Goal: Information Seeking & Learning: Learn about a topic

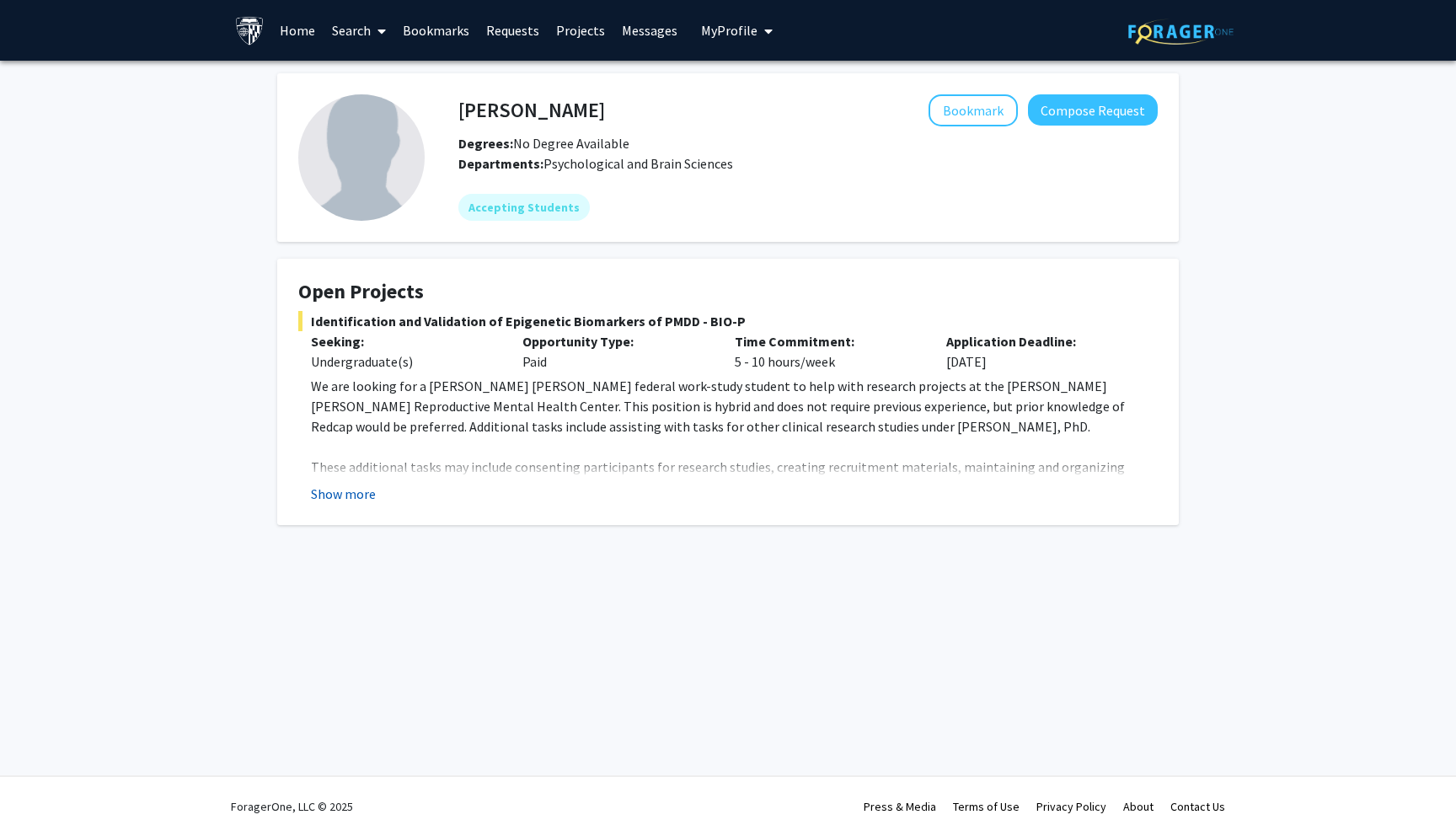
click at [329, 493] on button "Show more" at bounding box center [344, 494] width 64 height 20
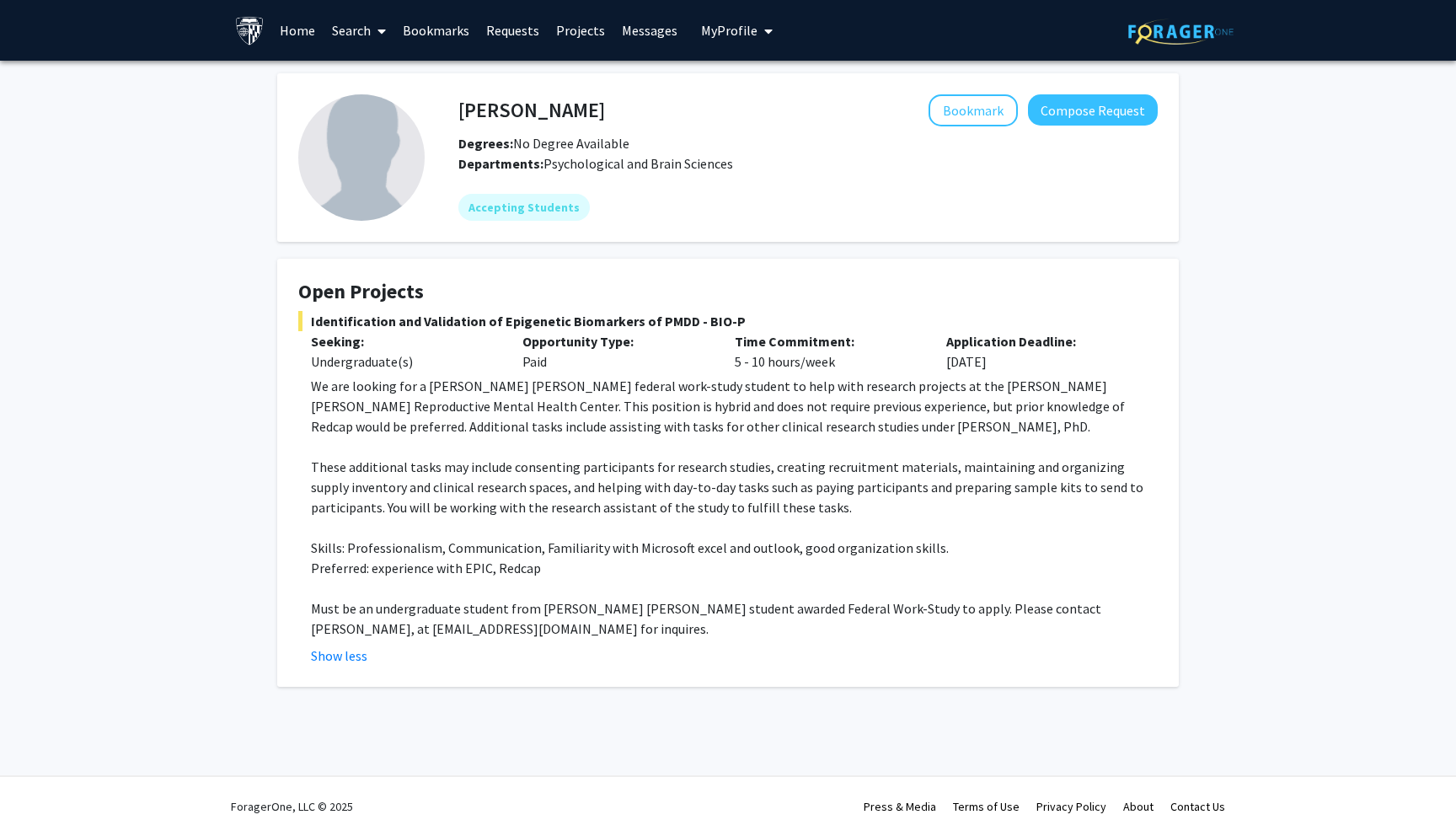
click at [292, 33] on link "Home" at bounding box center [298, 30] width 53 height 59
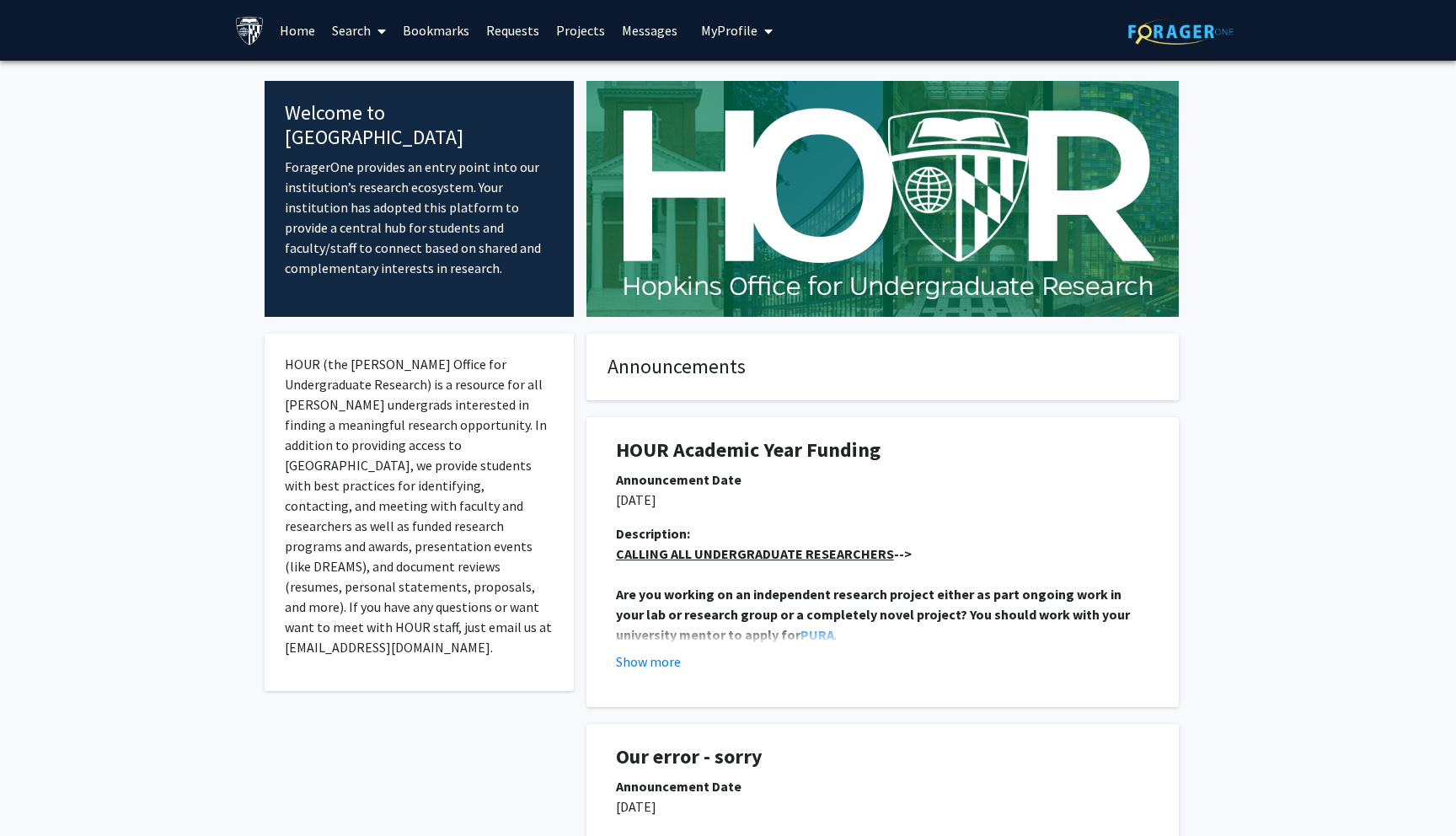
click at [363, 33] on link "Search" at bounding box center [359, 30] width 71 height 59
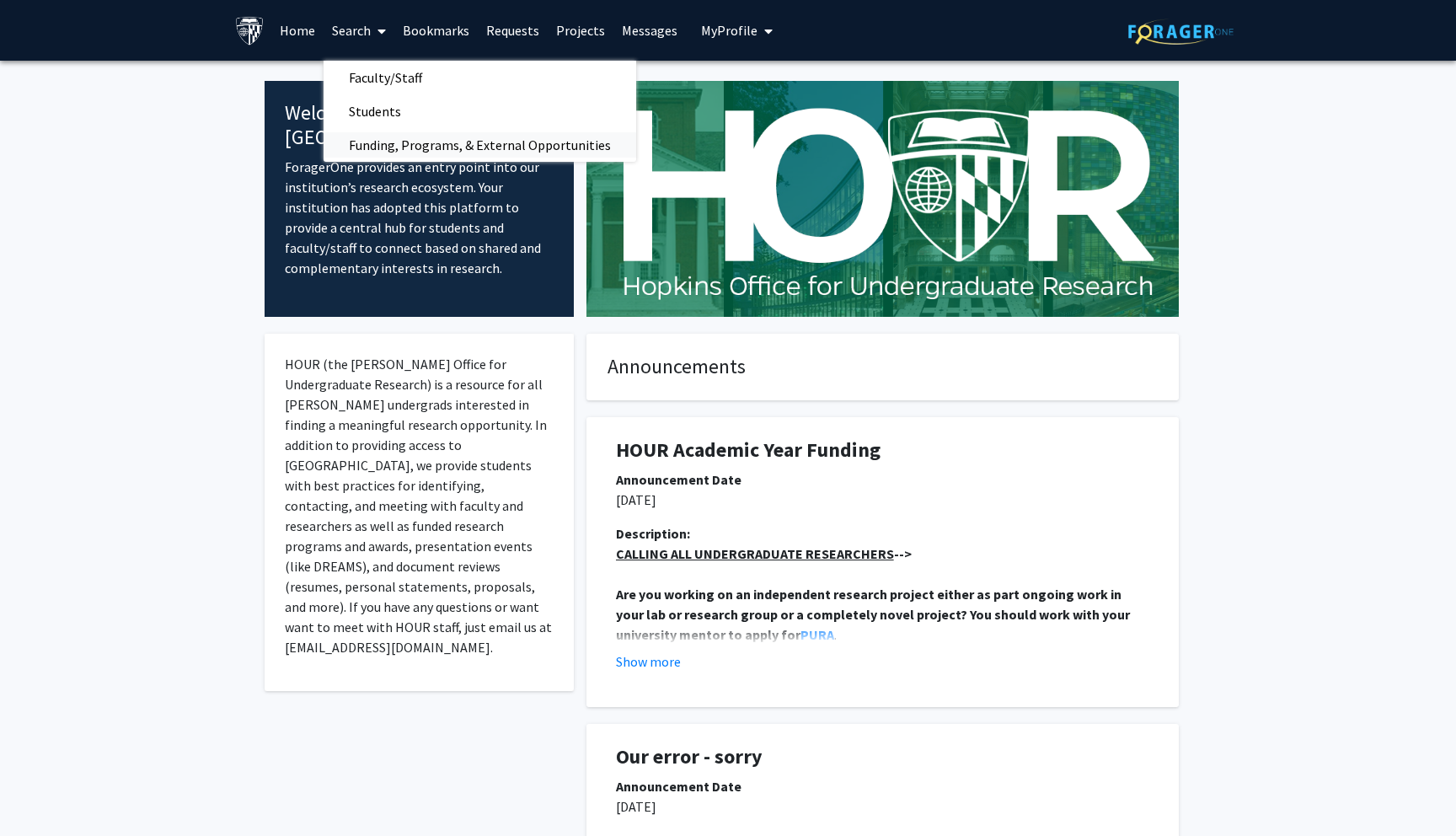
click at [409, 139] on span "Funding, Programs, & External Opportunities" at bounding box center [480, 144] width 312 height 34
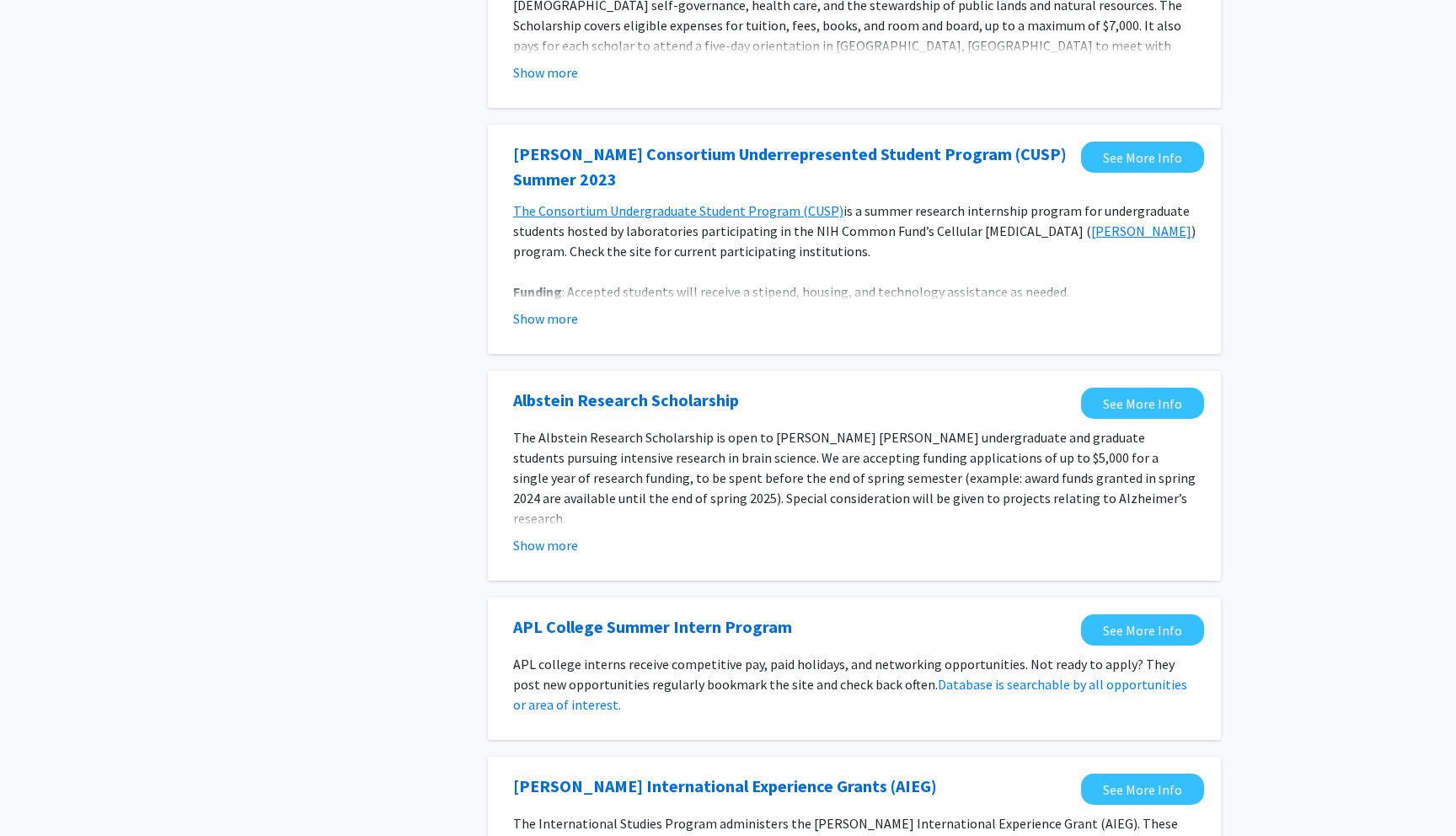
scroll to position [726, 0]
click at [557, 534] on button "Show more" at bounding box center [546, 543] width 64 height 20
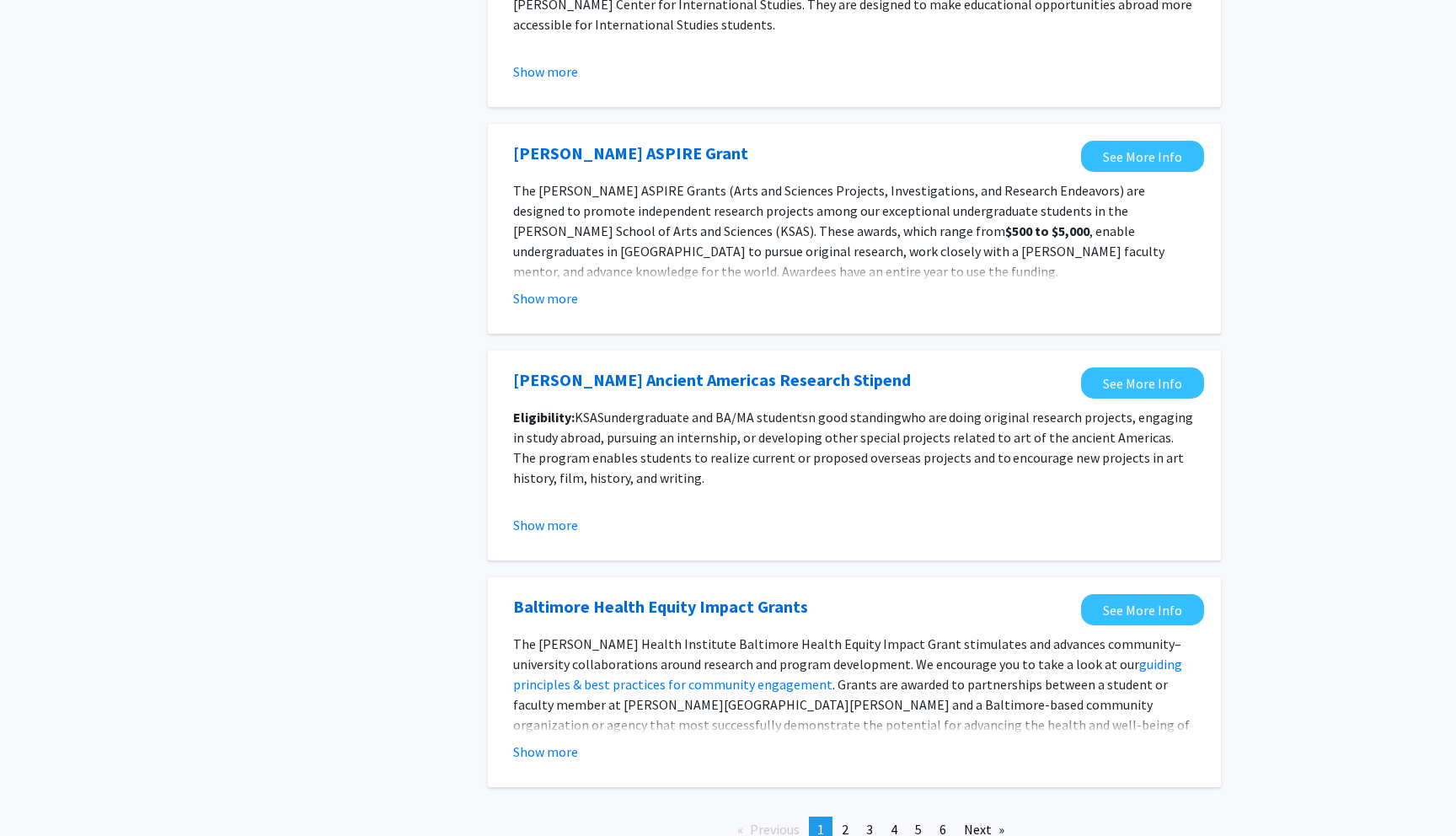
scroll to position [1793, 0]
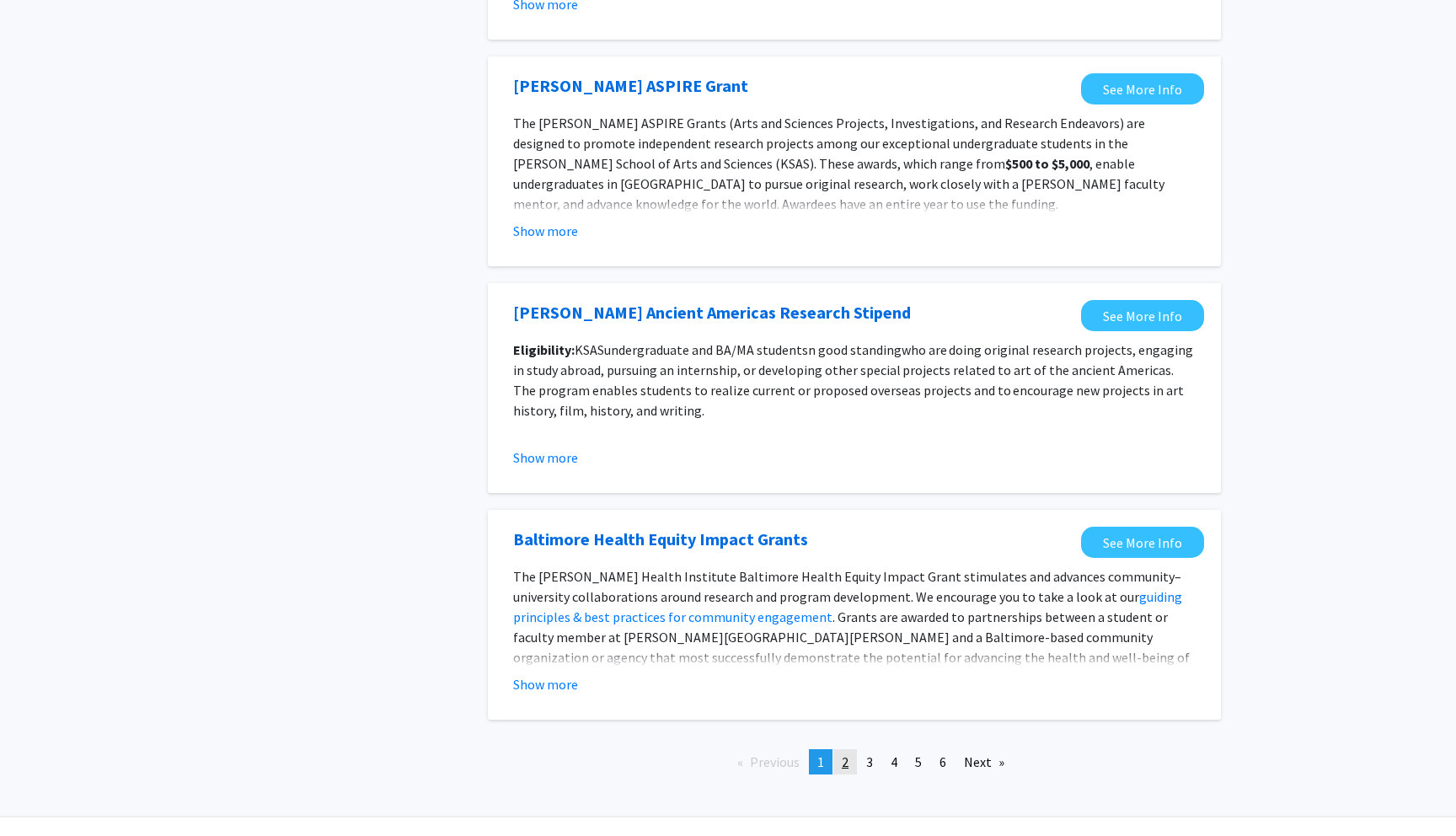
click at [849, 749] on link "page 2" at bounding box center [845, 762] width 23 height 25
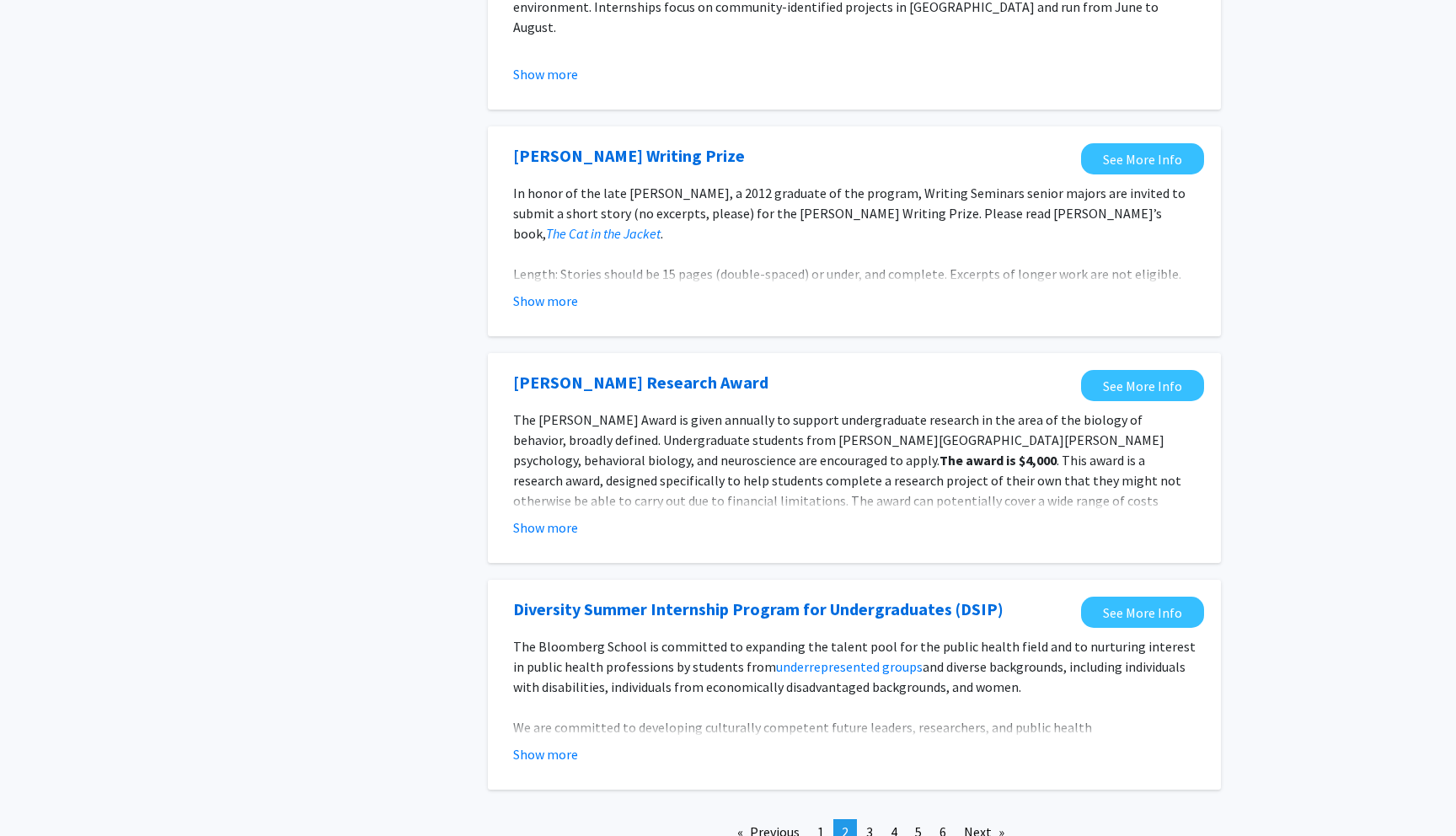
scroll to position [1760, 0]
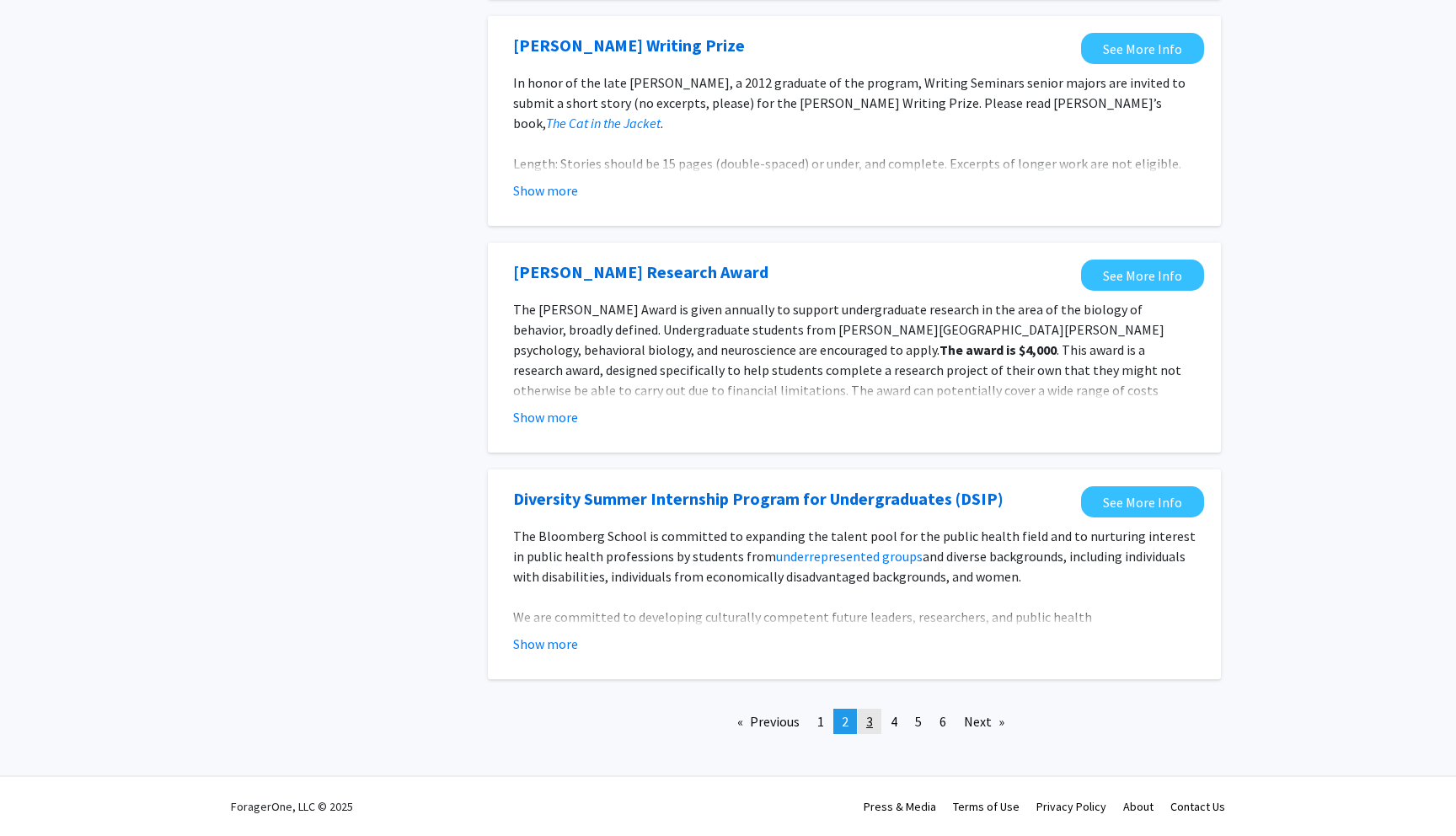
click at [869, 725] on span "3" at bounding box center [870, 721] width 7 height 17
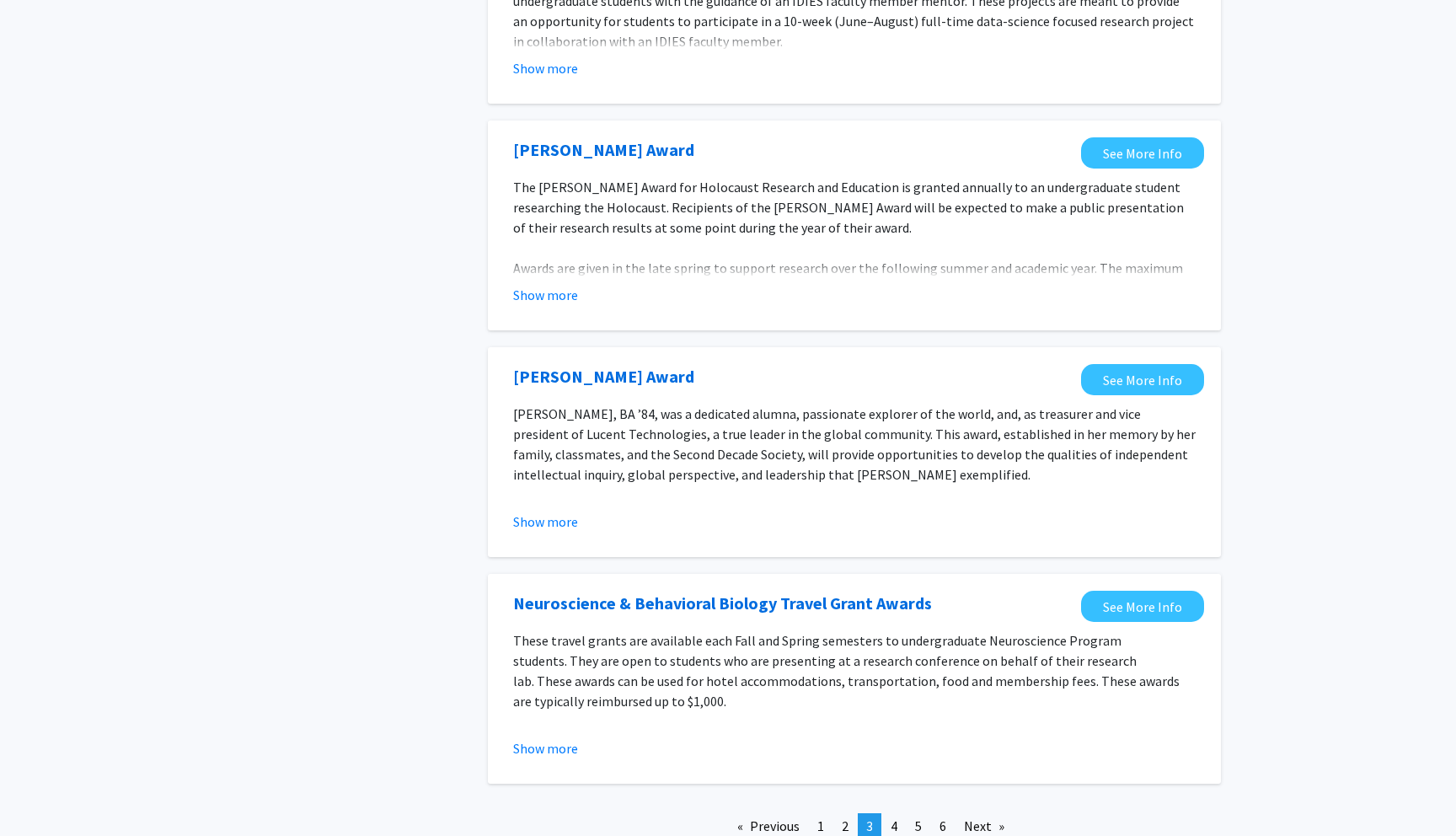
scroll to position [1713, 0]
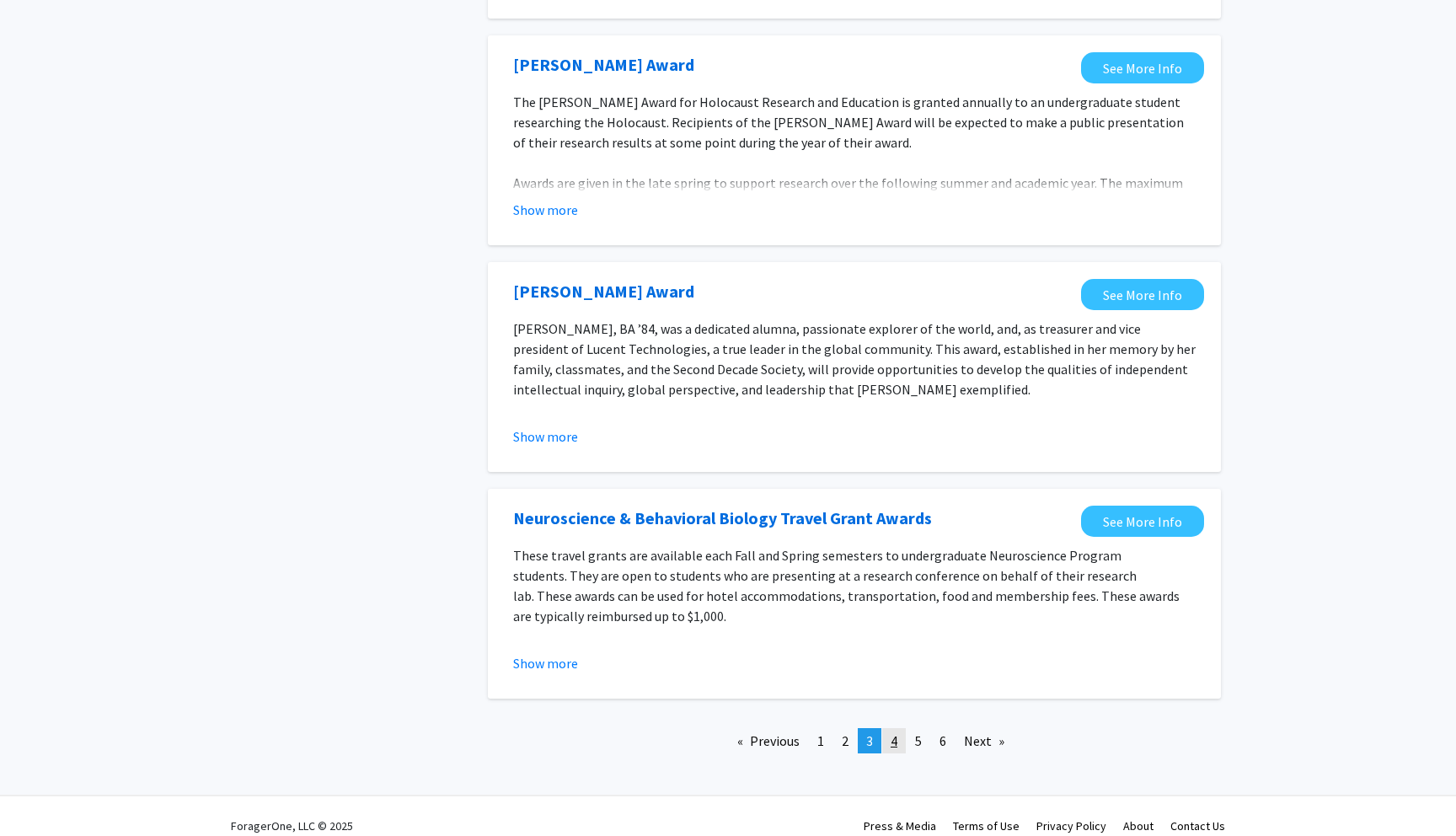
click at [900, 728] on link "page 4" at bounding box center [894, 740] width 23 height 25
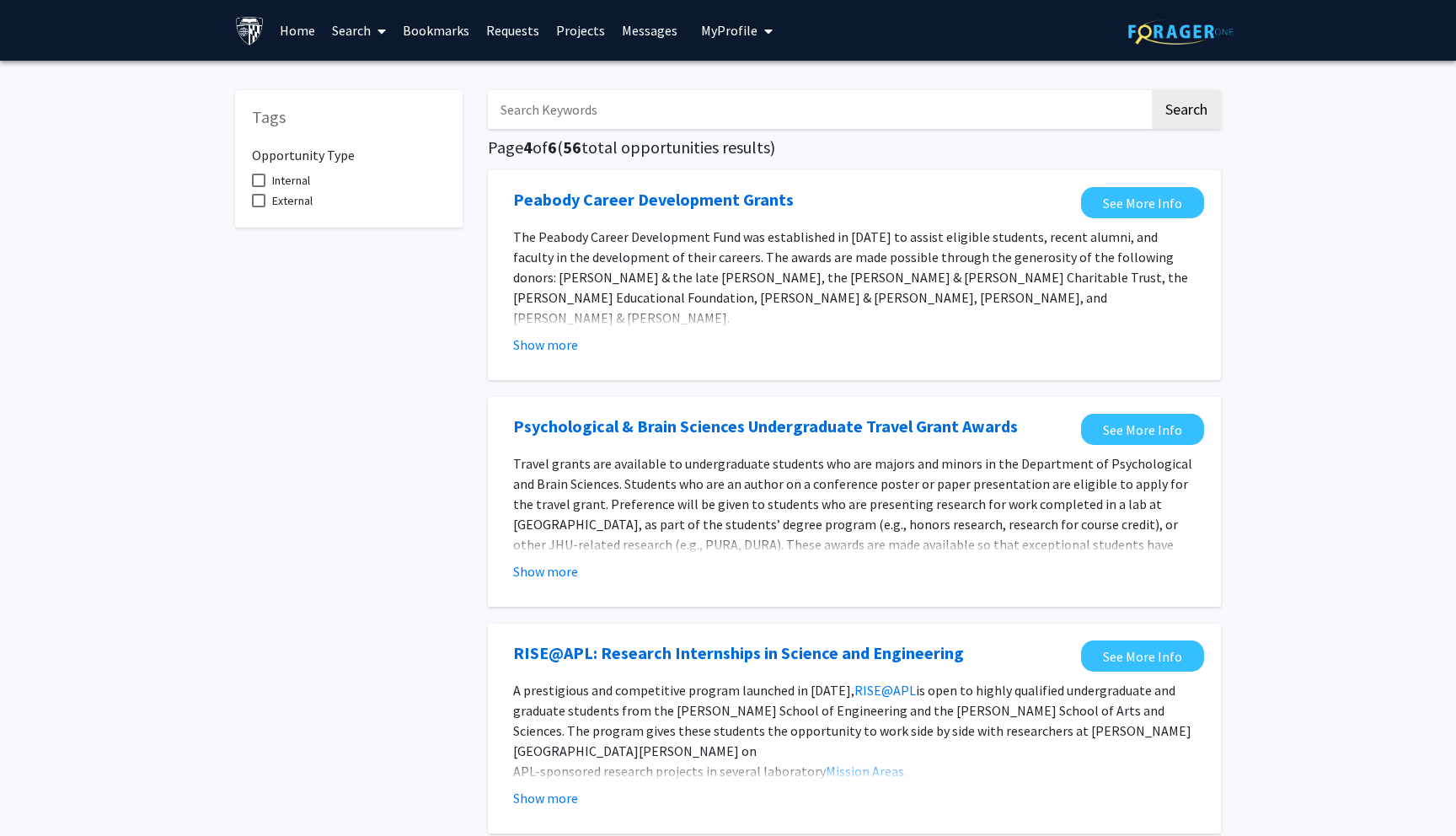
click at [281, 33] on link "Home" at bounding box center [298, 30] width 53 height 59
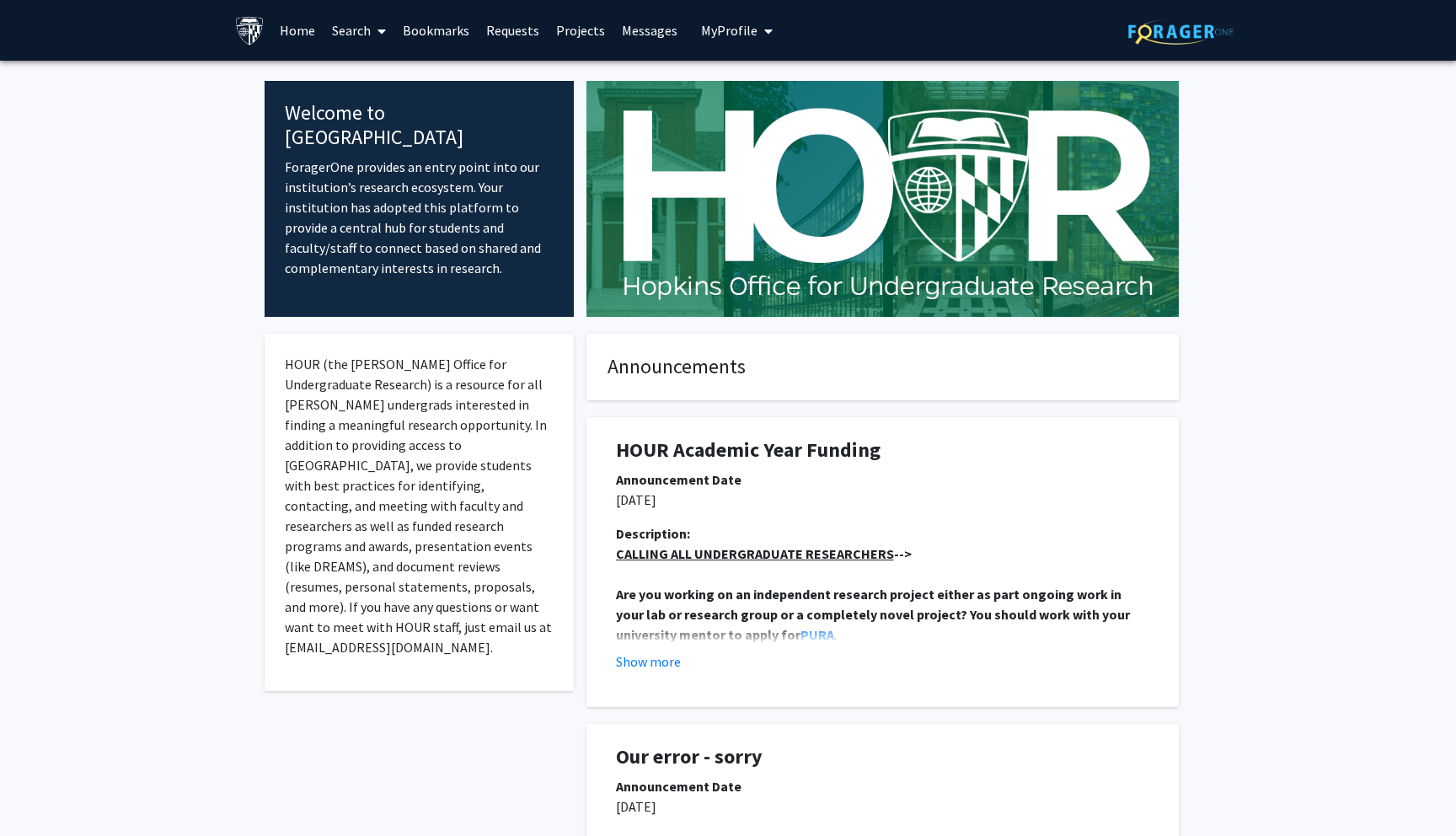
click at [367, 27] on link "Search" at bounding box center [359, 30] width 71 height 59
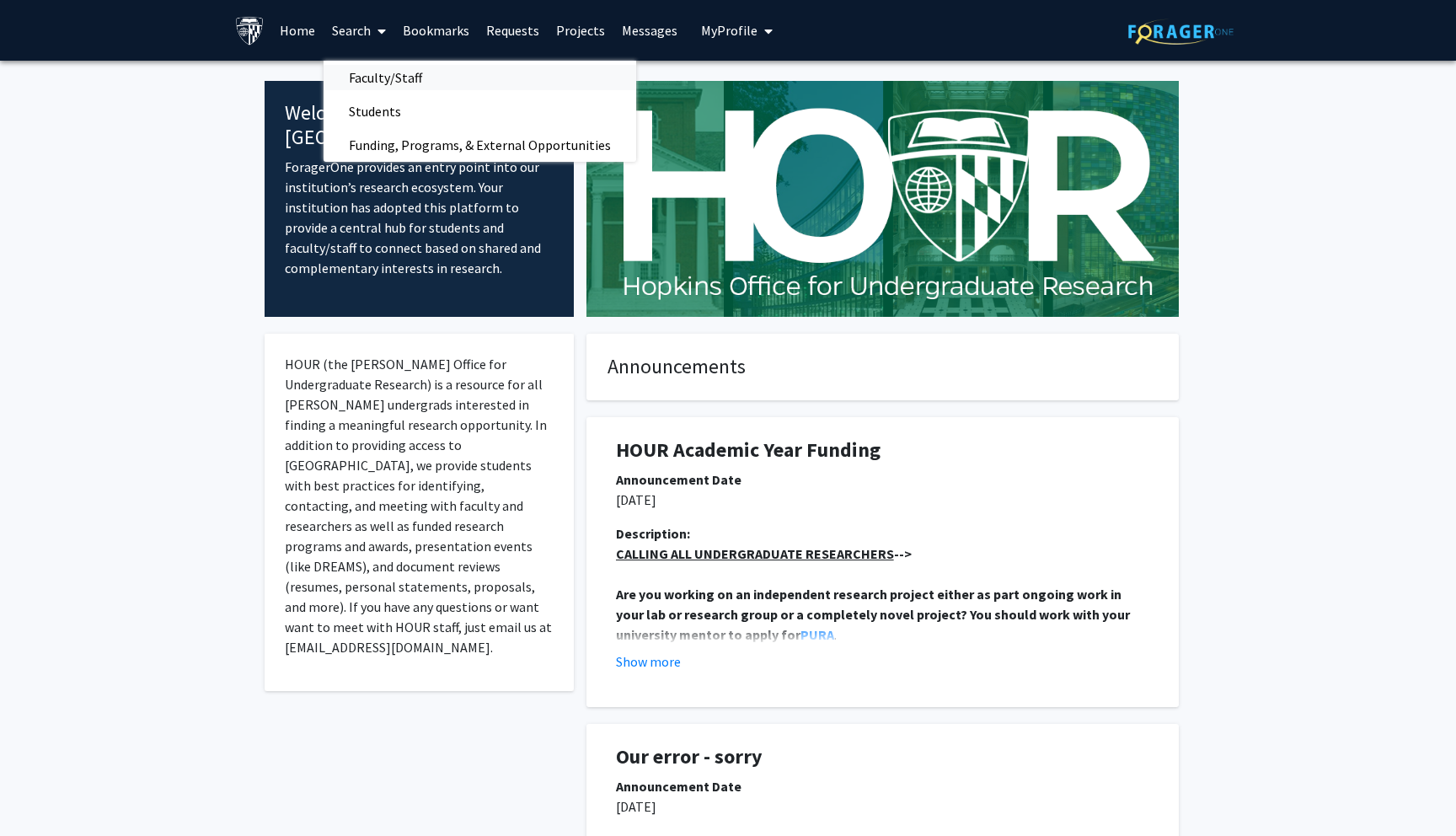
click at [381, 82] on span "Faculty/Staff" at bounding box center [385, 77] width 124 height 34
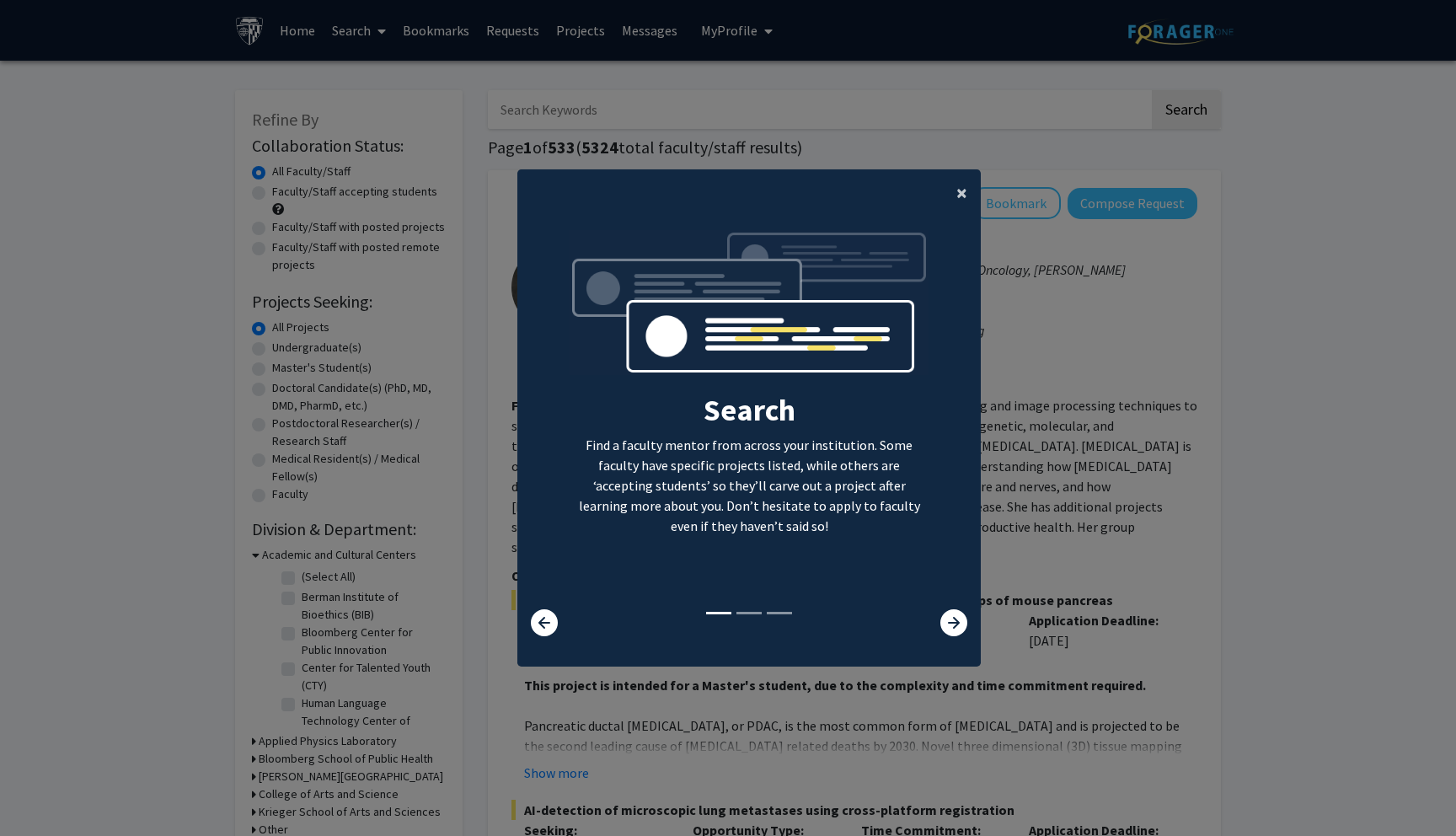
click at [965, 200] on span "×" at bounding box center [961, 192] width 11 height 26
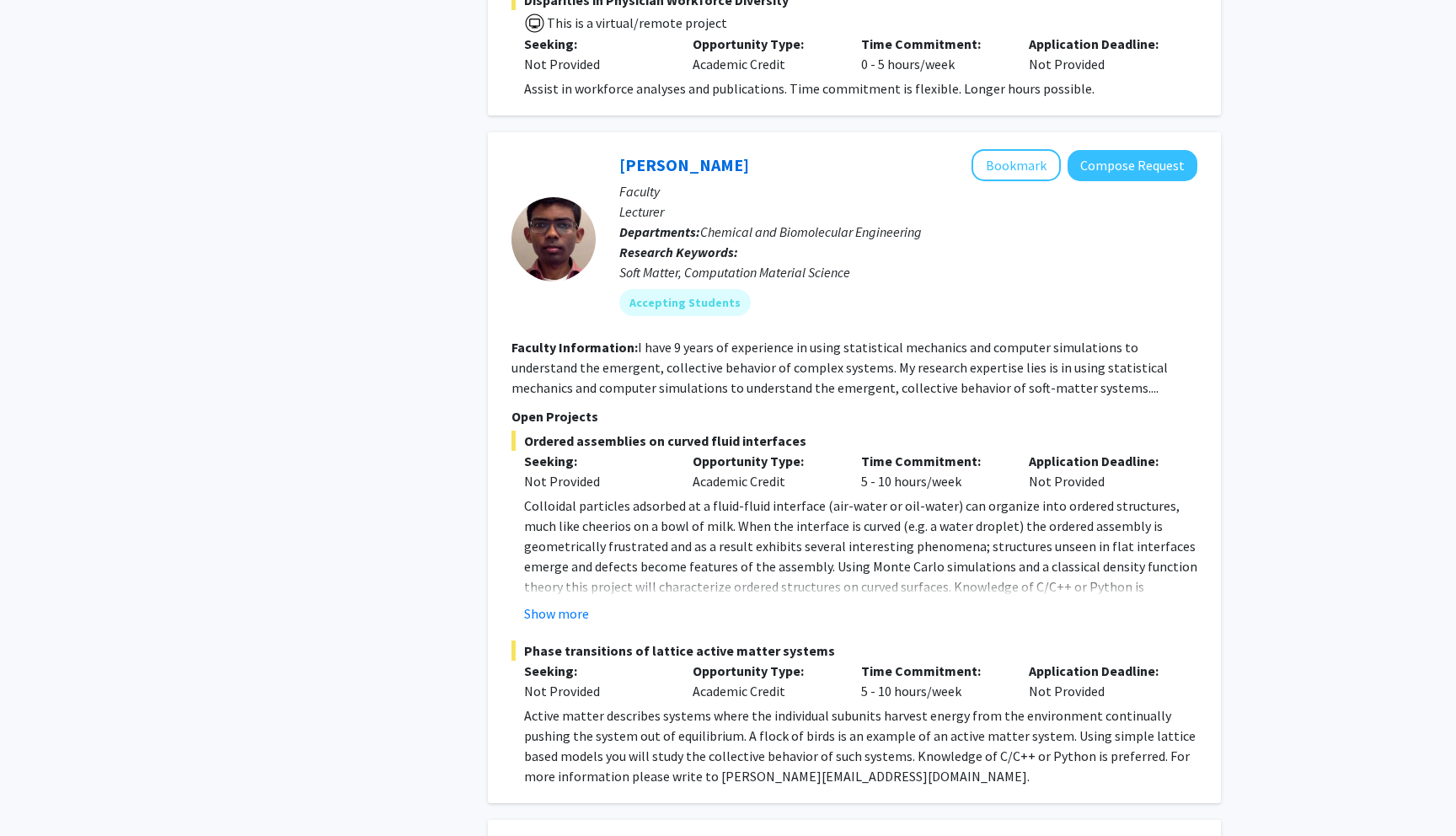
scroll to position [3690, 0]
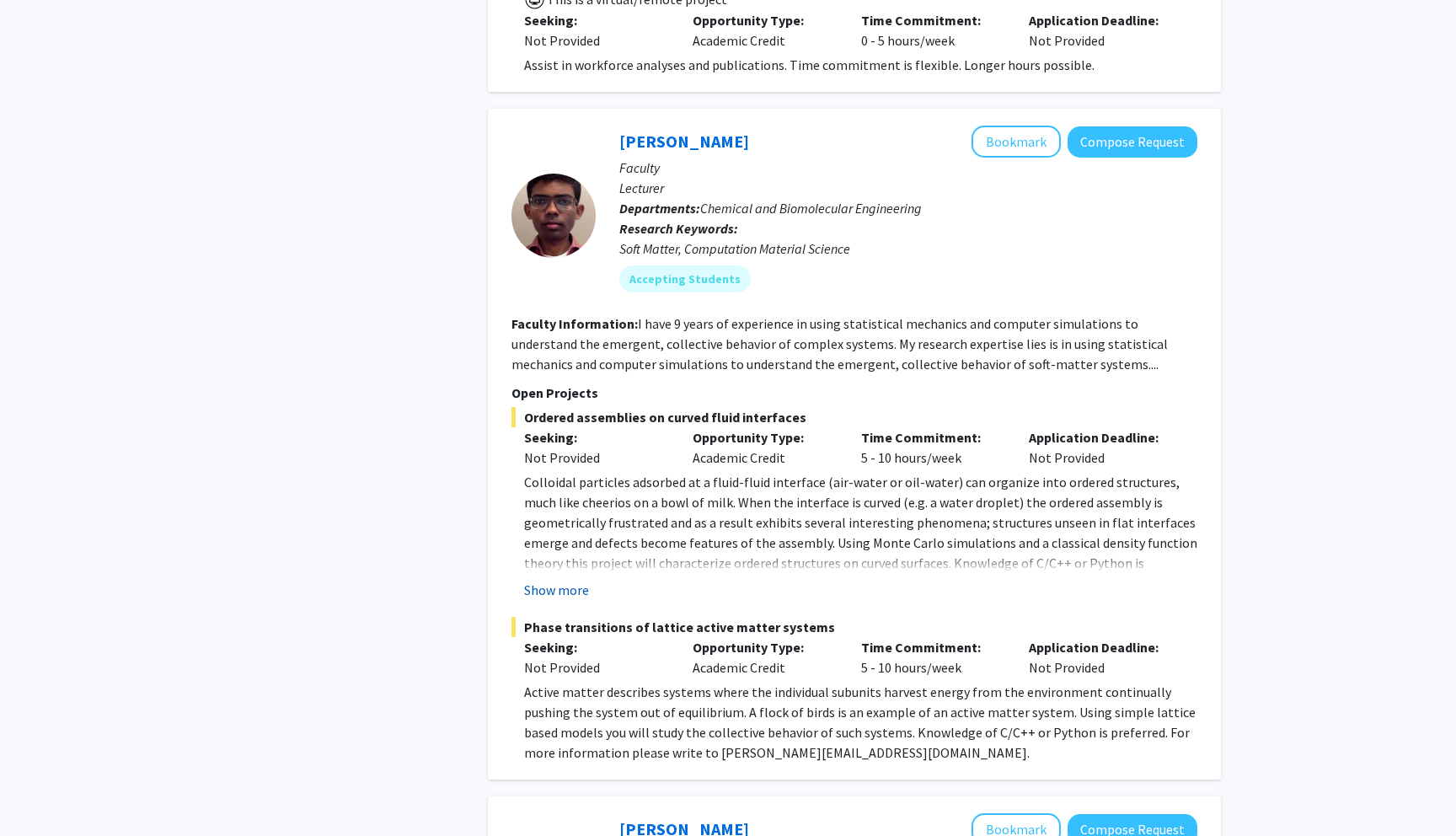
click at [559, 579] on button "Show more" at bounding box center [556, 589] width 64 height 20
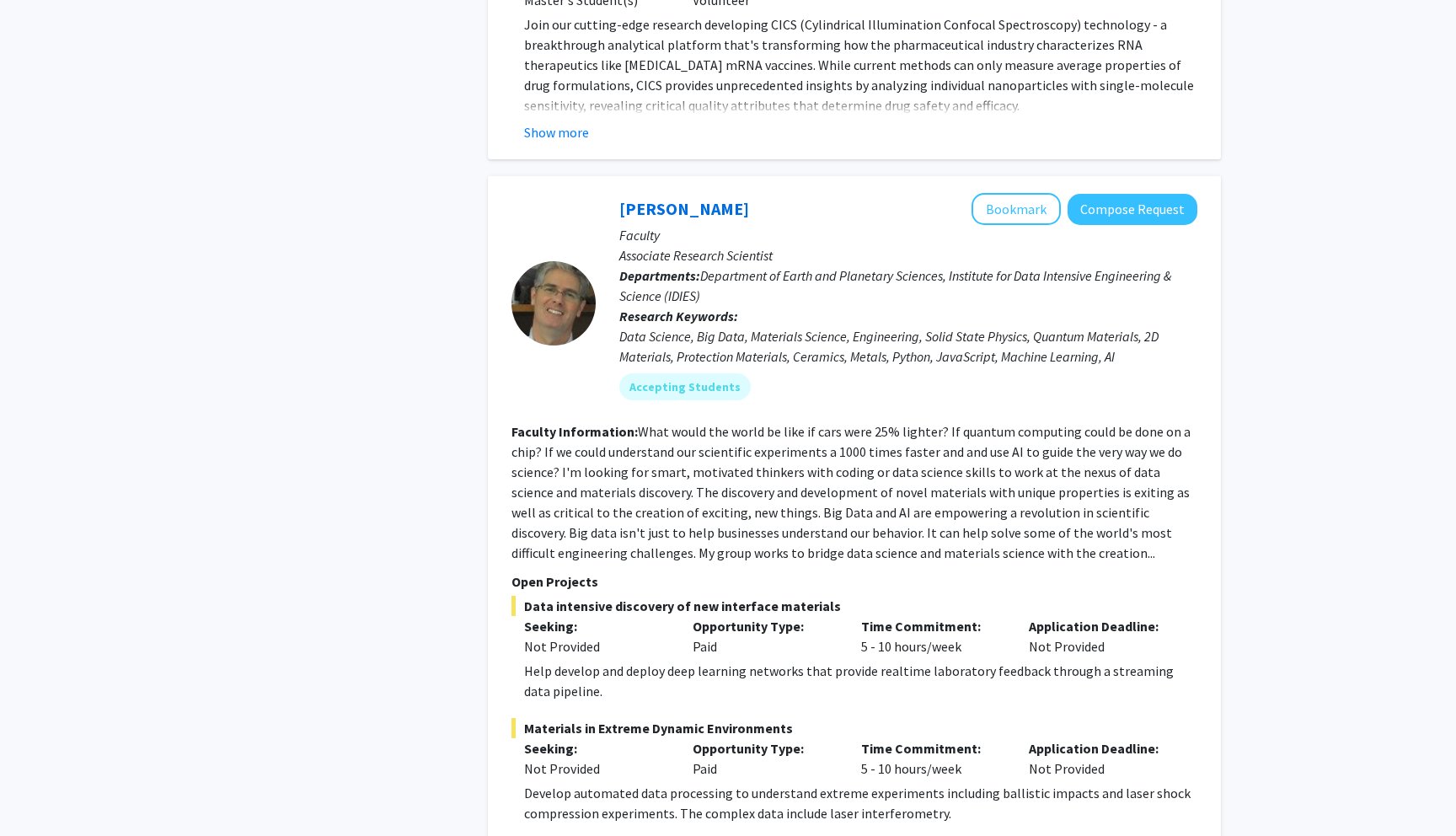
scroll to position [7339, 0]
click at [1008, 420] on section "Faculty Information: What would the world be like if cars were 25% lighter? If …" at bounding box center [854, 491] width 686 height 141
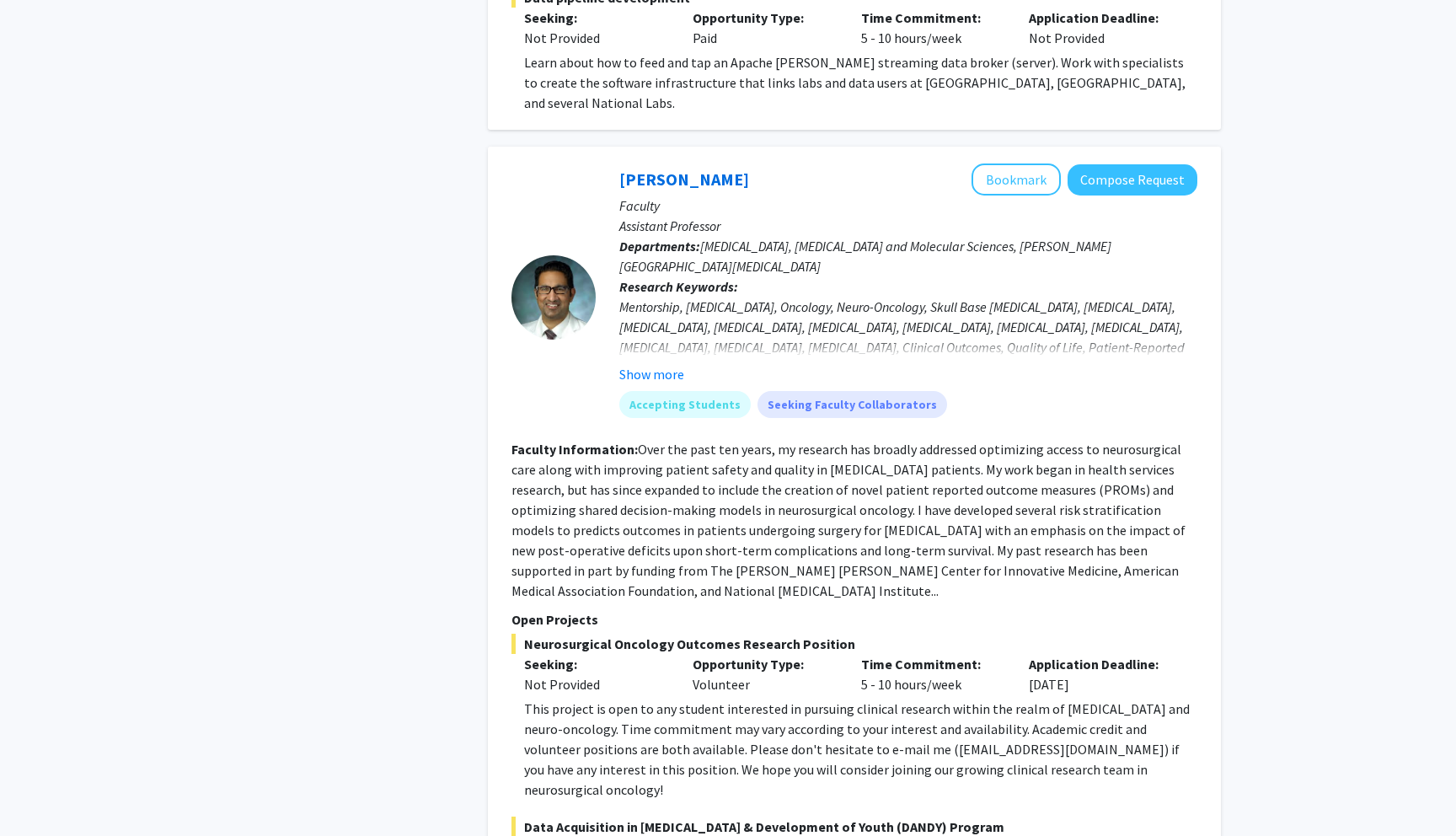
scroll to position [8515, 0]
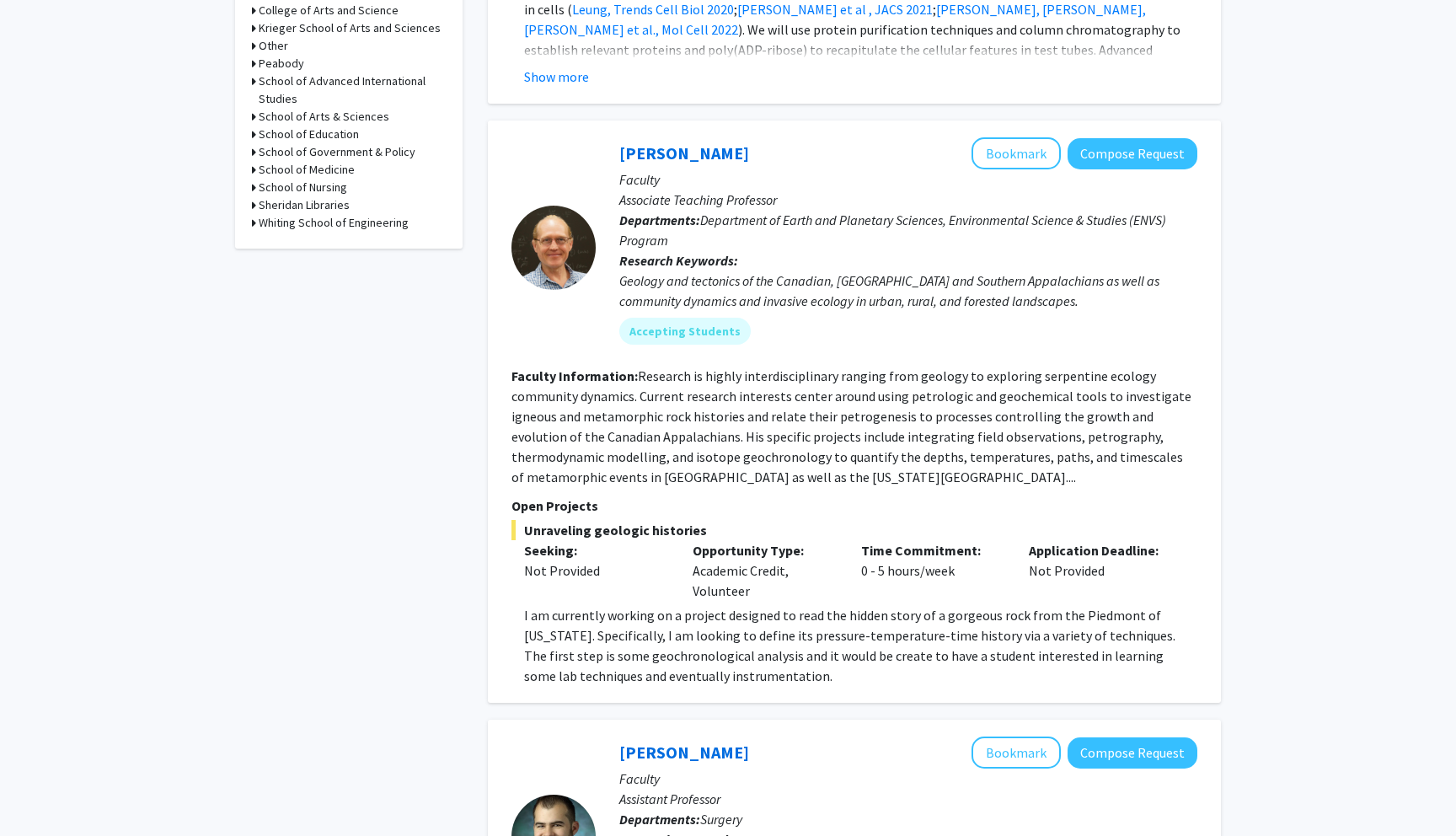
scroll to position [782, 0]
click at [1016, 139] on button "Bookmark" at bounding box center [1017, 154] width 90 height 32
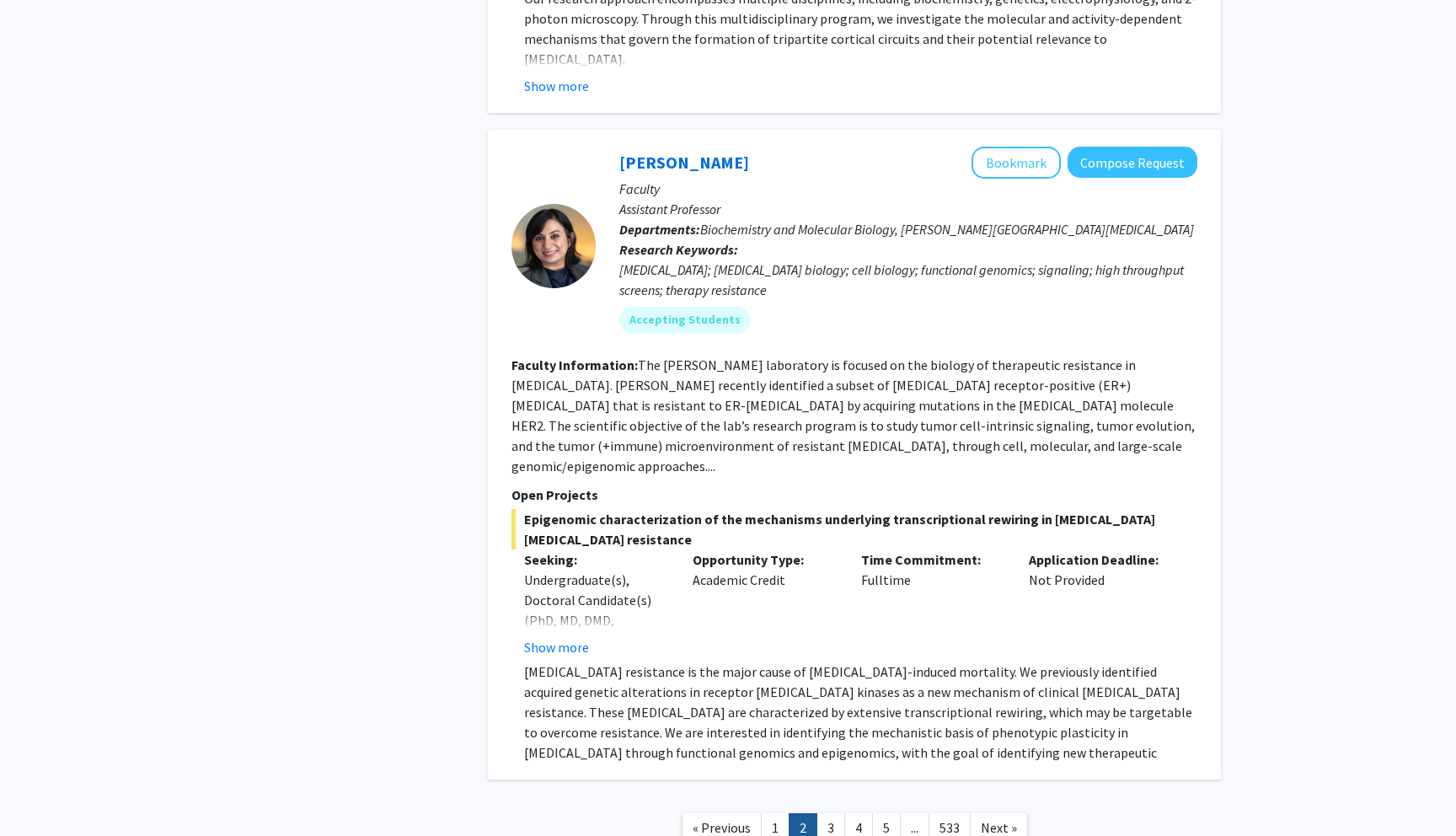
scroll to position [6106, 0]
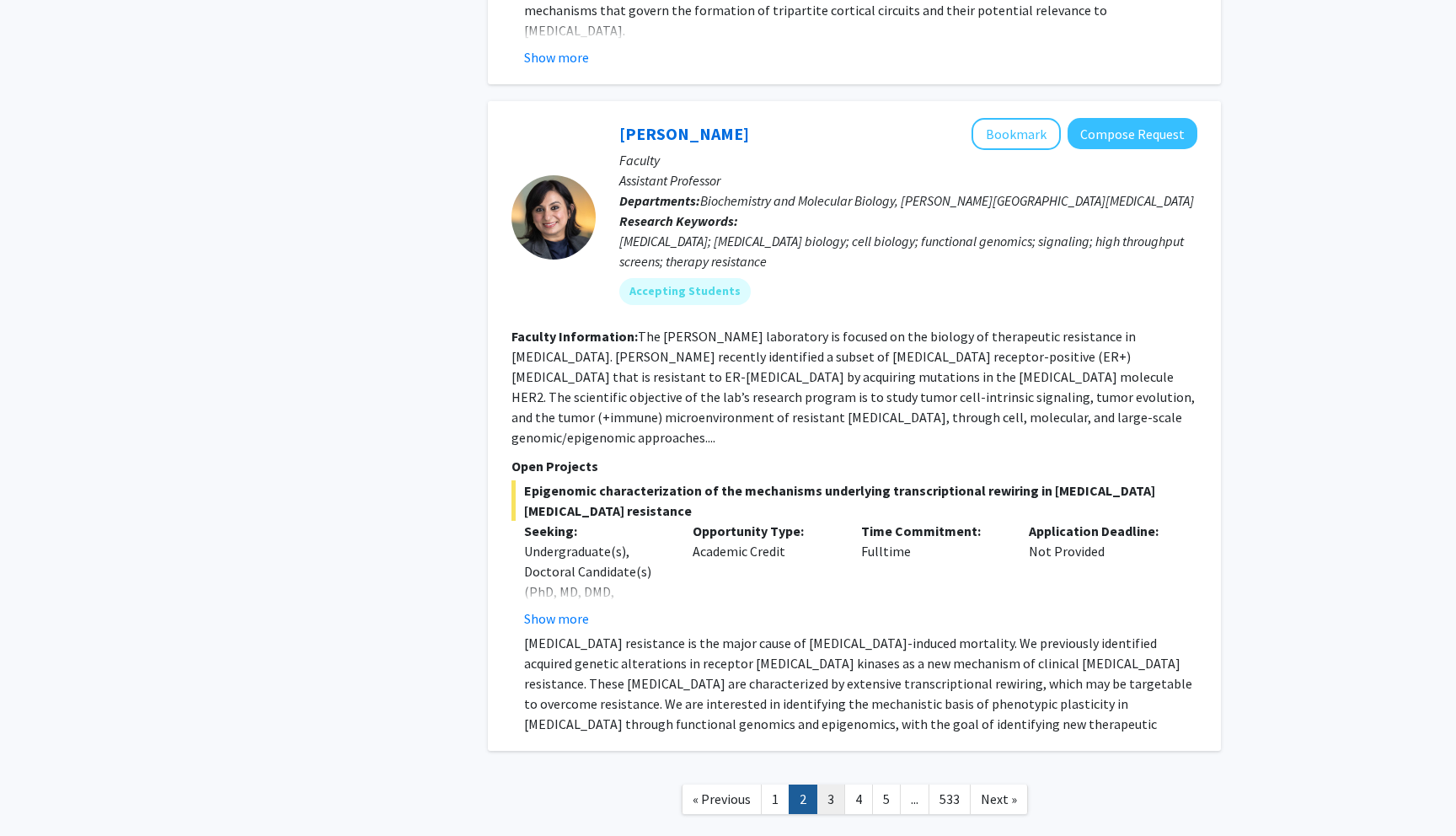
click at [830, 784] on link "3" at bounding box center [830, 799] width 28 height 29
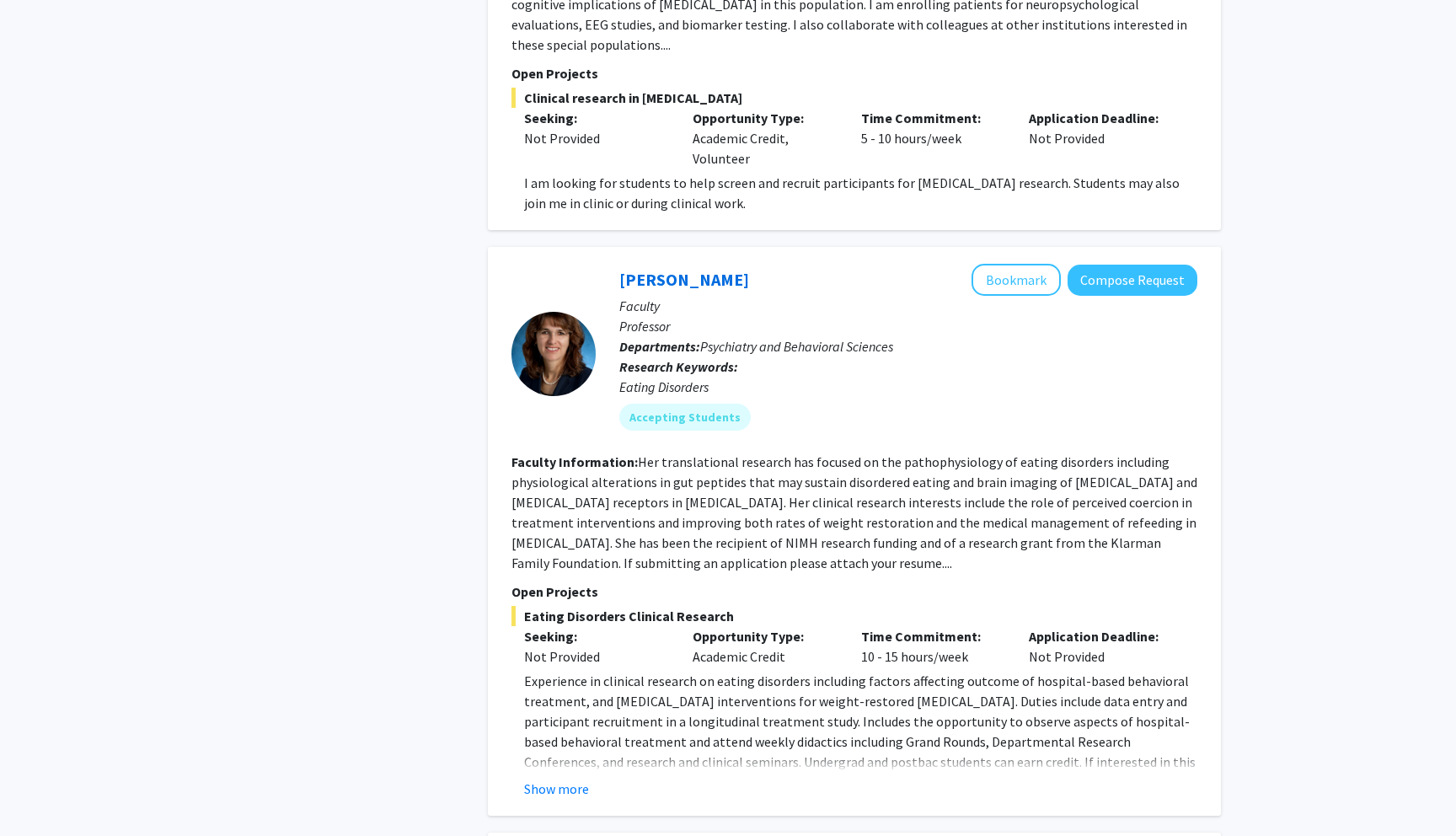
scroll to position [1129, 0]
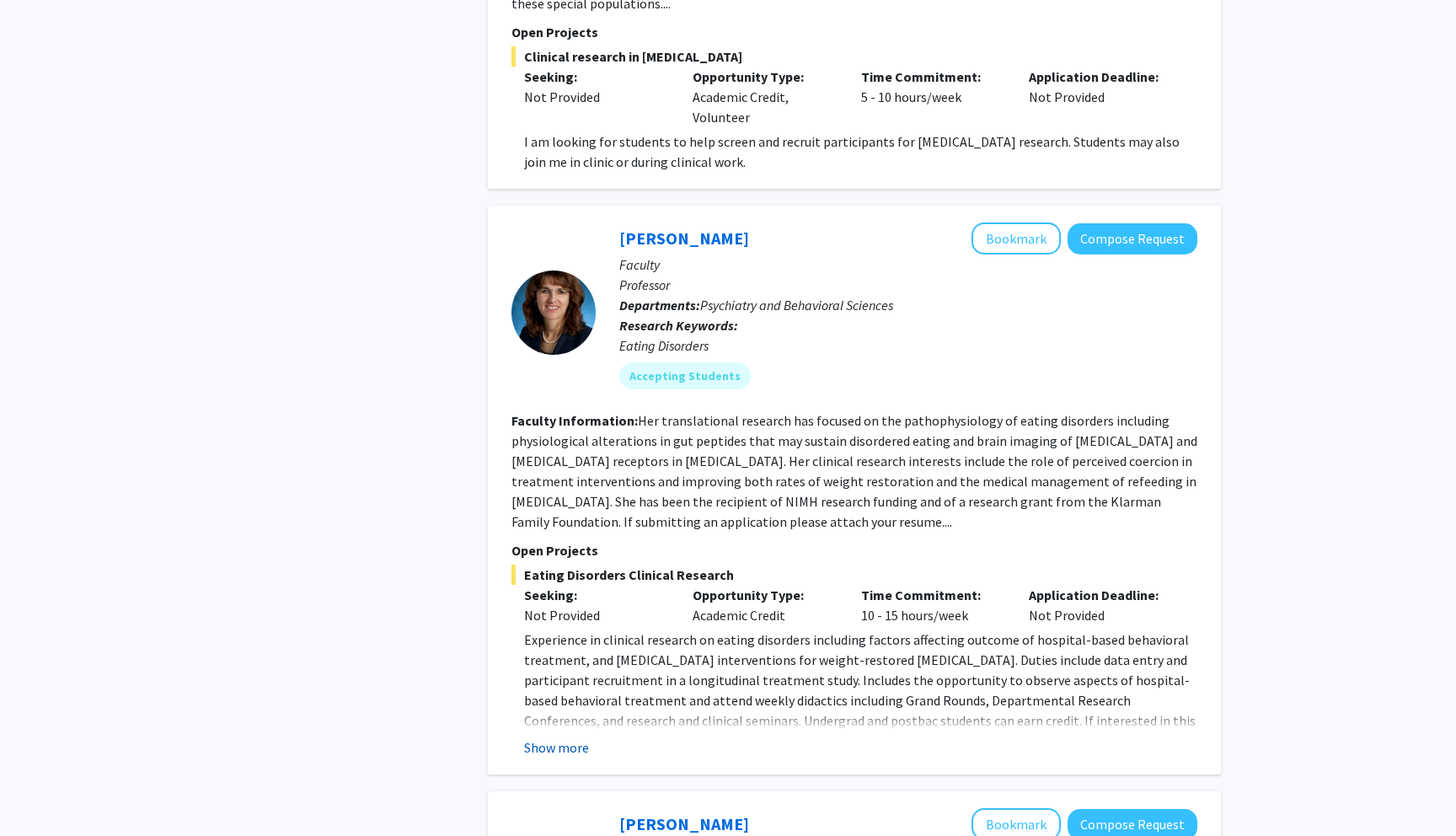
click at [559, 740] on button "Show more" at bounding box center [556, 747] width 64 height 20
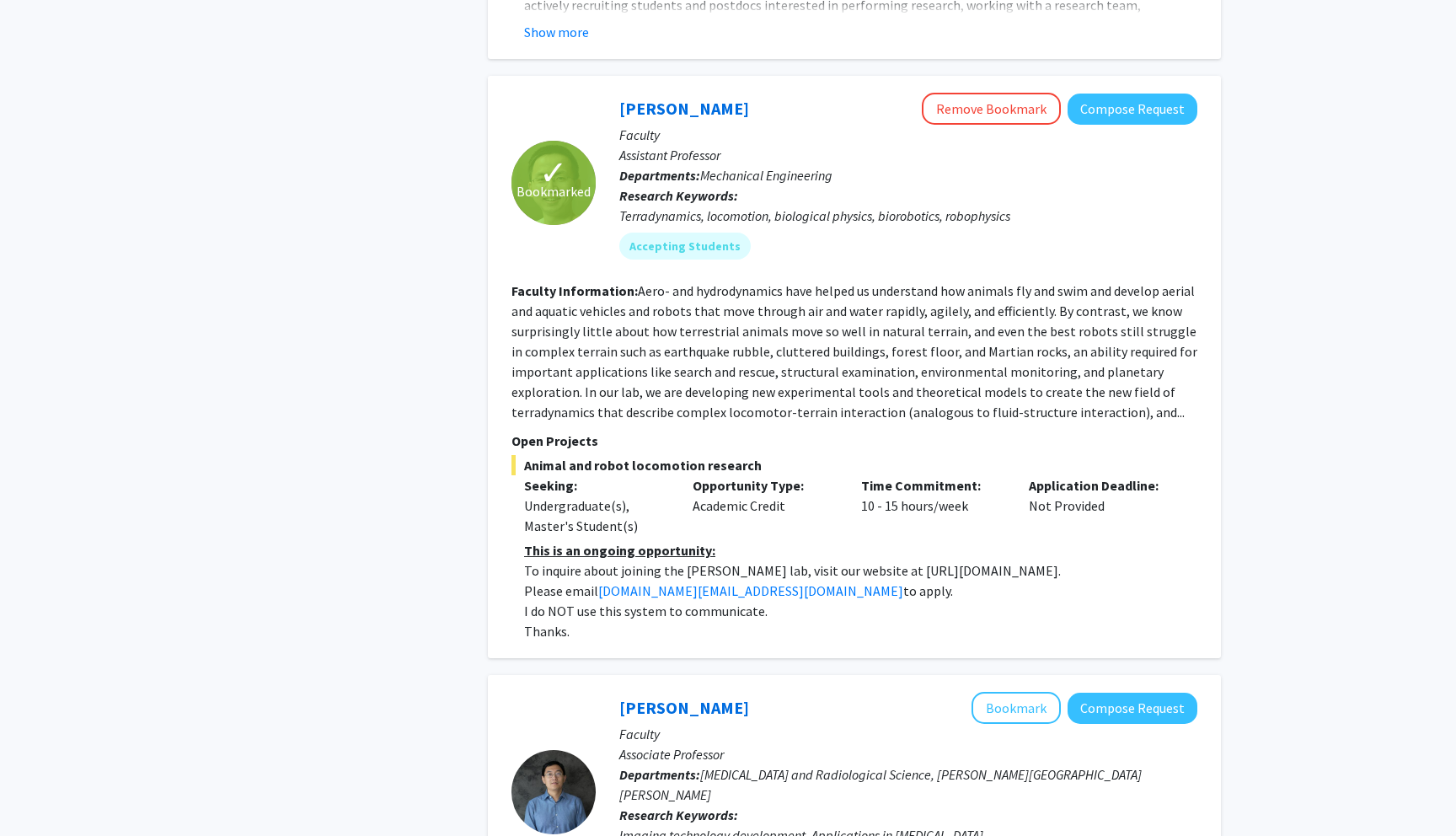
scroll to position [2668, 0]
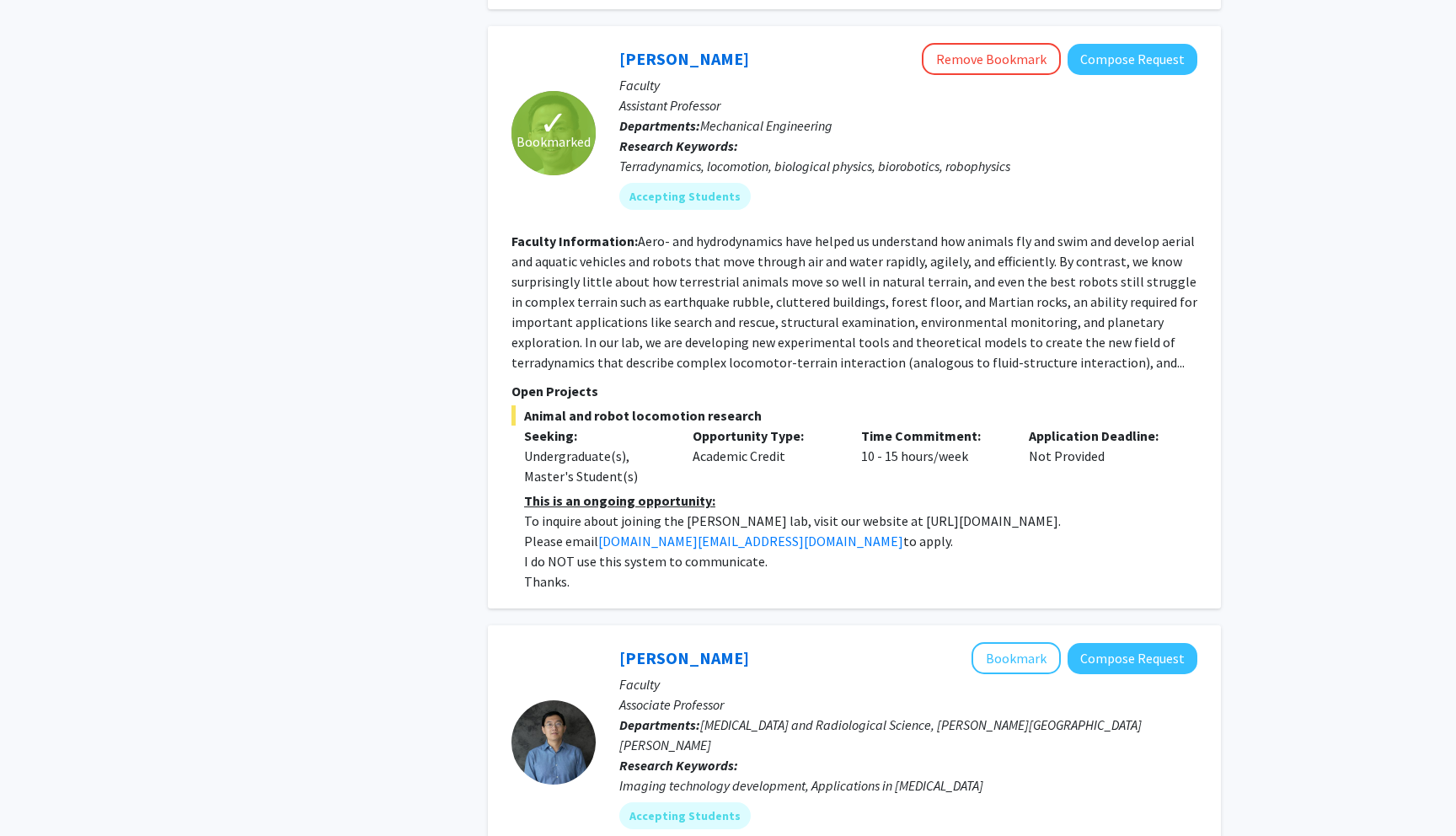
drag, startPoint x: 861, startPoint y: 500, endPoint x: 1006, endPoint y: 498, distance: 145.0
click at [1006, 510] on p "To inquire about joining the Chen Li lab, visit our website at https://li.me.jh…" at bounding box center [861, 520] width 673 height 20
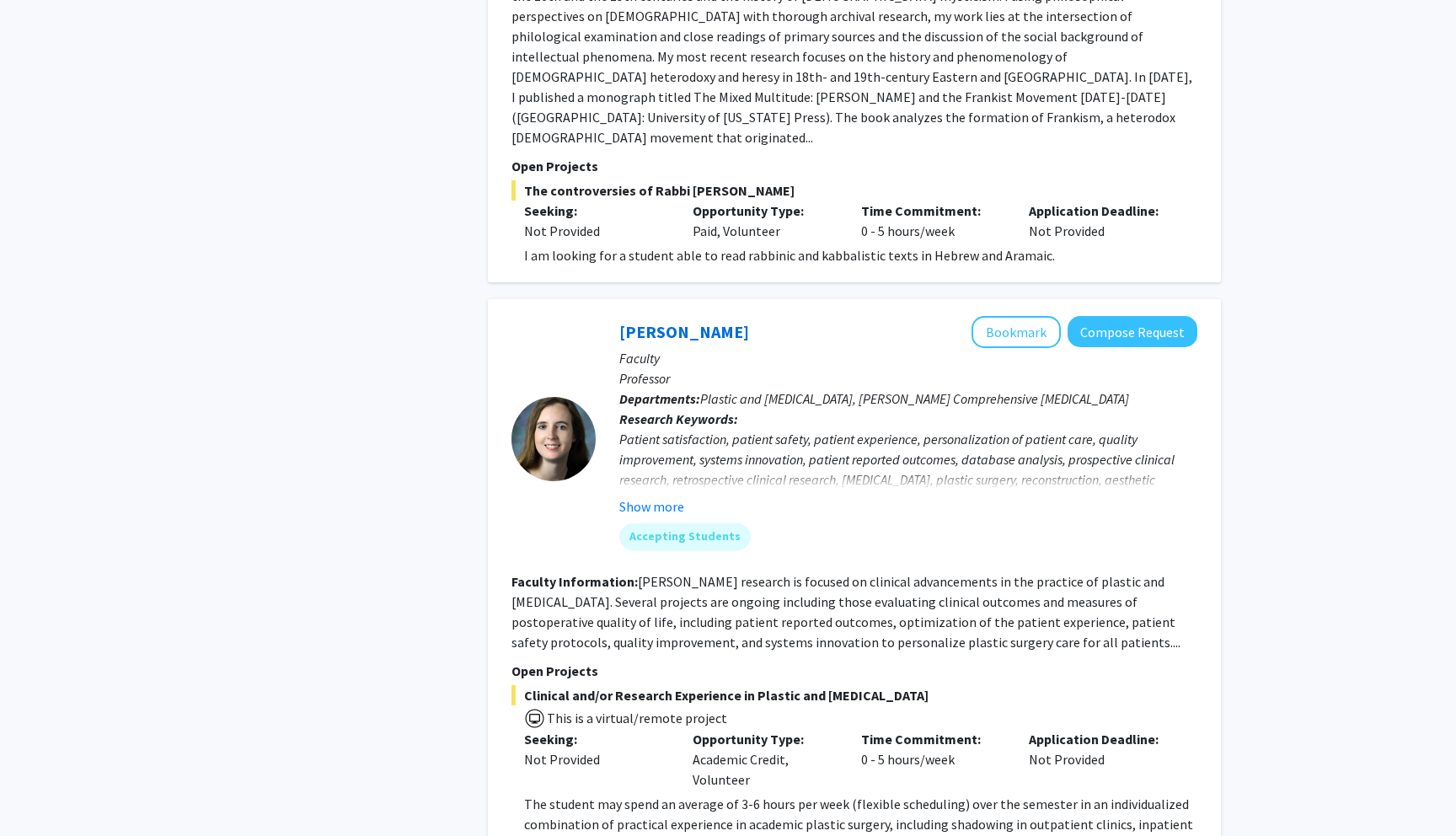
scroll to position [5624, 0]
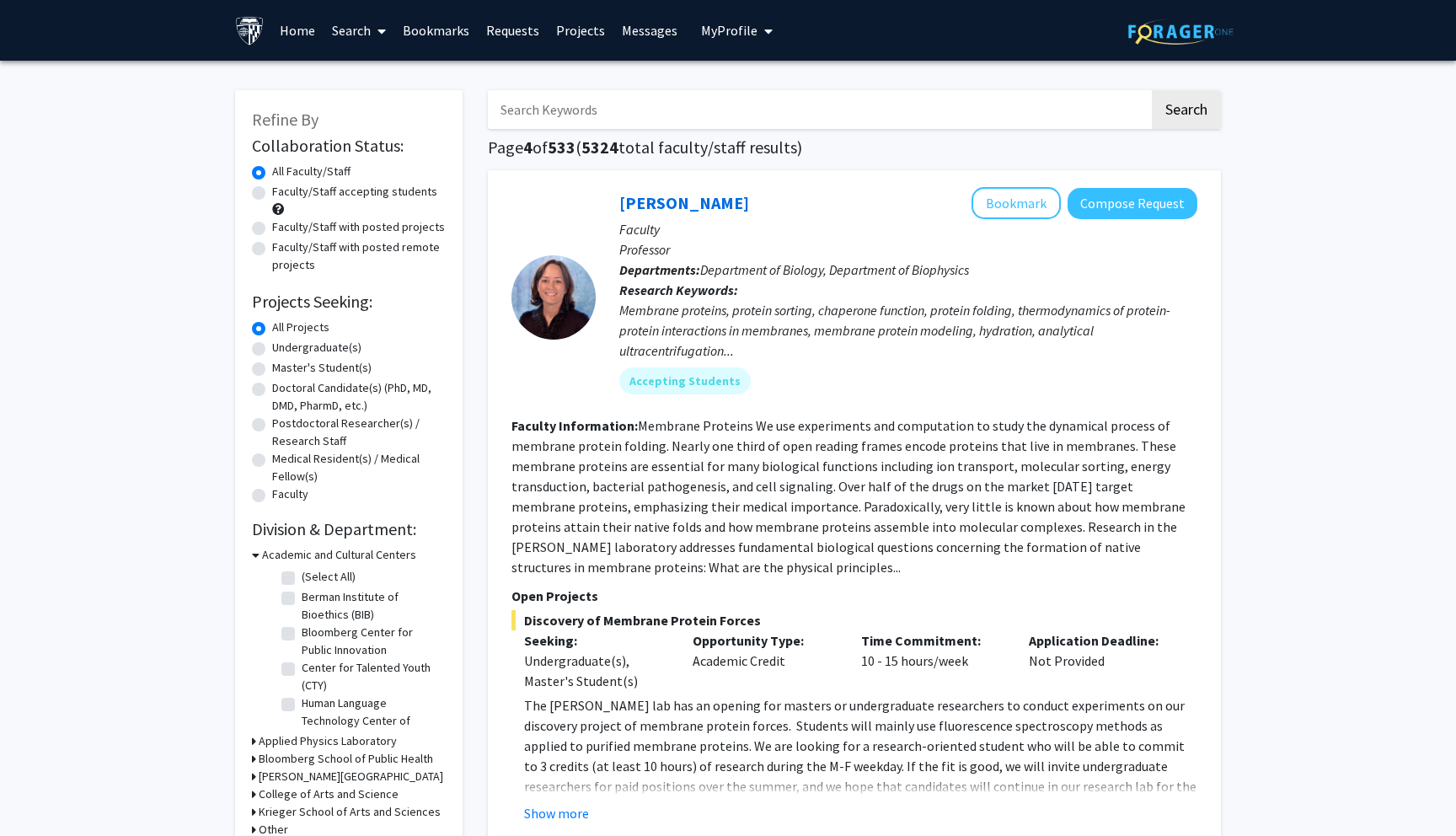
click at [582, 118] on input "Search Keywords" at bounding box center [819, 109] width 662 height 39
type input "moore"
click at [1152, 90] on button "Search" at bounding box center [1186, 109] width 69 height 39
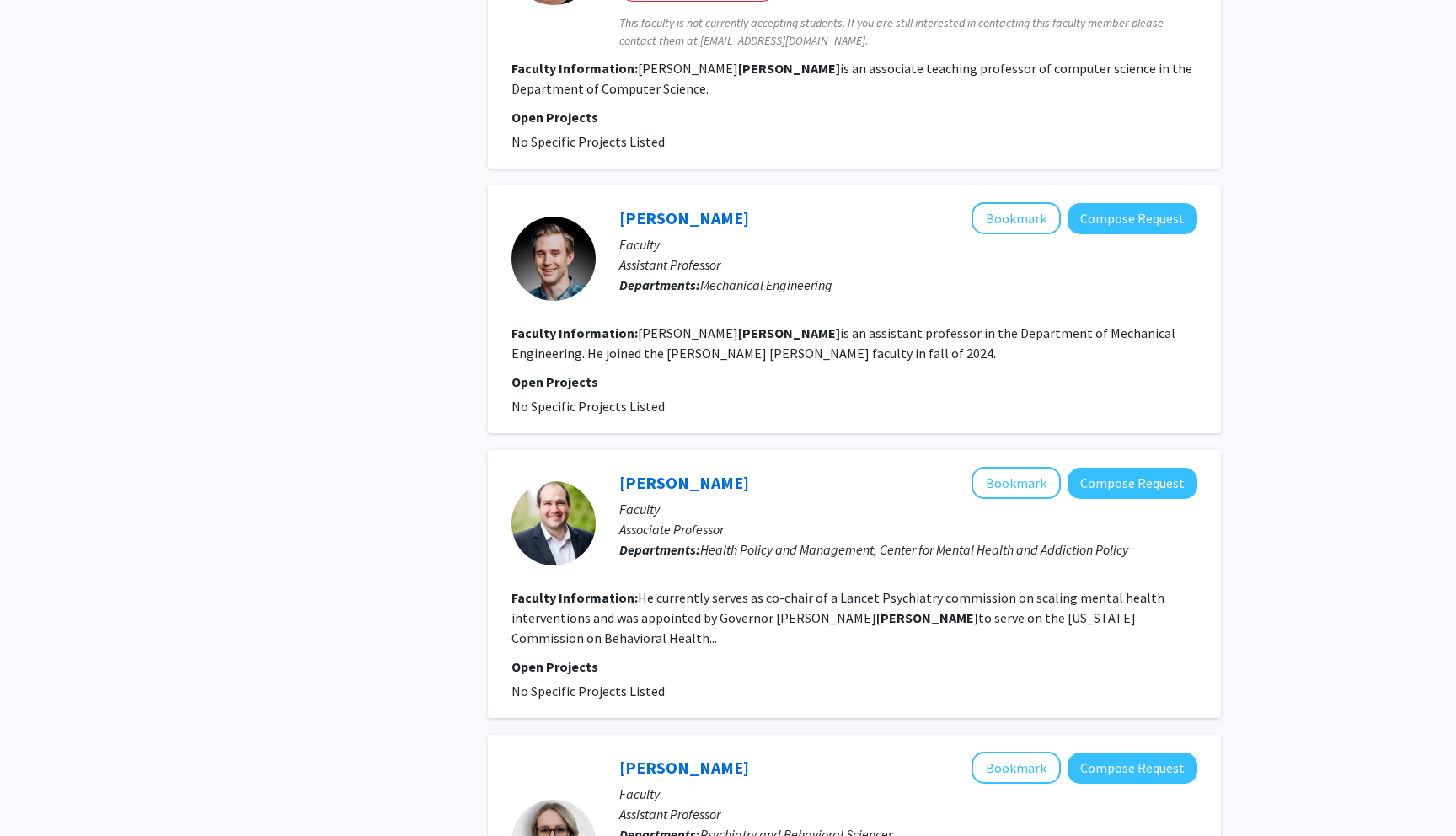
scroll to position [2166, 0]
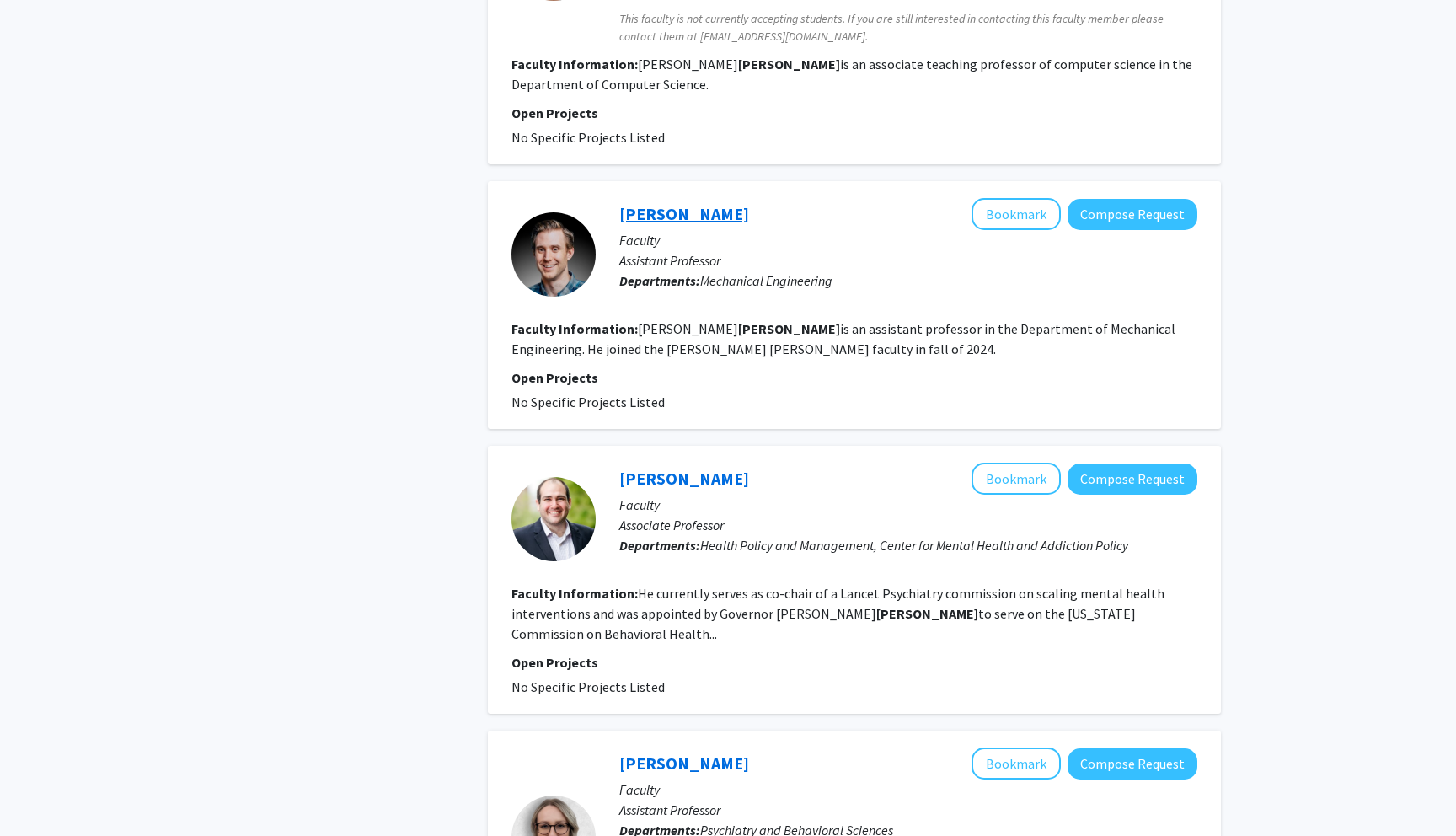
click at [669, 203] on link "Joseph Moore" at bounding box center [684, 214] width 130 height 21
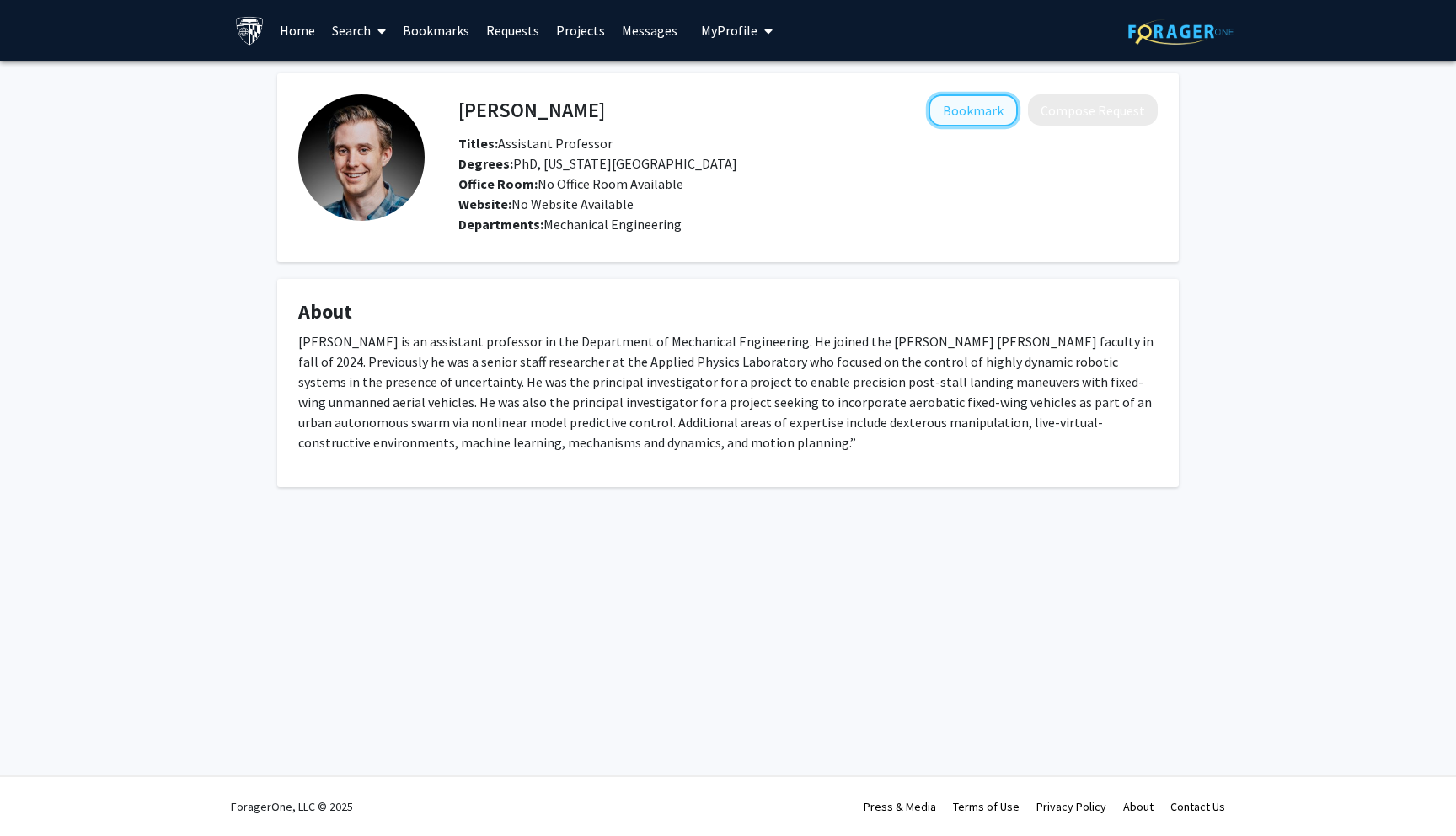
click at [986, 107] on button "Bookmark" at bounding box center [974, 110] width 90 height 32
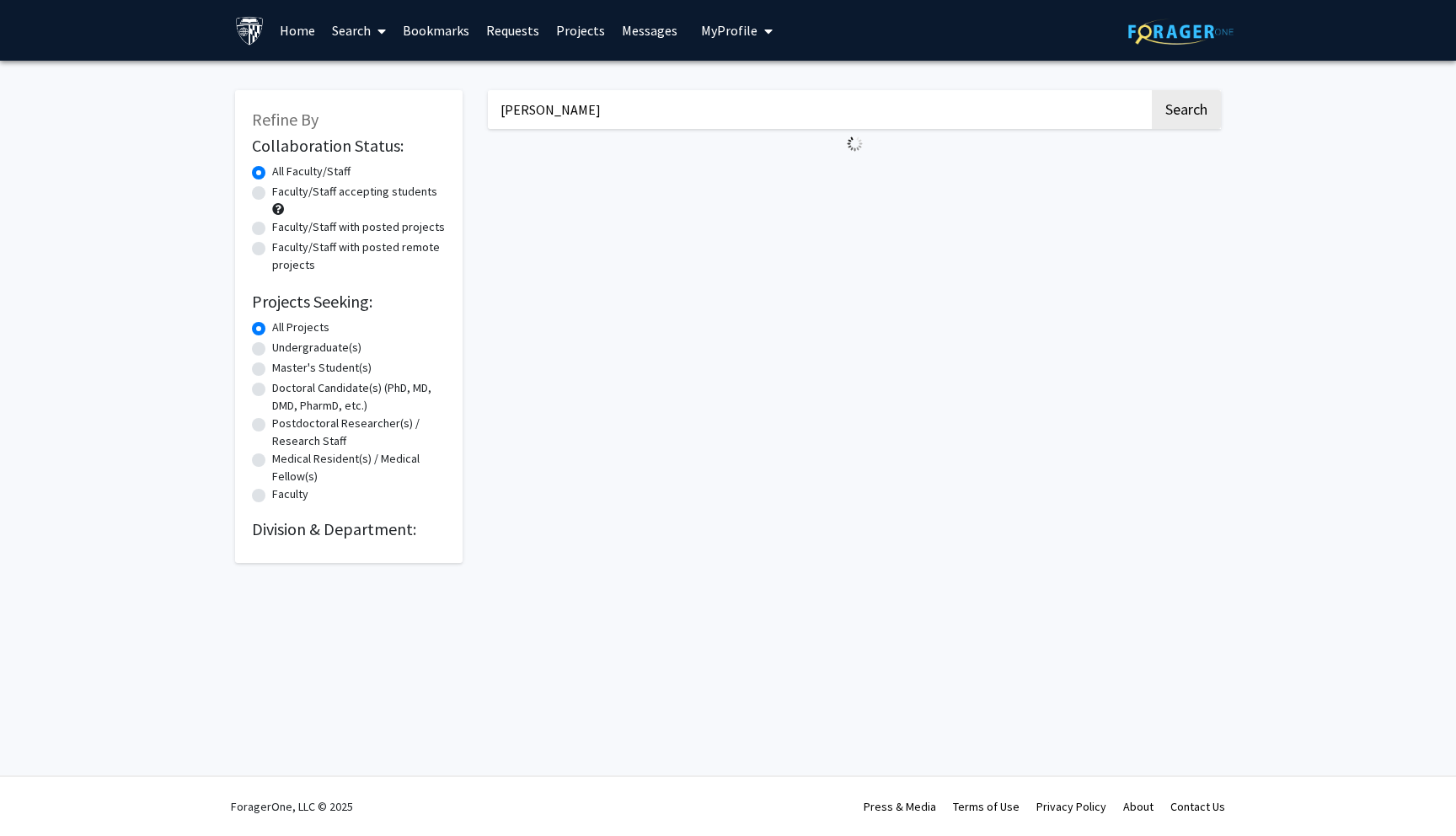
click at [609, 112] on input "moore" at bounding box center [819, 109] width 662 height 39
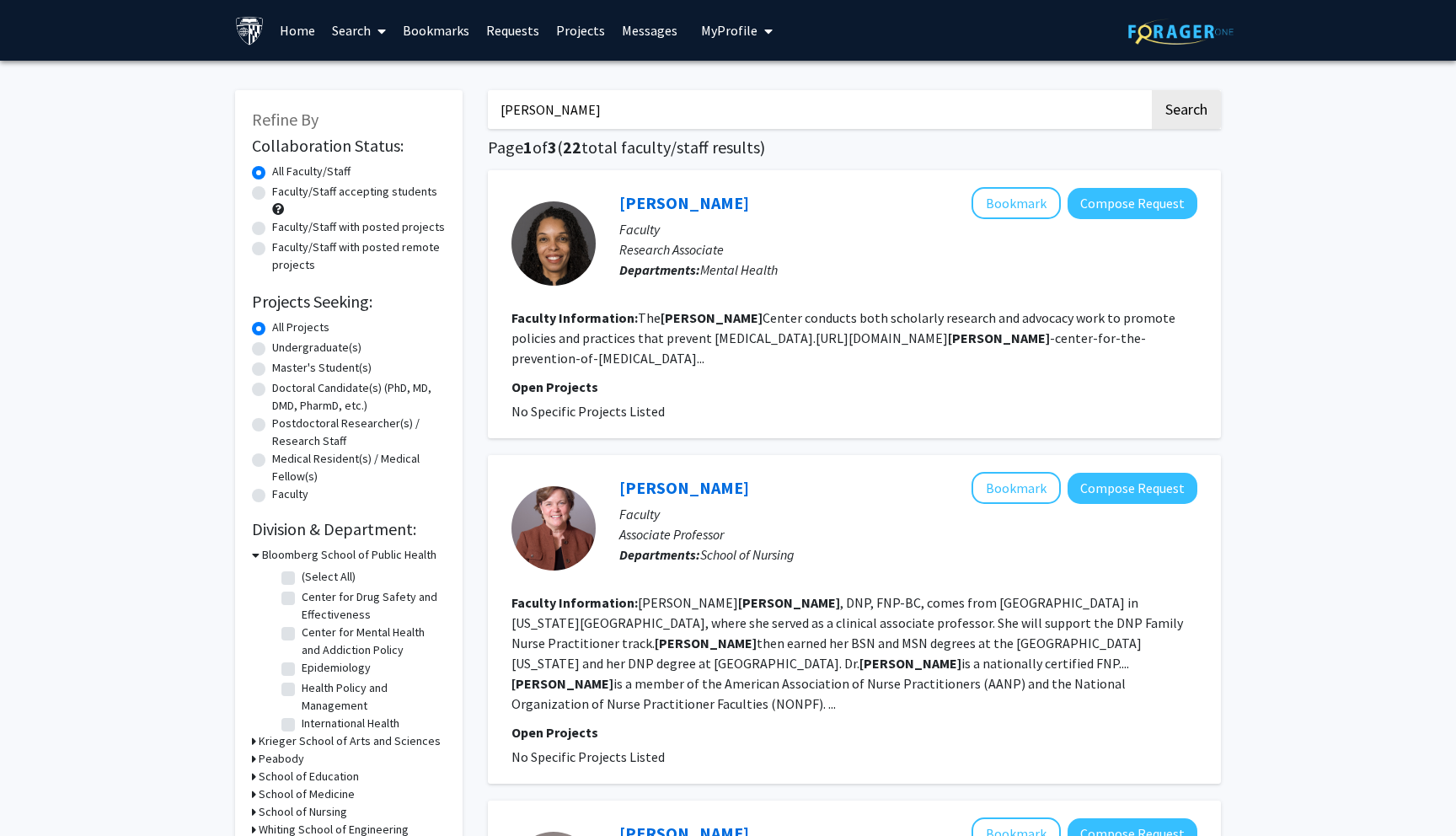
click at [609, 112] on input "moore" at bounding box center [819, 109] width 662 height 39
type input "hager"
click at [1152, 90] on button "Search" at bounding box center [1186, 109] width 69 height 39
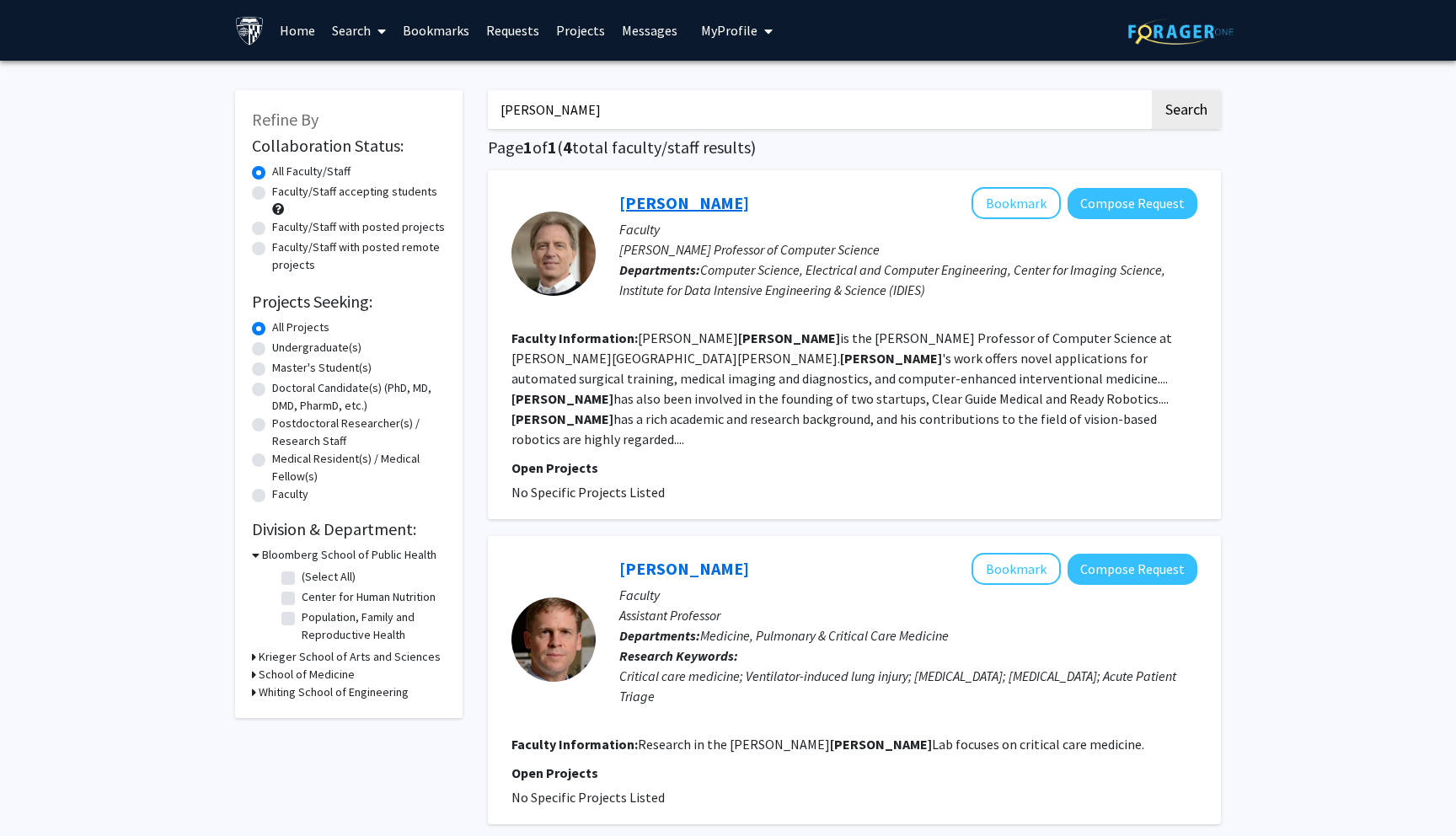
click at [657, 197] on link "Greg Hager" at bounding box center [684, 203] width 130 height 21
click at [656, 112] on input "hager" at bounding box center [819, 109] width 662 height 39
click at [655, 112] on input "hager" at bounding box center [819, 109] width 662 height 39
type input "bellingham"
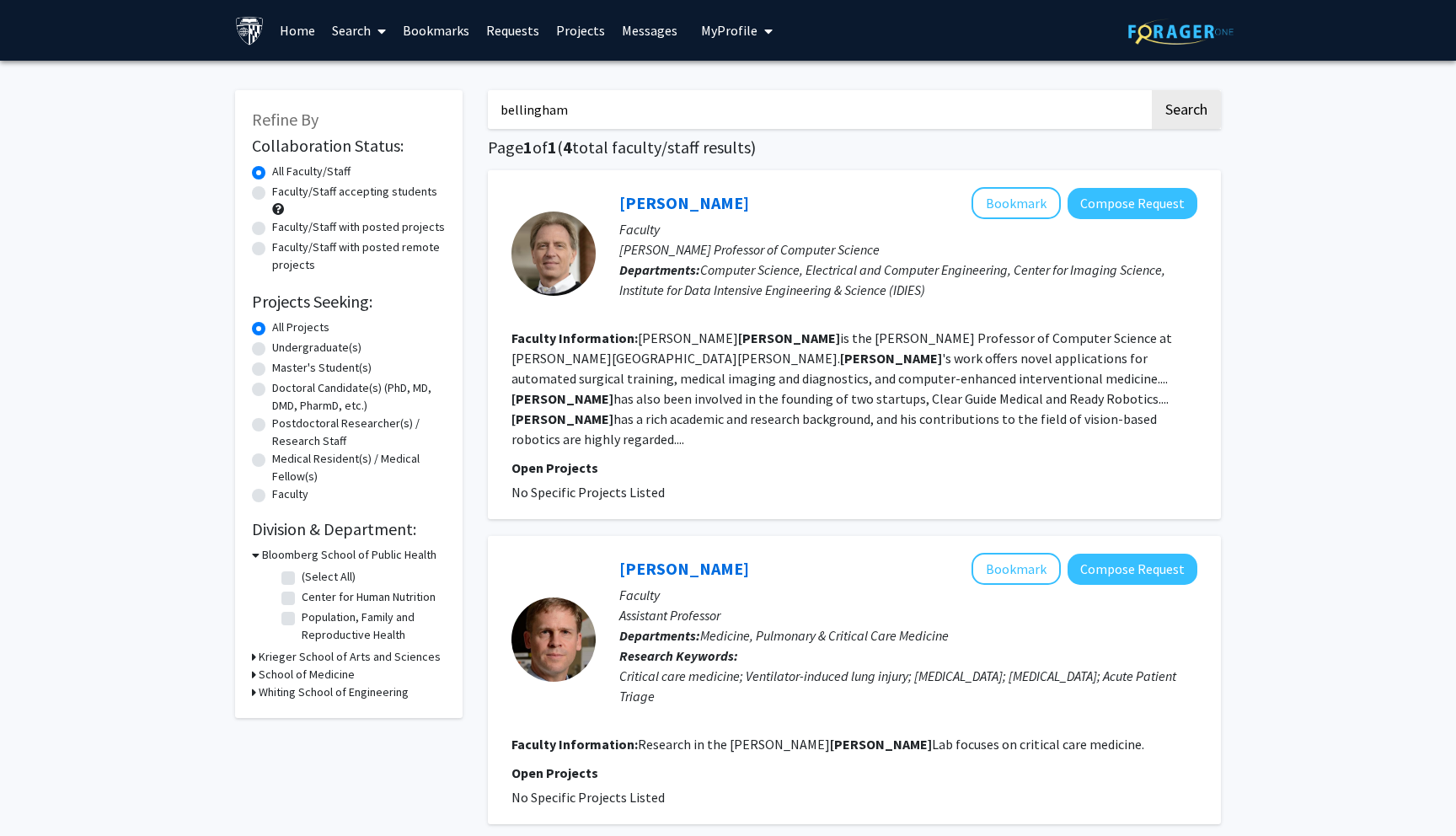
click at [1152, 90] on button "Search" at bounding box center [1186, 109] width 69 height 39
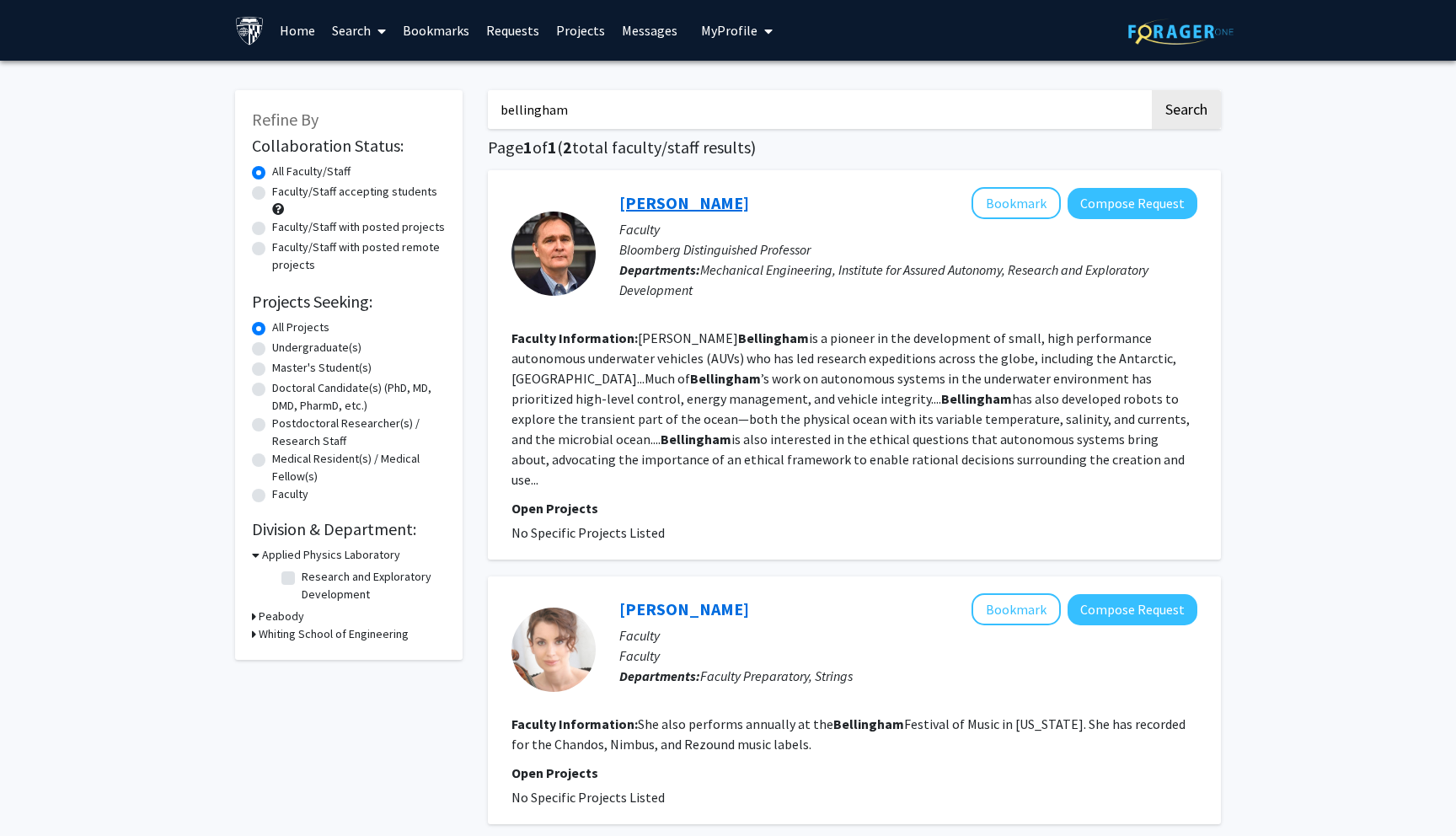
click at [706, 204] on link "James Bellingham" at bounding box center [684, 203] width 130 height 21
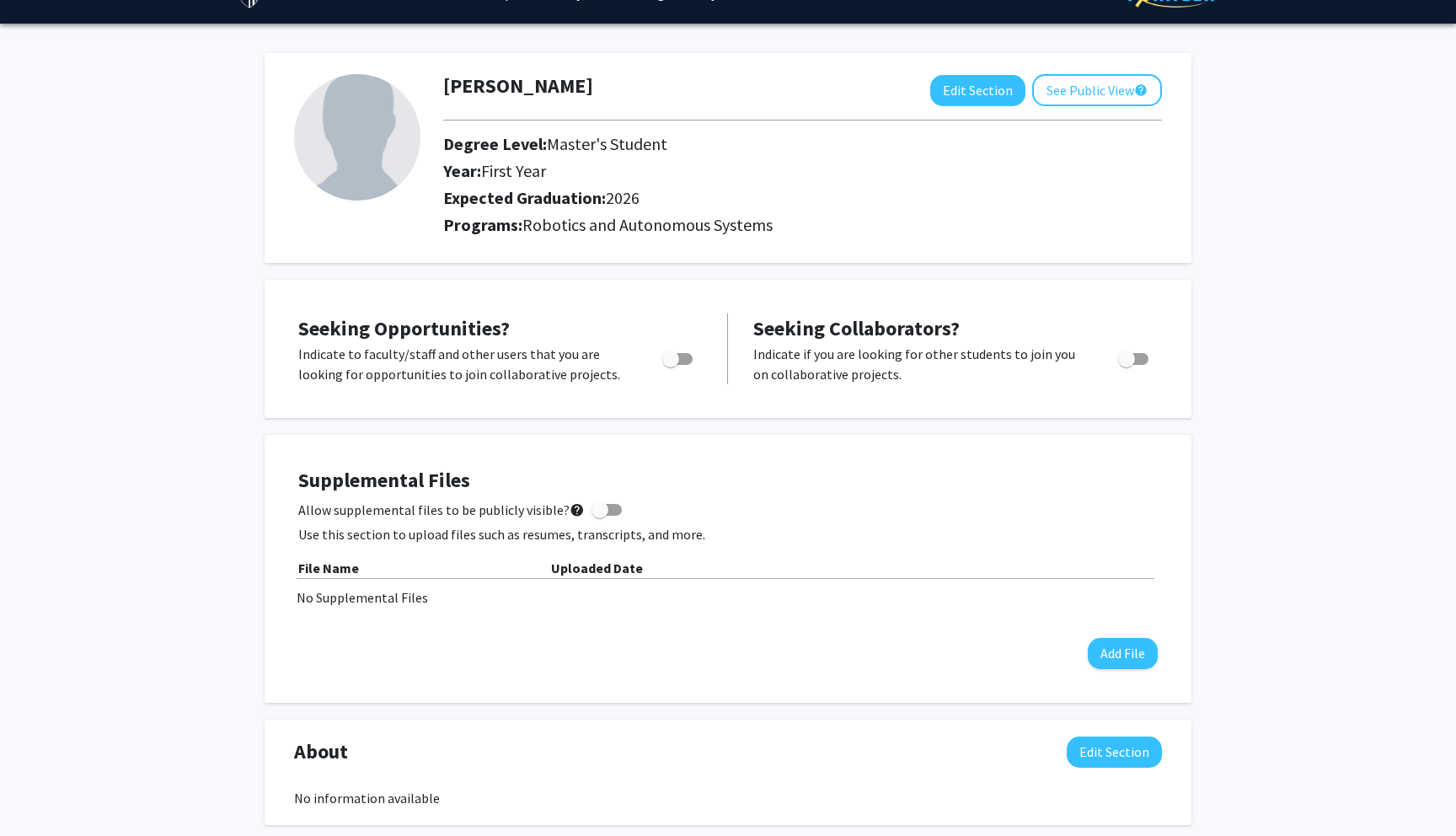
scroll to position [40, 0]
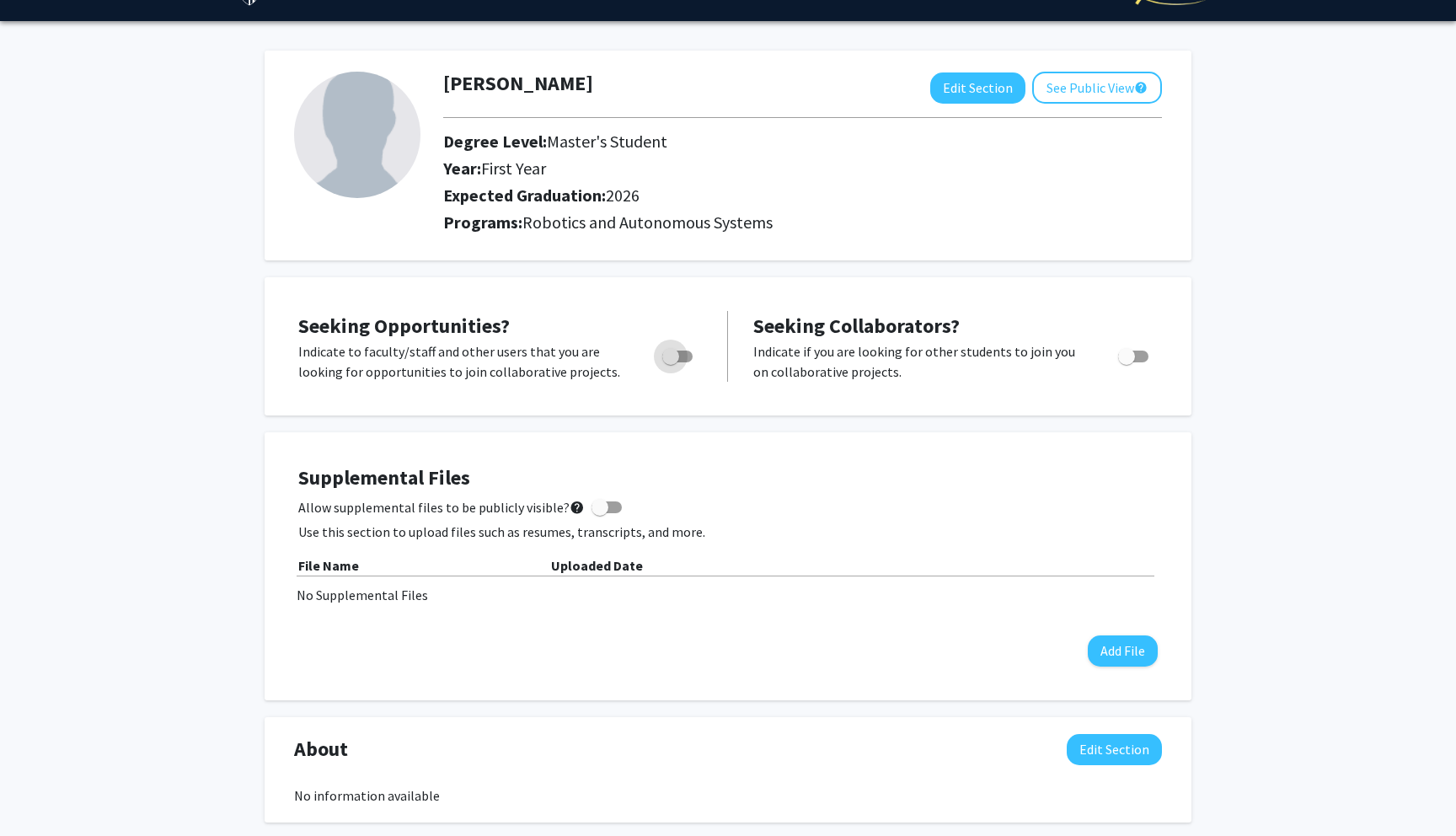
click at [667, 361] on span "Toggle" at bounding box center [670, 356] width 17 height 17
click at [670, 362] on input "Are you actively seeking opportunities?" at bounding box center [670, 362] width 1 height 1
checkbox input "true"
click at [1115, 352] on label "Toggle" at bounding box center [1130, 356] width 37 height 20
click at [1126, 362] on input "Would you like to receive other student requests to work with you?" at bounding box center [1126, 362] width 1 height 1
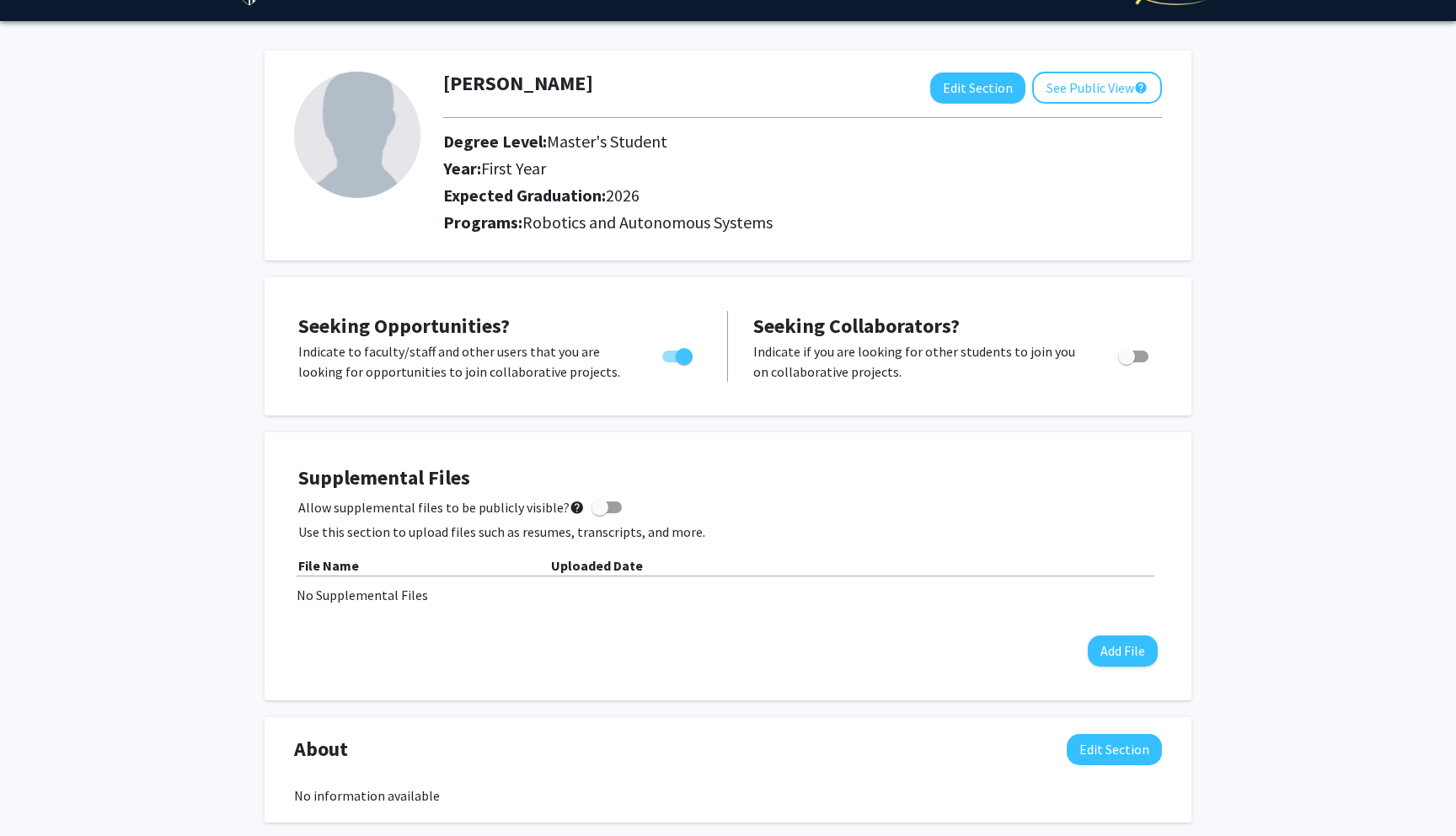
click at [1133, 351] on span "Toggle" at bounding box center [1126, 356] width 17 height 17
click at [1127, 362] on input "Would you like to receive other student requests to work with you?" at bounding box center [1126, 362] width 1 height 1
checkbox input "true"
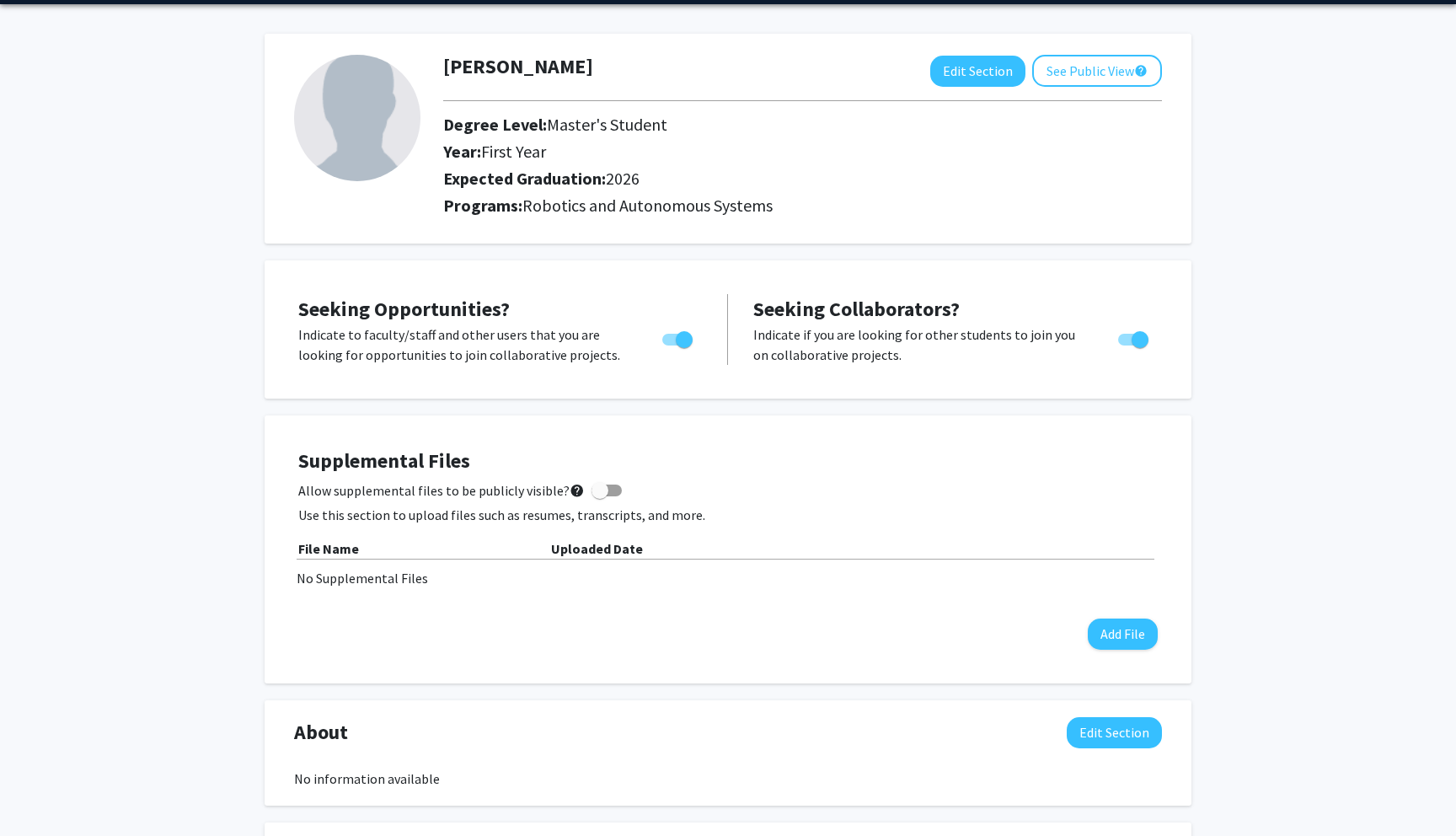
scroll to position [0, 0]
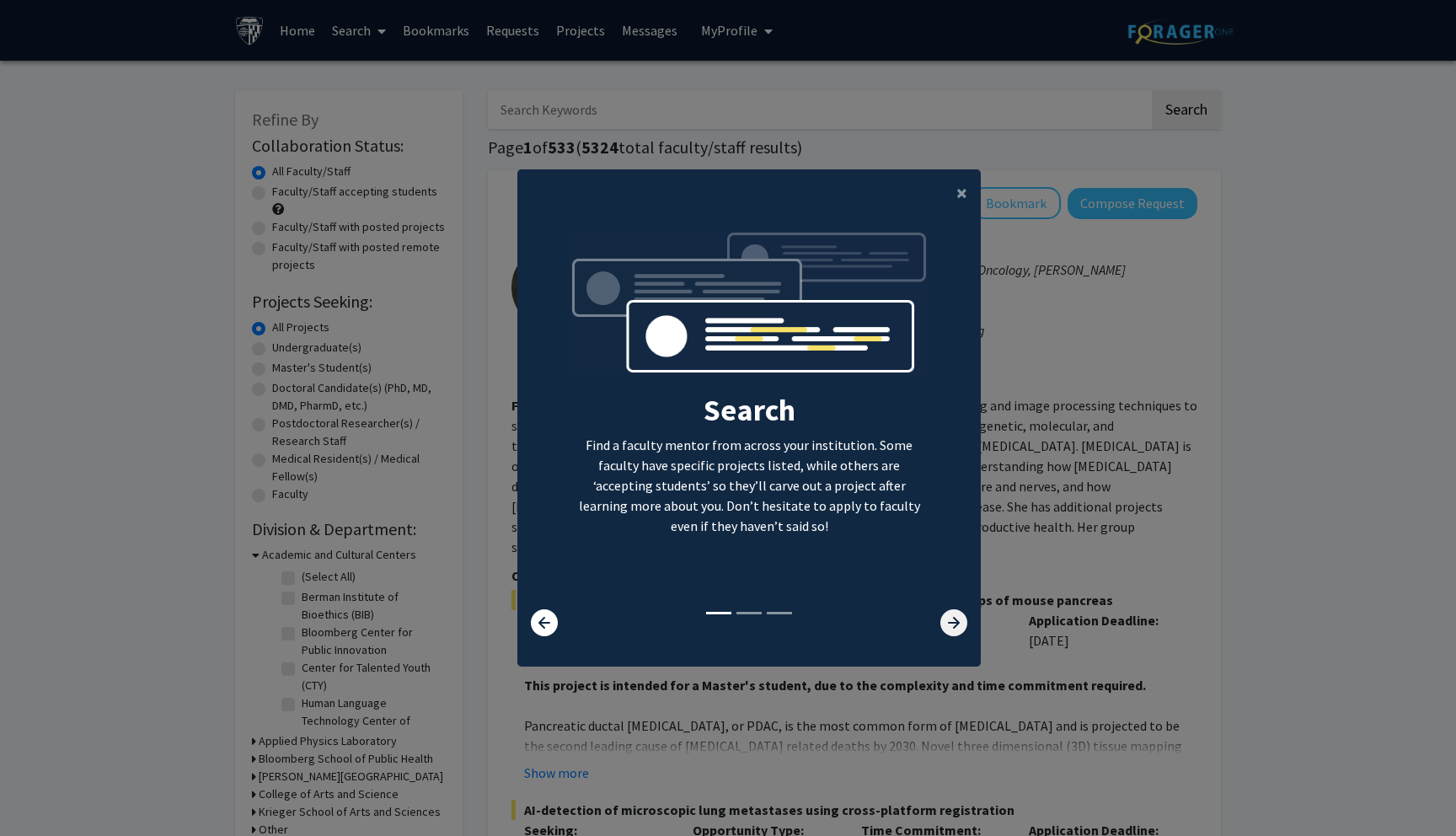
click at [959, 620] on icon at bounding box center [954, 622] width 27 height 27
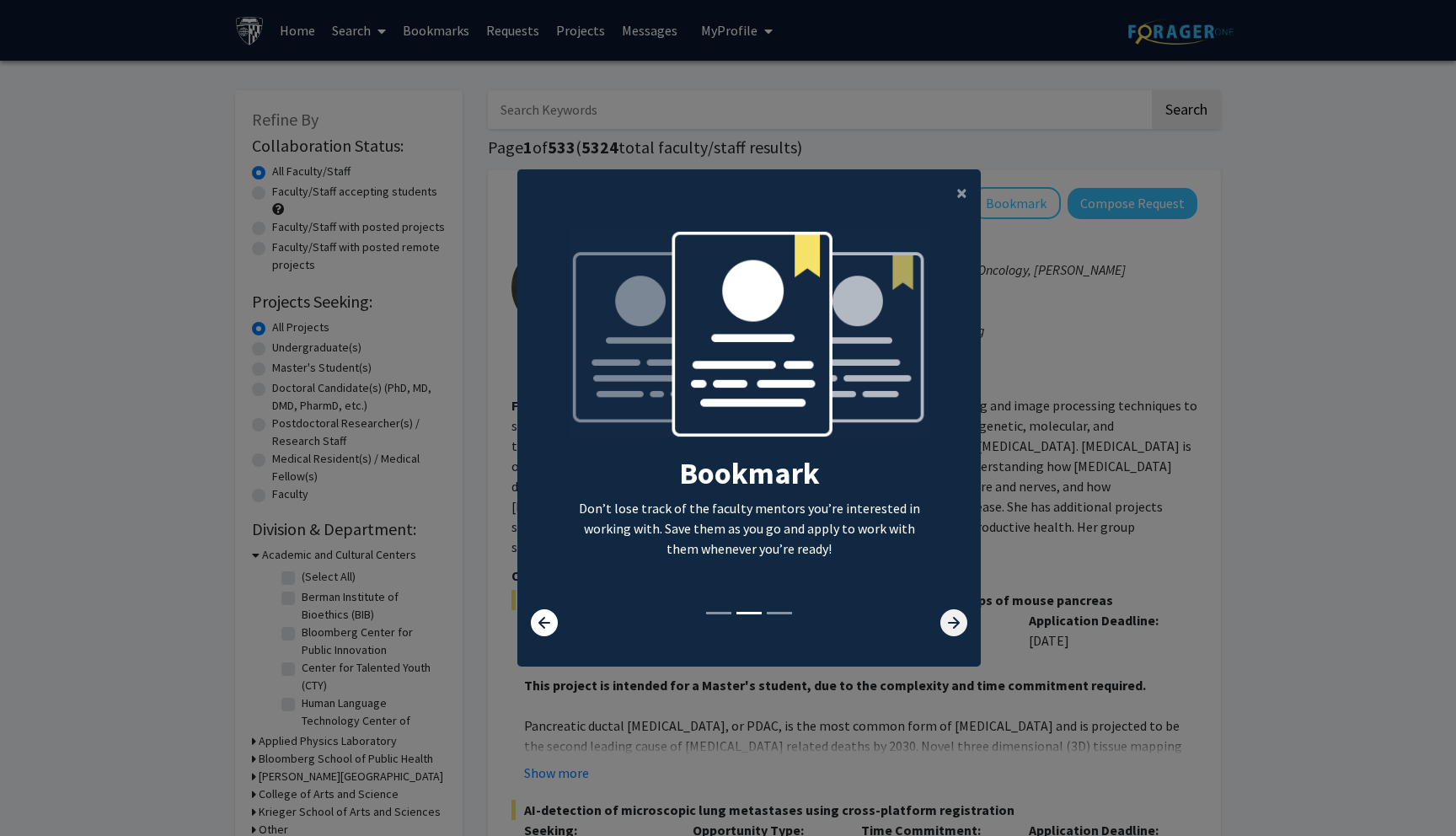
click at [959, 620] on icon at bounding box center [954, 622] width 27 height 27
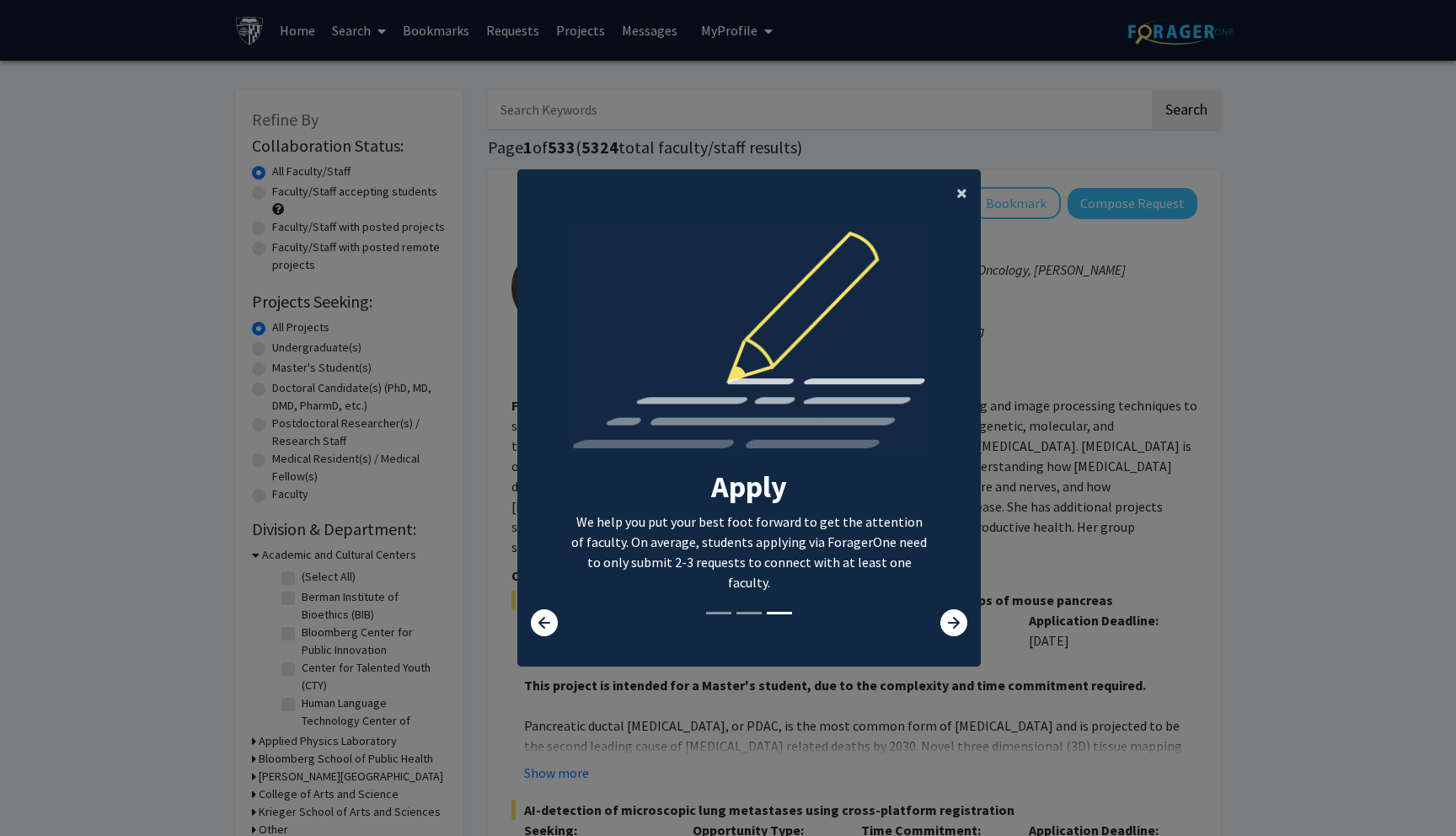
click at [959, 188] on span "×" at bounding box center [961, 192] width 11 height 26
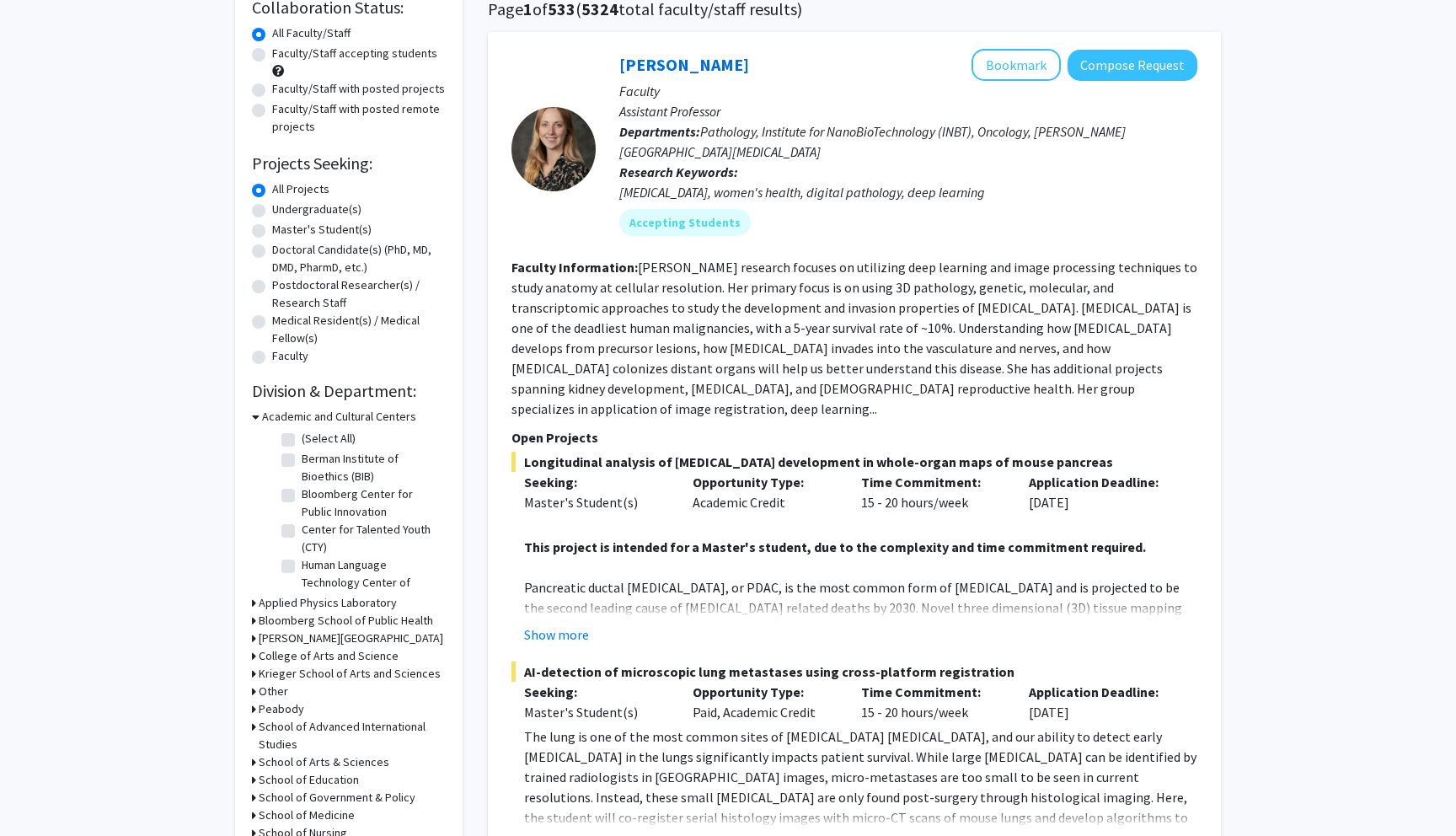
scroll to position [142, 0]
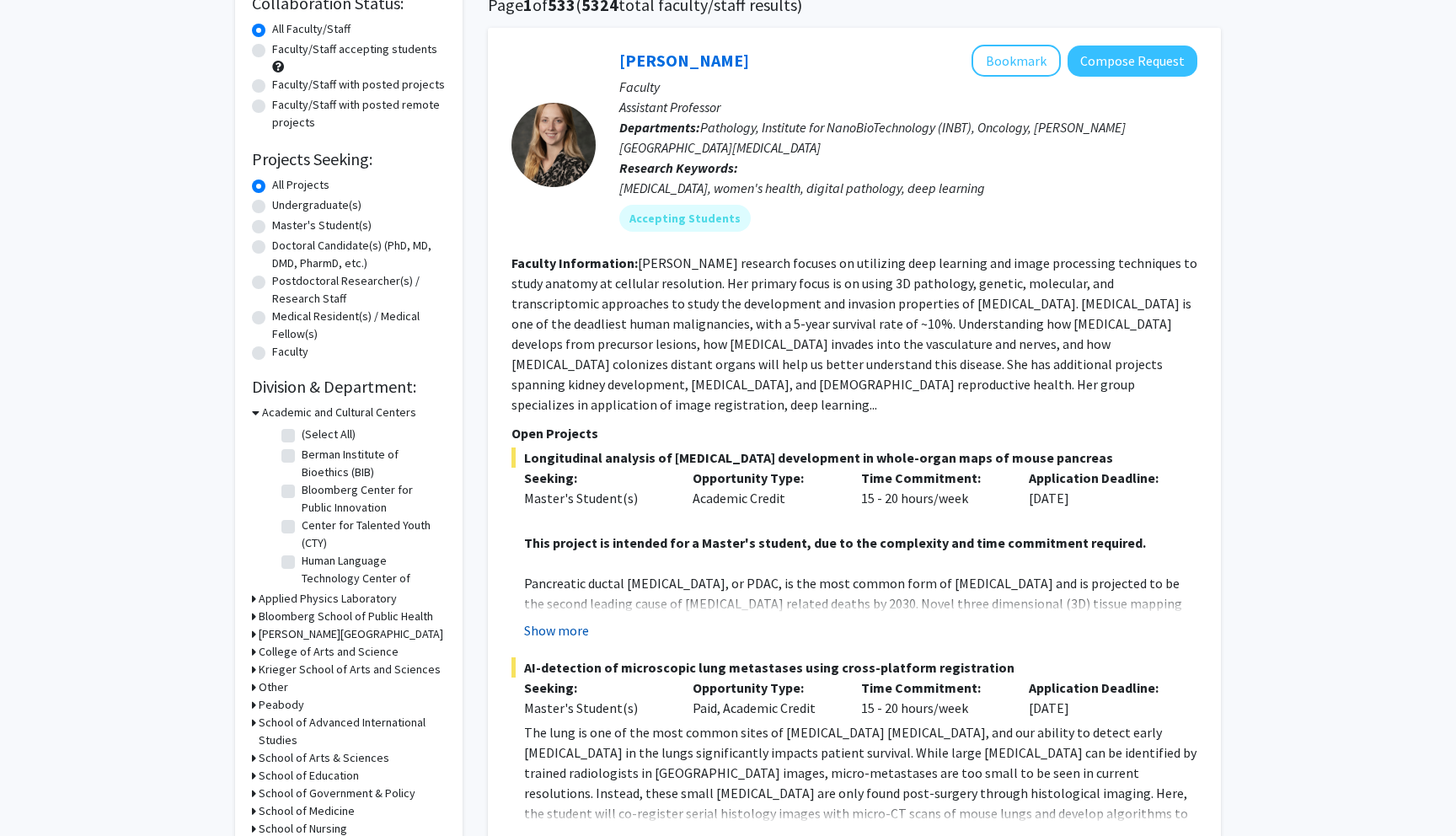
click at [578, 620] on button "Show more" at bounding box center [556, 630] width 64 height 20
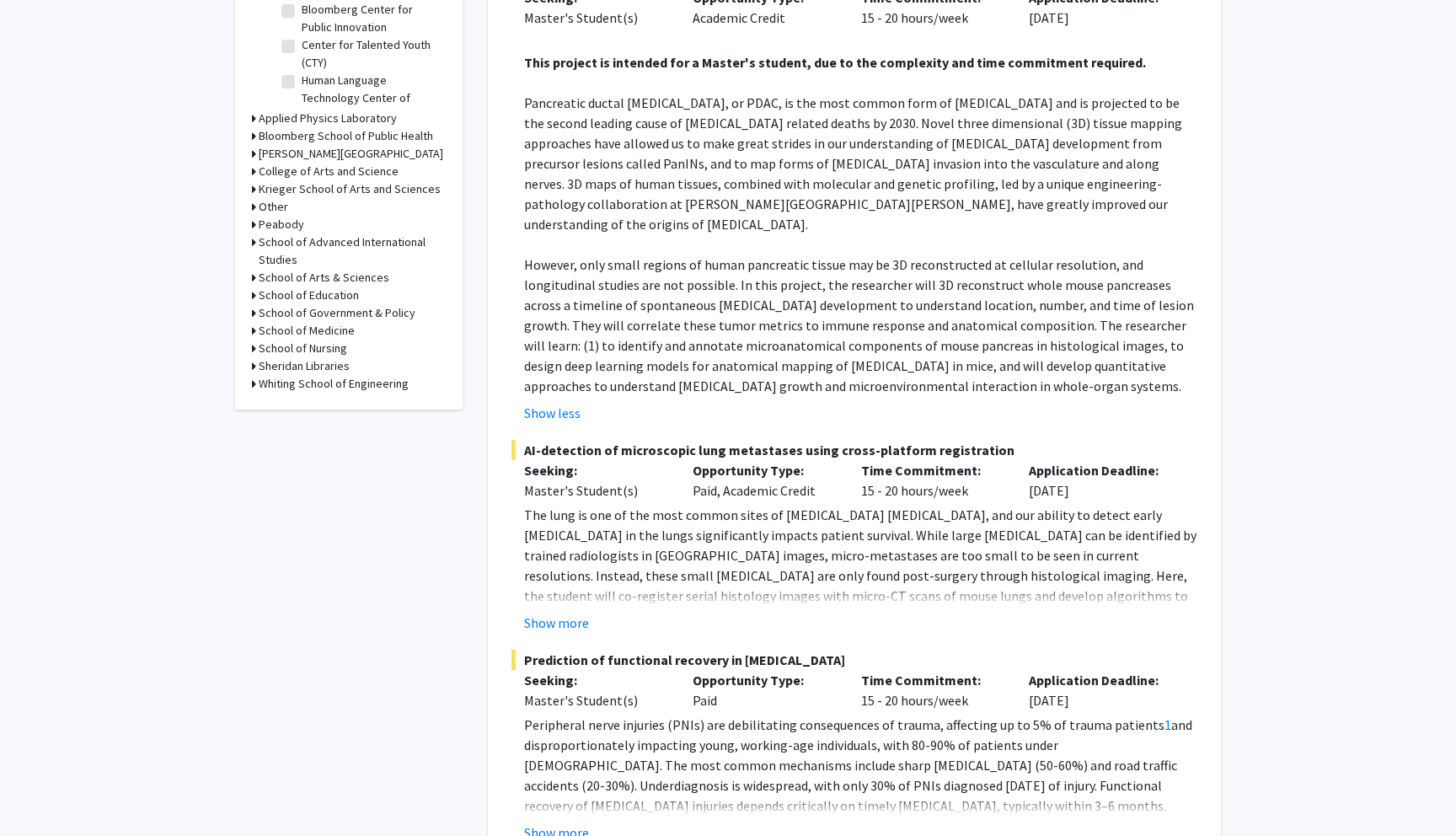
scroll to position [664, 0]
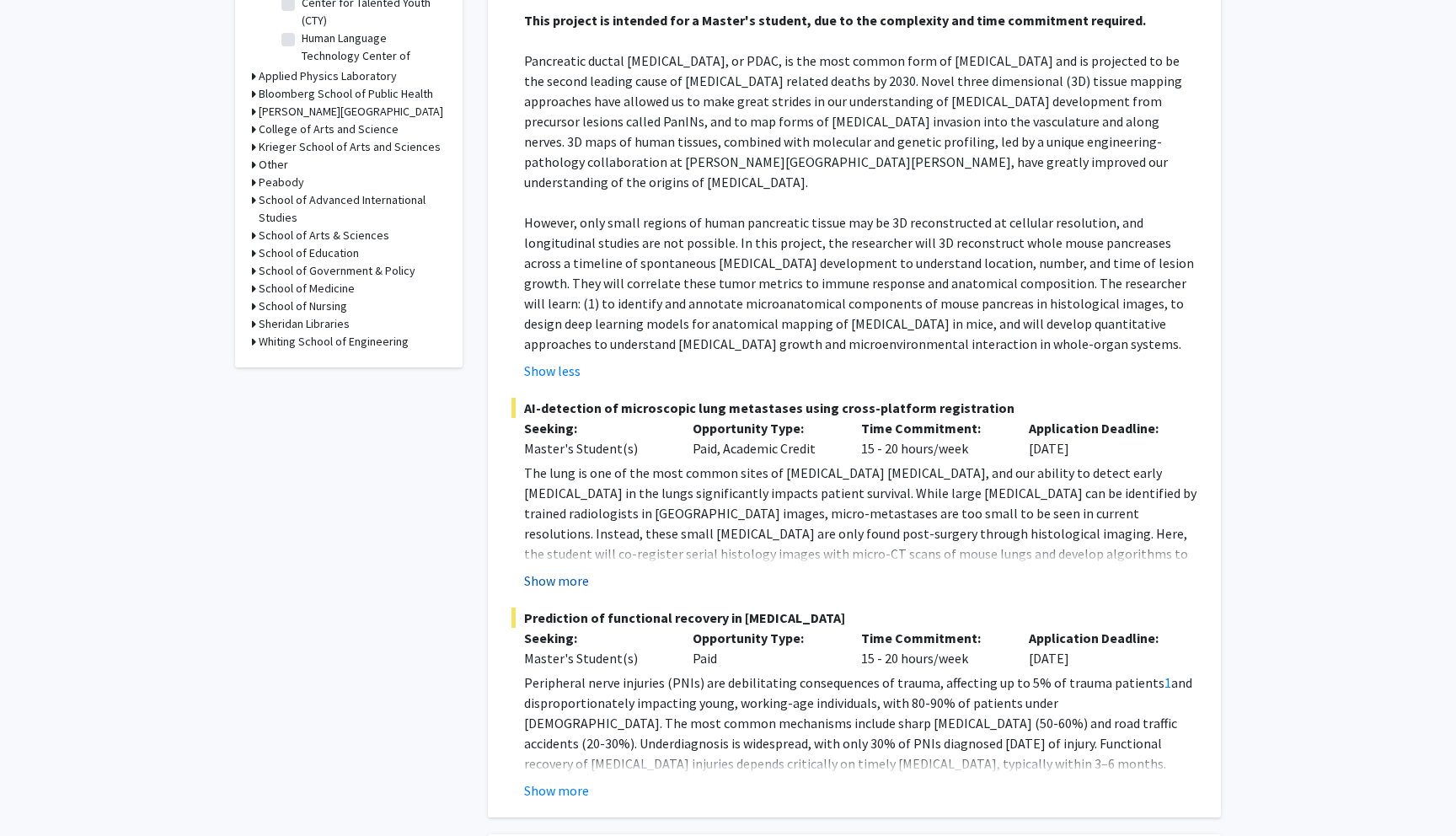
click at [558, 571] on button "Show more" at bounding box center [556, 580] width 64 height 20
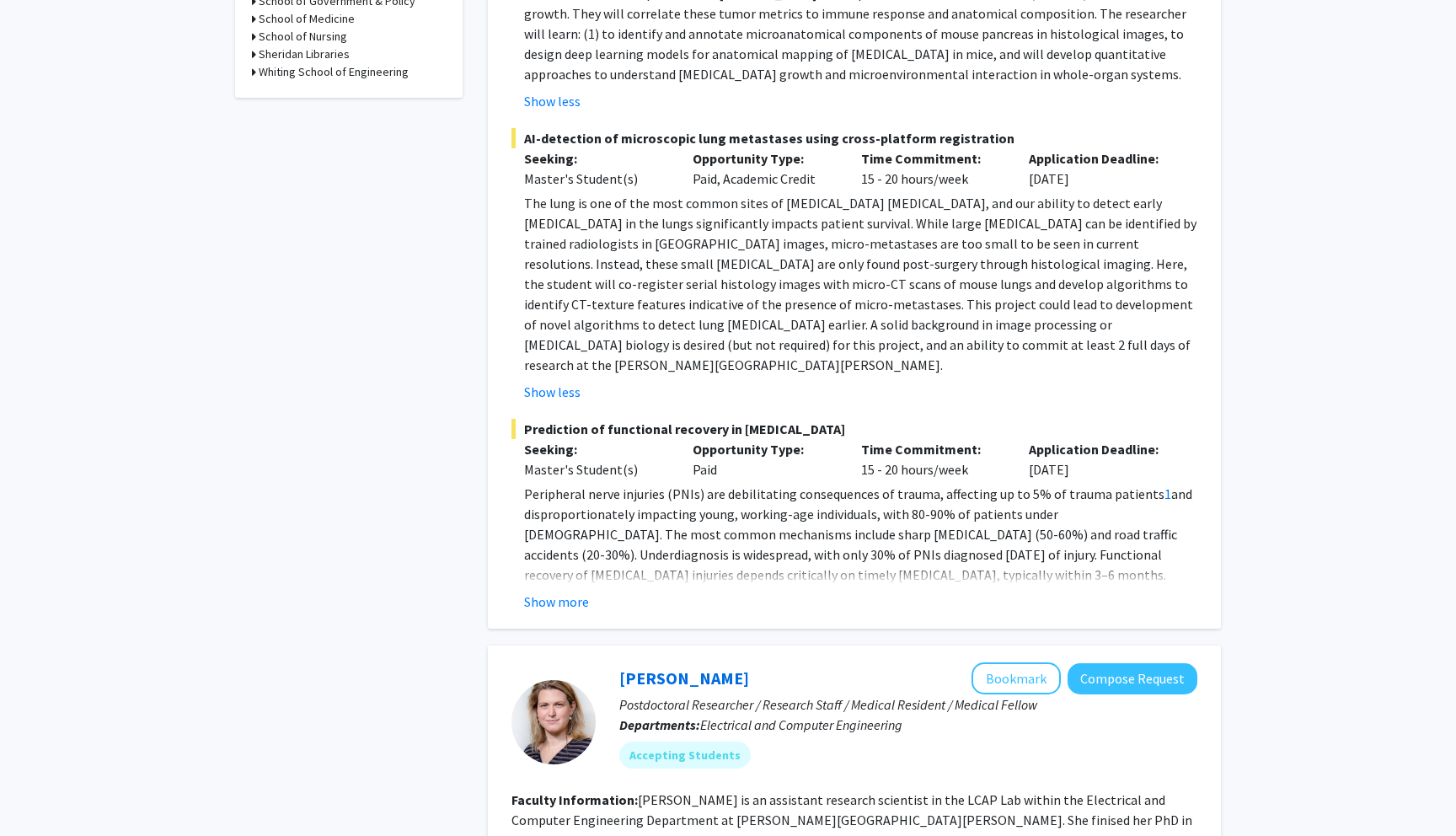
scroll to position [1026, 0]
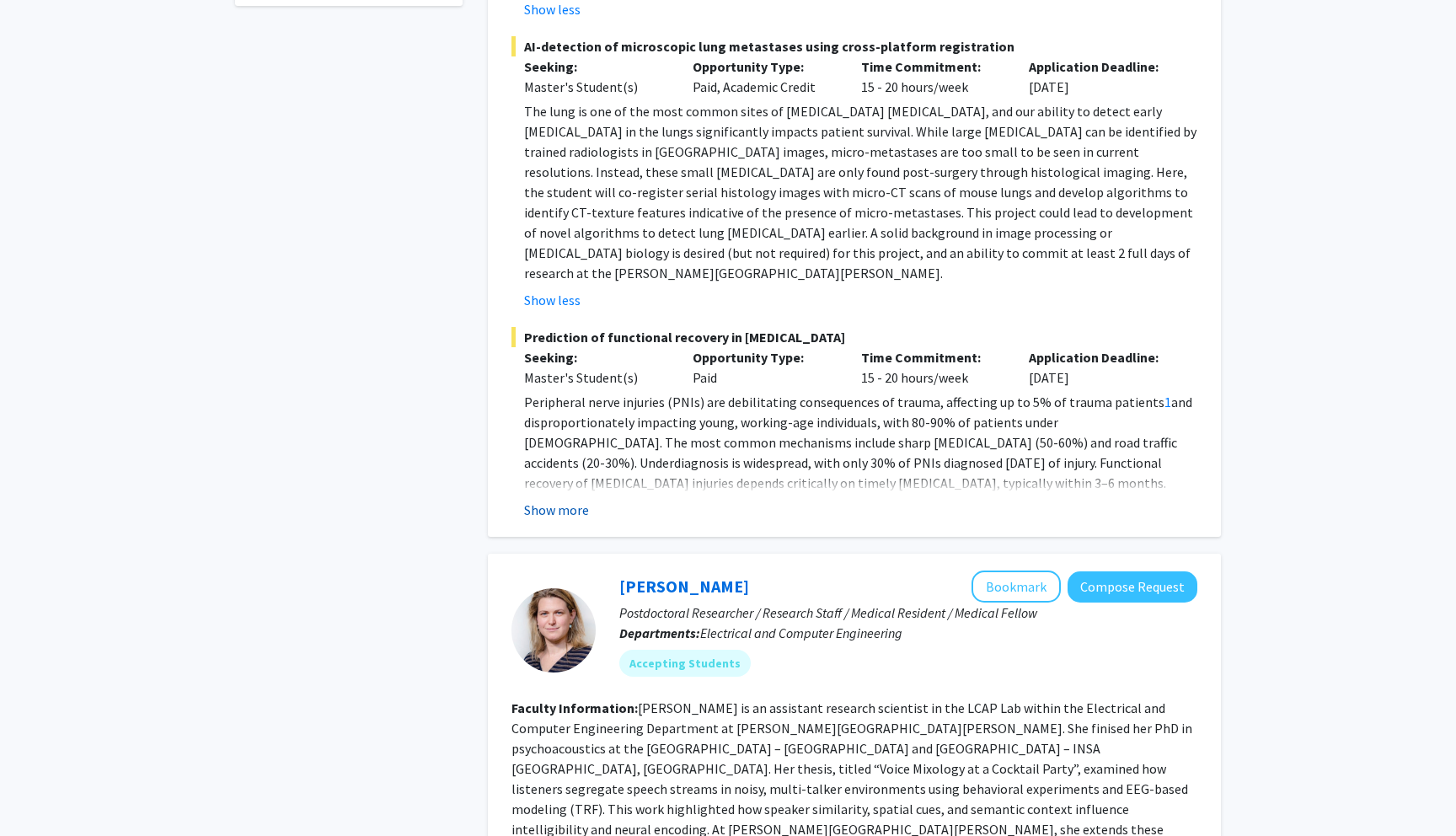
click at [552, 499] on button "Show more" at bounding box center [556, 509] width 64 height 20
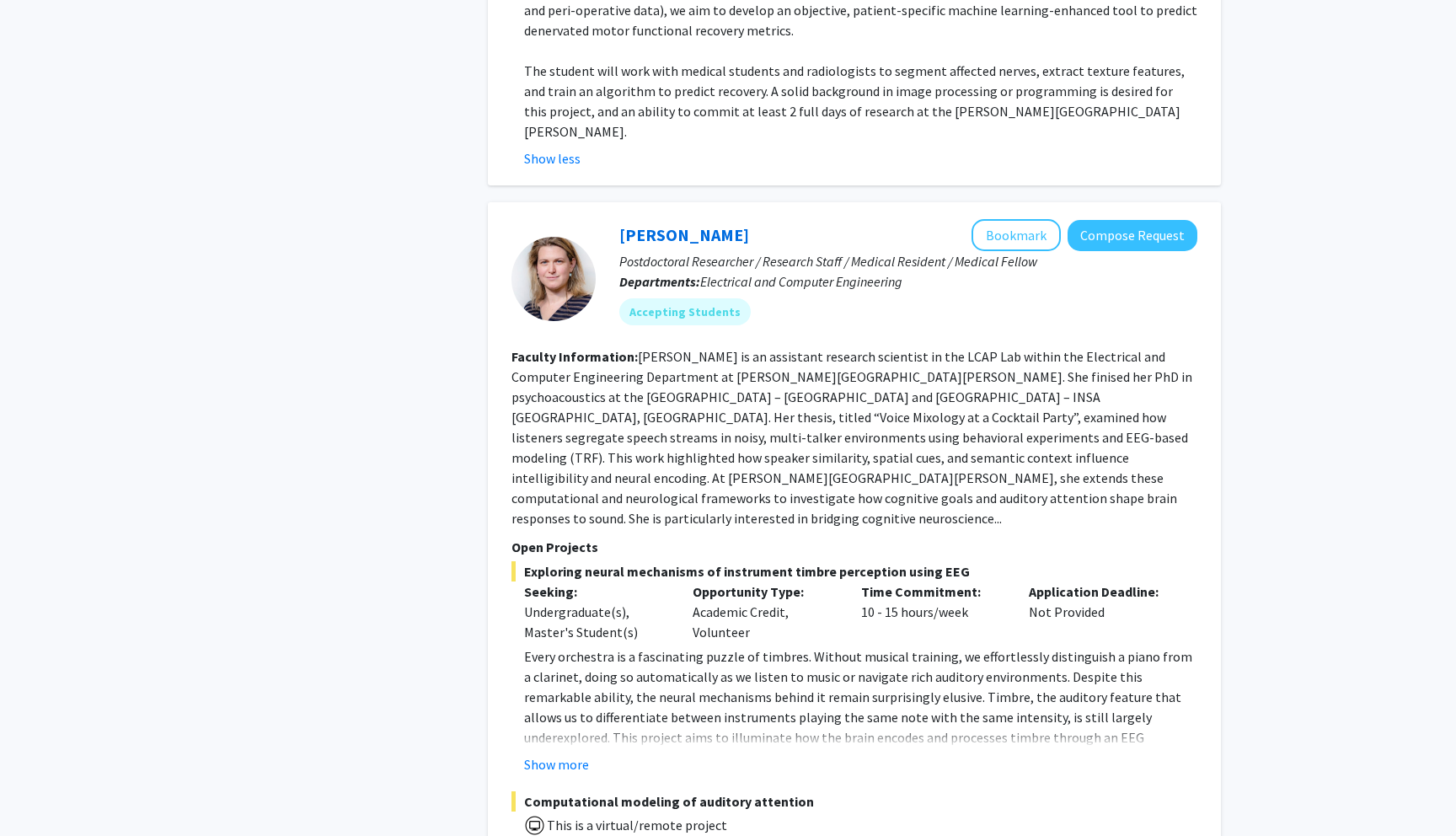
scroll to position [1591, 0]
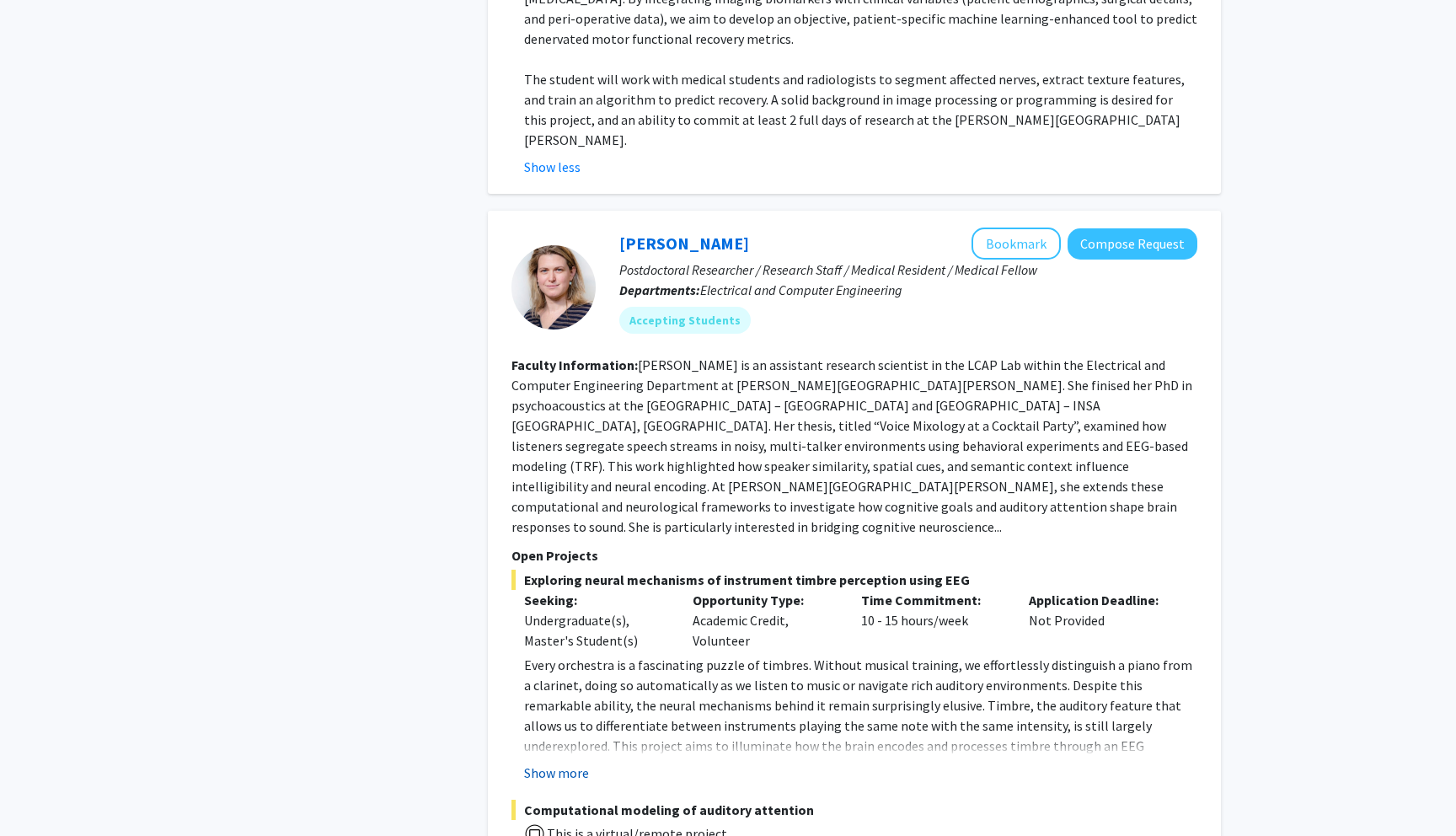
click at [555, 762] on button "Show more" at bounding box center [556, 772] width 64 height 20
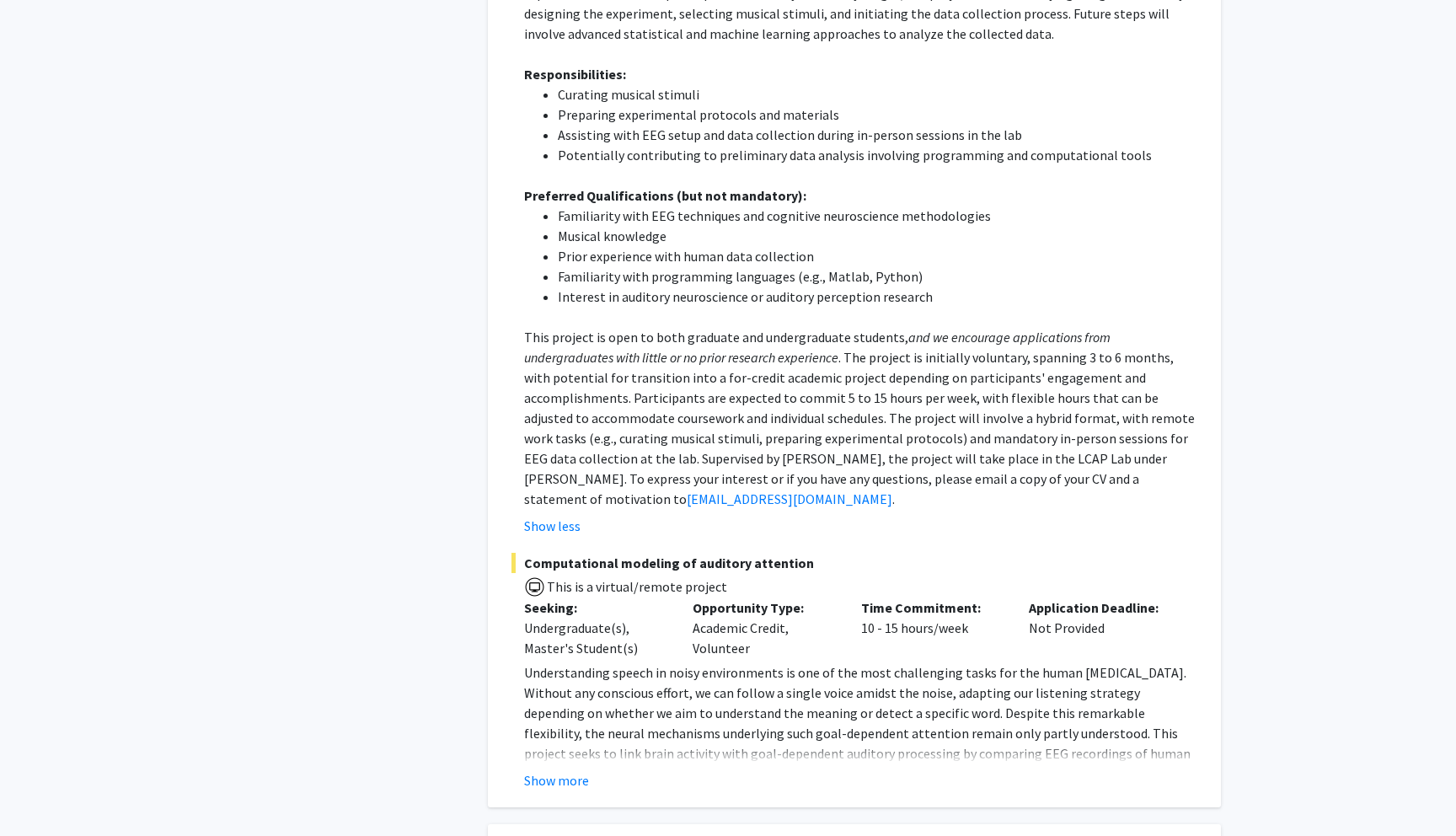
scroll to position [2367, 0]
click at [556, 768] on button "Show more" at bounding box center [556, 777] width 64 height 20
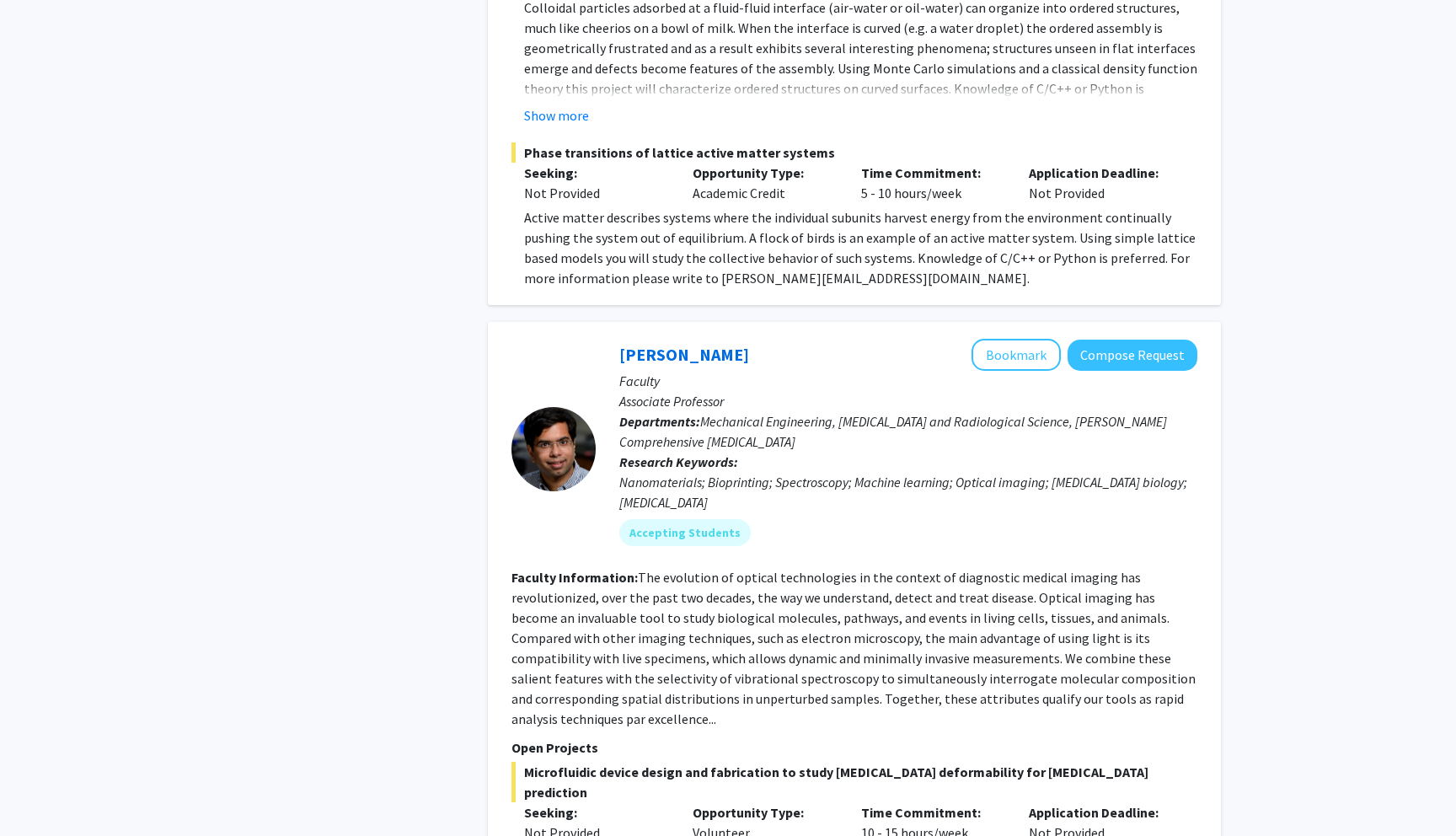
scroll to position [5842, 0]
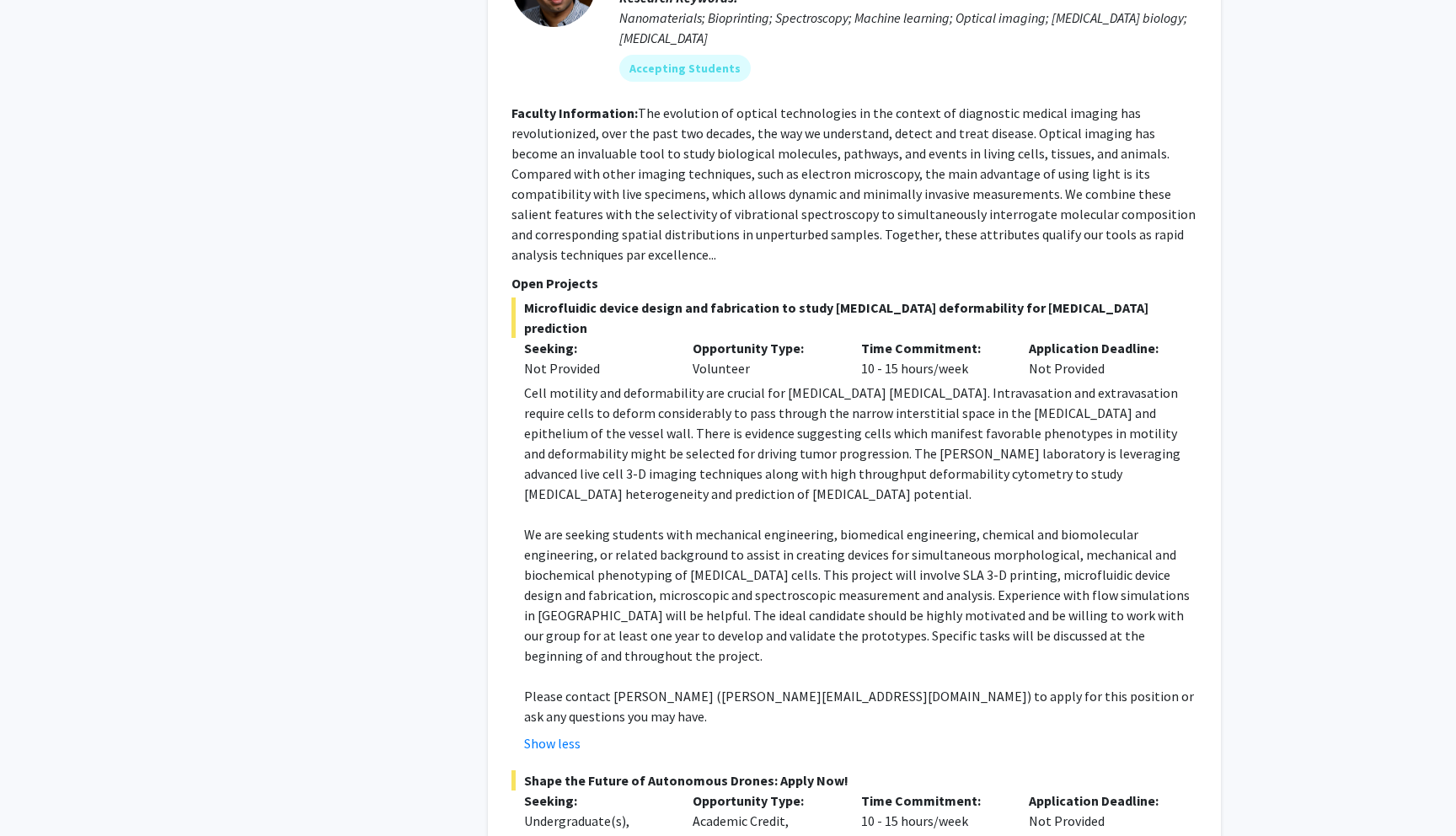
scroll to position [6289, 0]
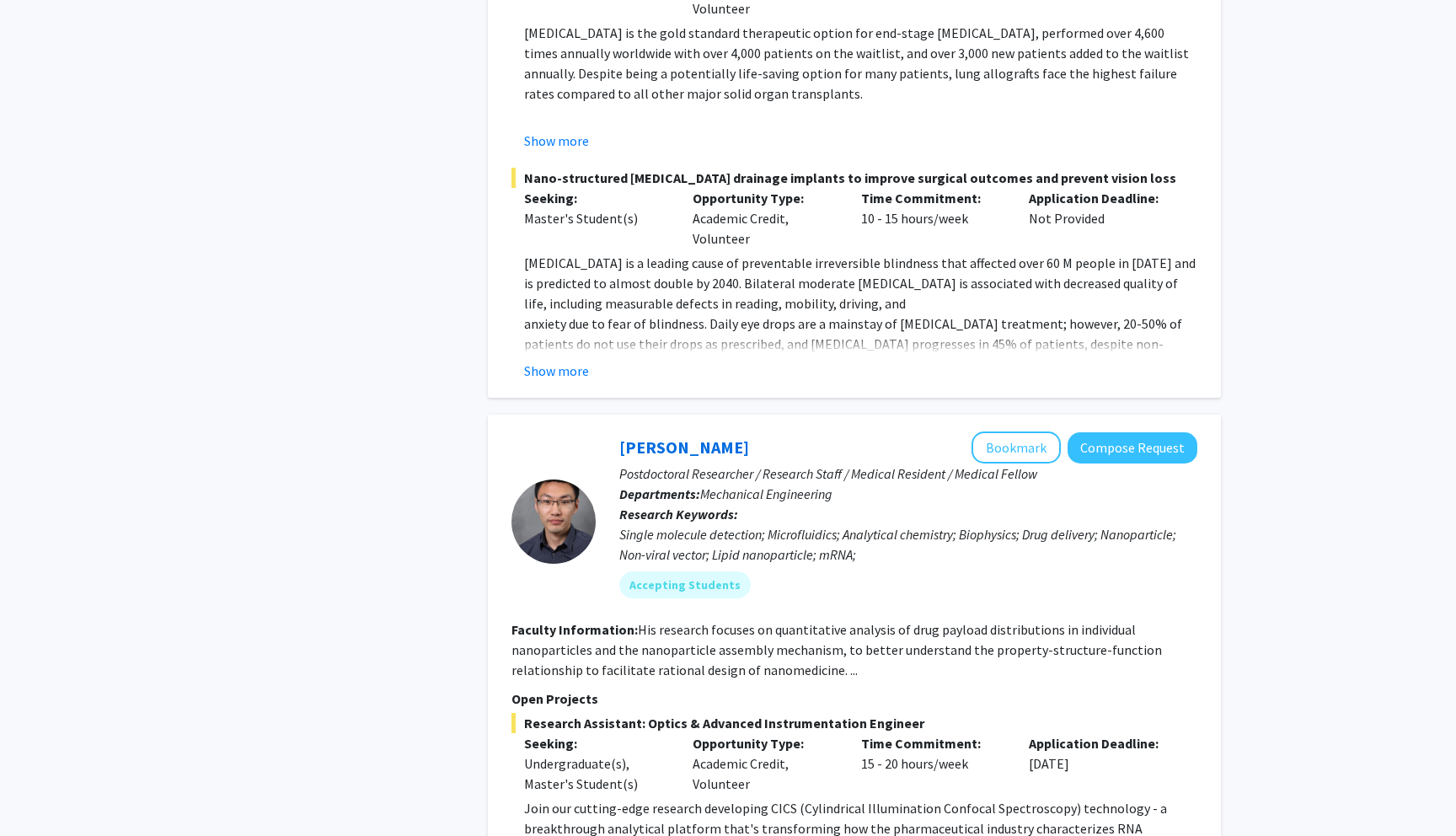
scroll to position [8495, 0]
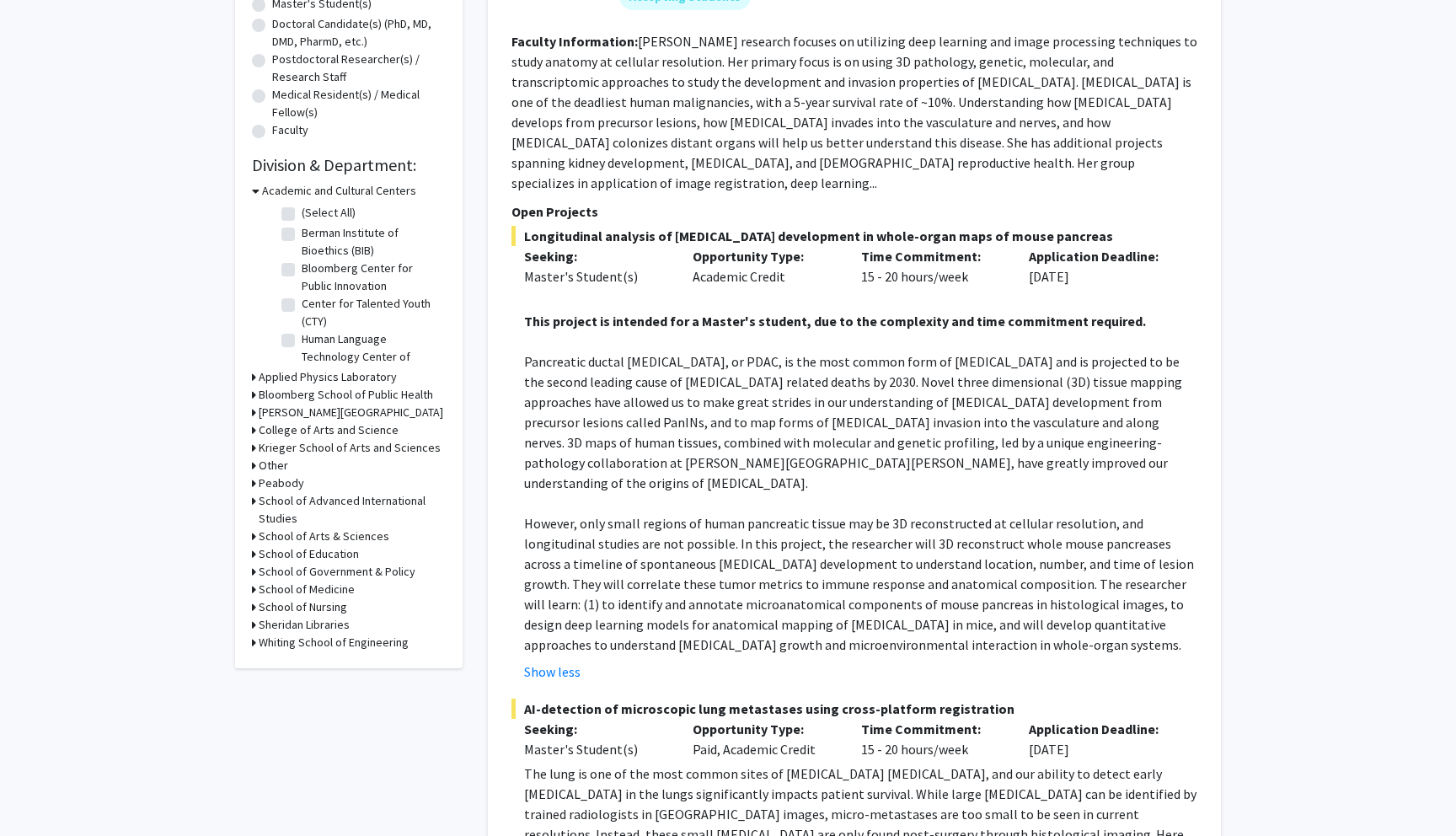
scroll to position [0, 0]
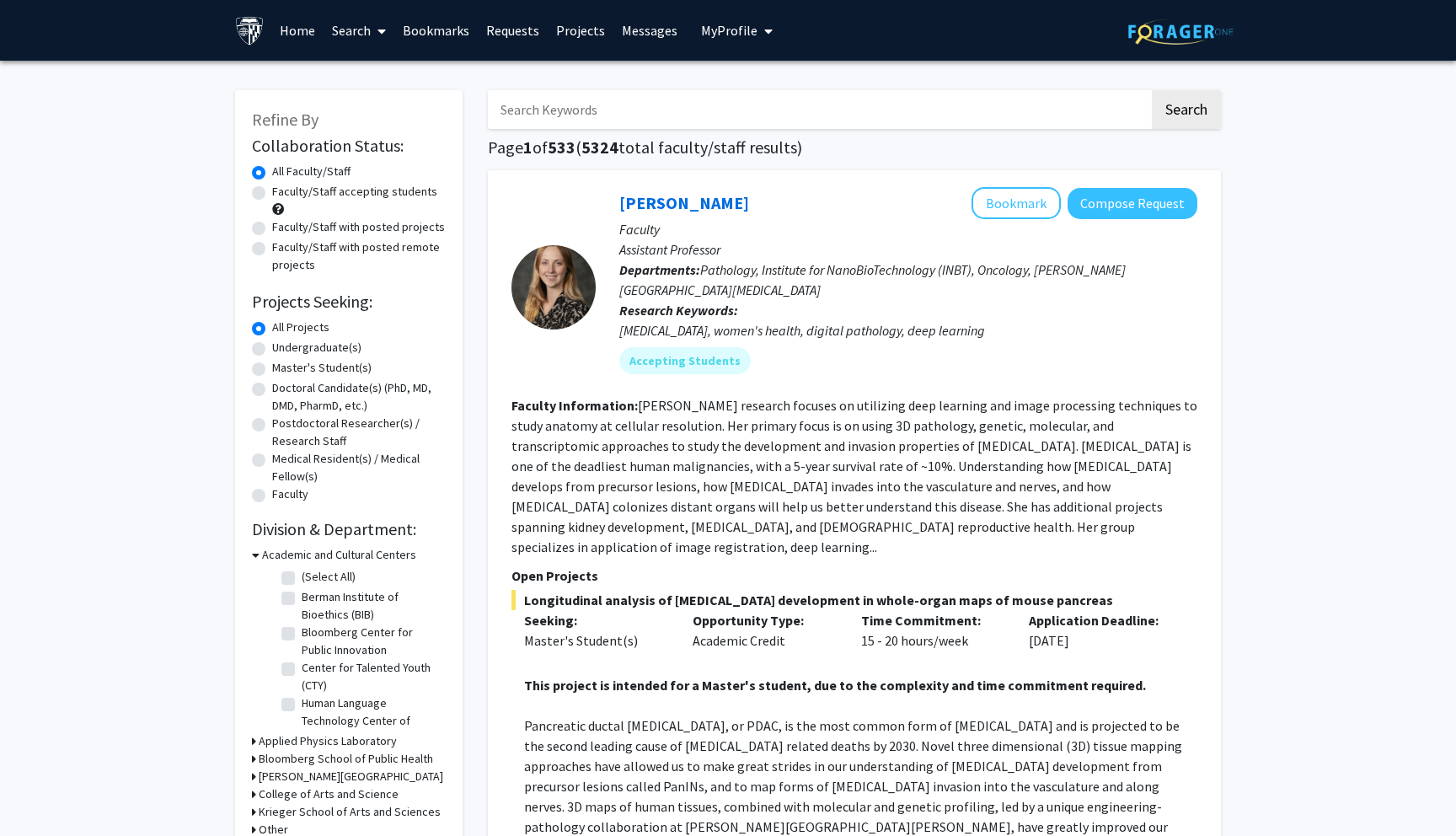
click at [312, 364] on label "Master's Student(s)" at bounding box center [322, 368] width 100 height 18
click at [283, 364] on input "Master's Student(s)" at bounding box center [277, 364] width 11 height 11
radio input "true"
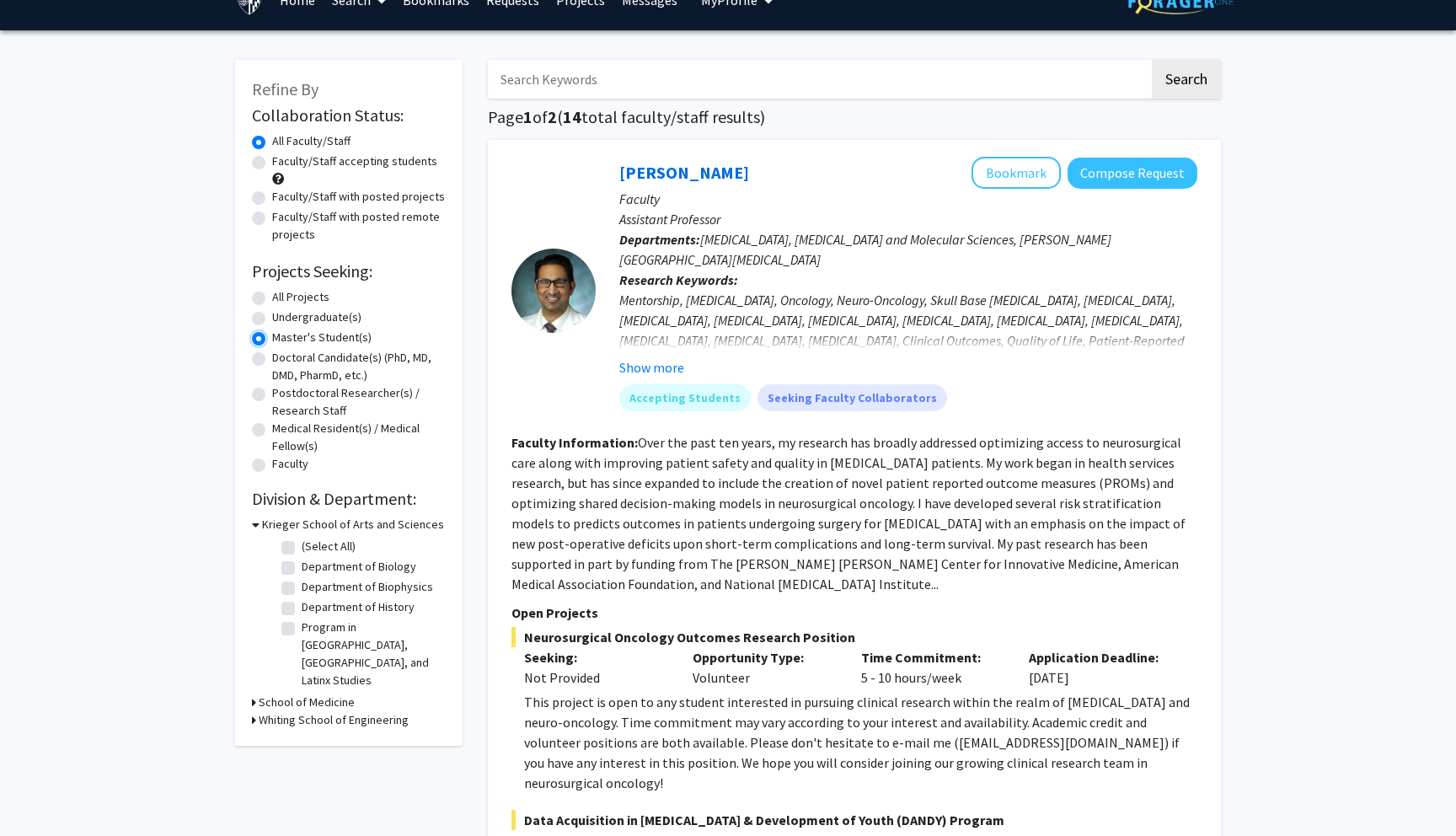
scroll to position [46, 0]
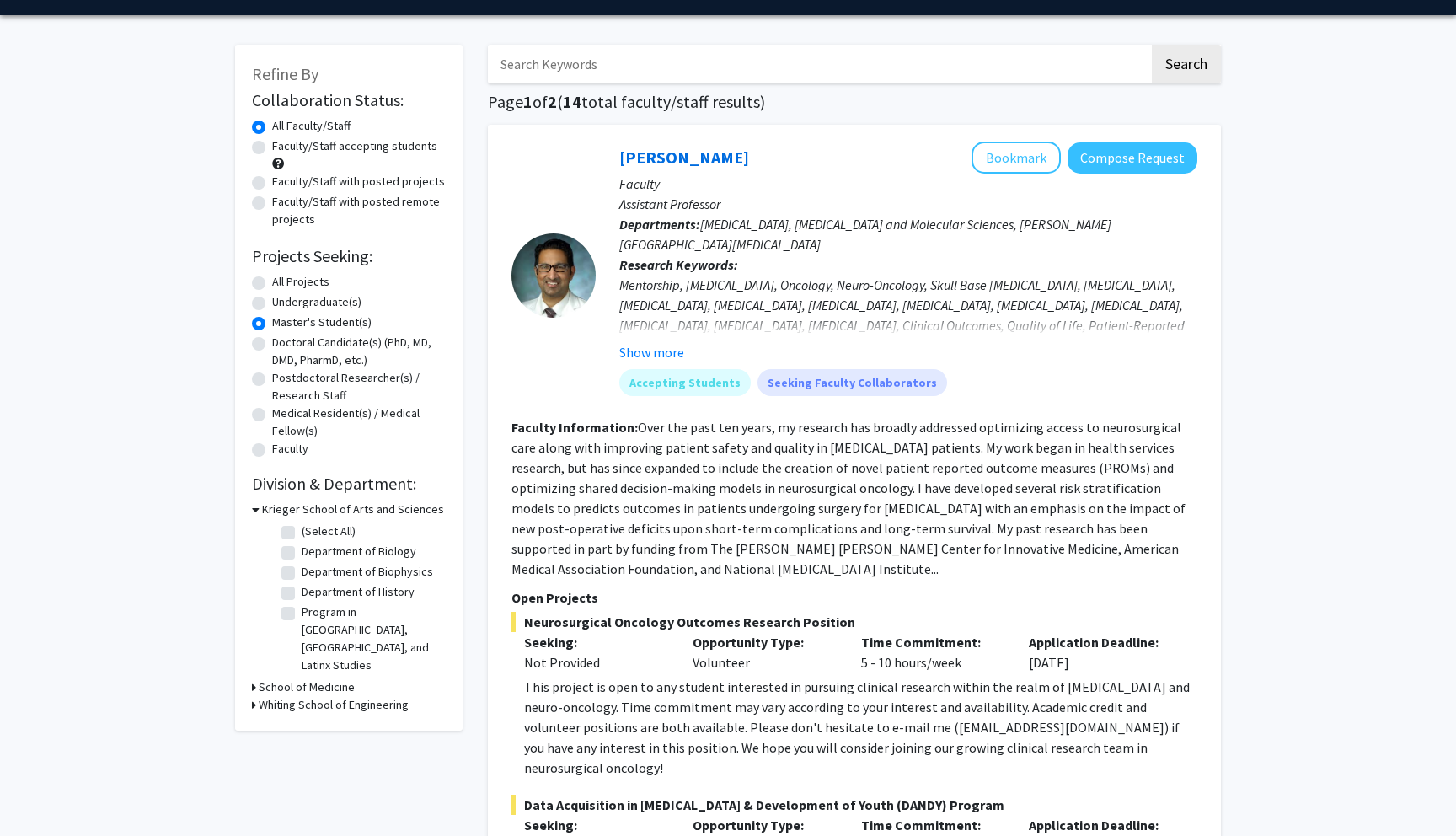
click at [250, 688] on div "Refine By Collaboration Status: Collaboration Status All Faculty/Staff Collabor…" at bounding box center [348, 387] width 227 height 686
click at [253, 696] on icon at bounding box center [254, 704] width 4 height 18
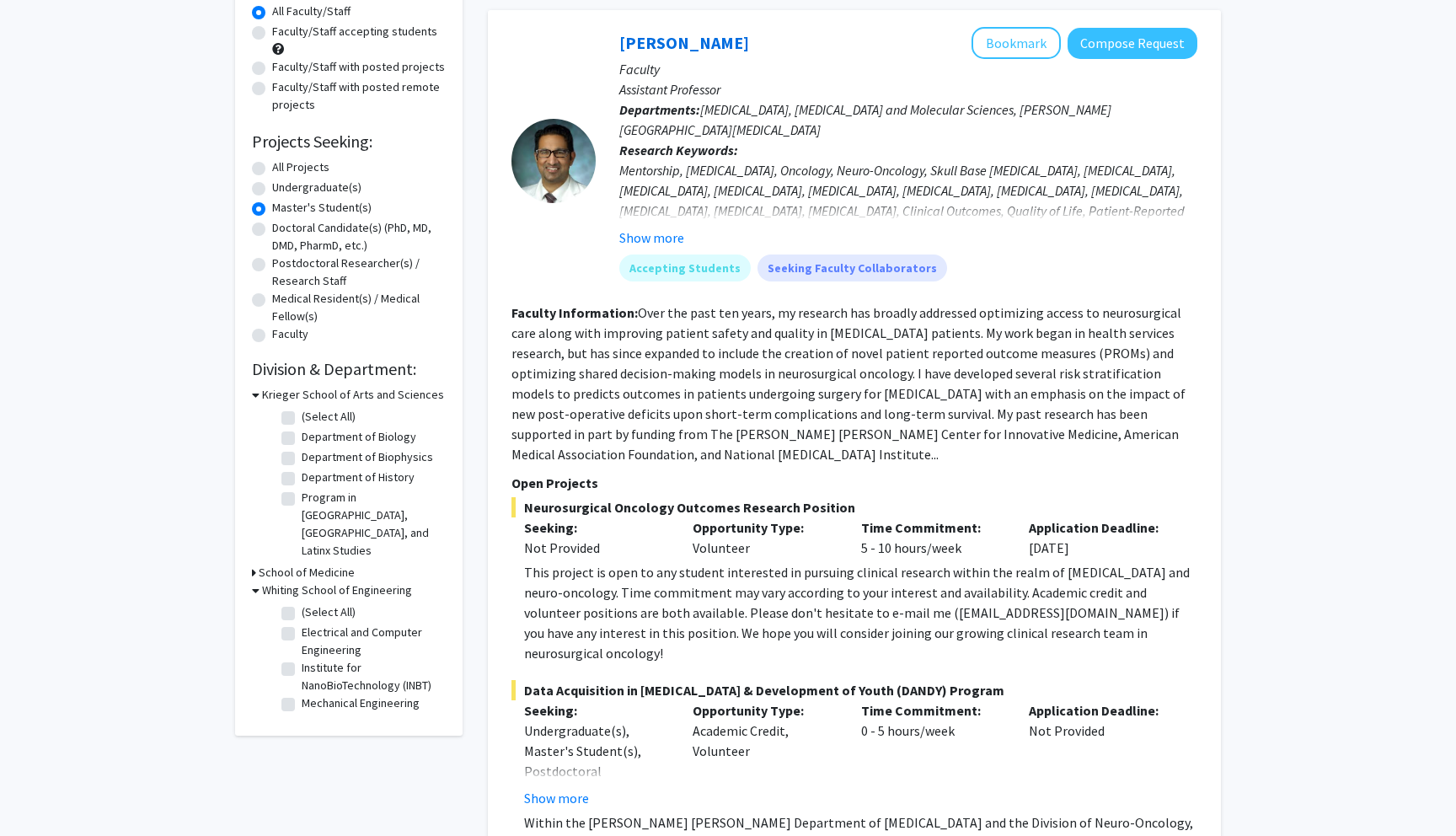
scroll to position [164, 0]
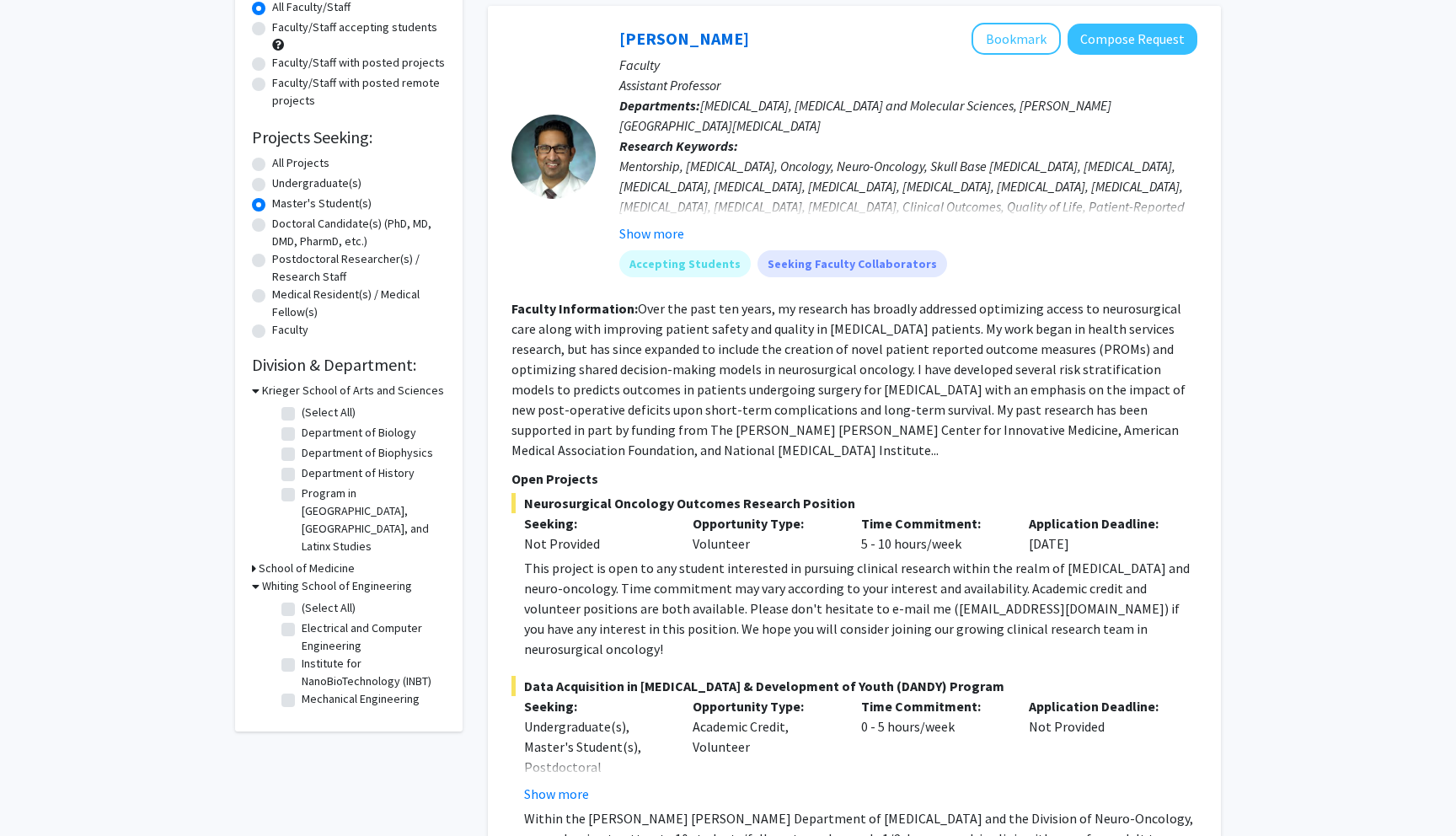
click at [302, 690] on label "Mechanical Engineering" at bounding box center [360, 698] width 118 height 18
click at [302, 690] on input "Mechanical Engineering" at bounding box center [306, 695] width 11 height 11
checkbox input "true"
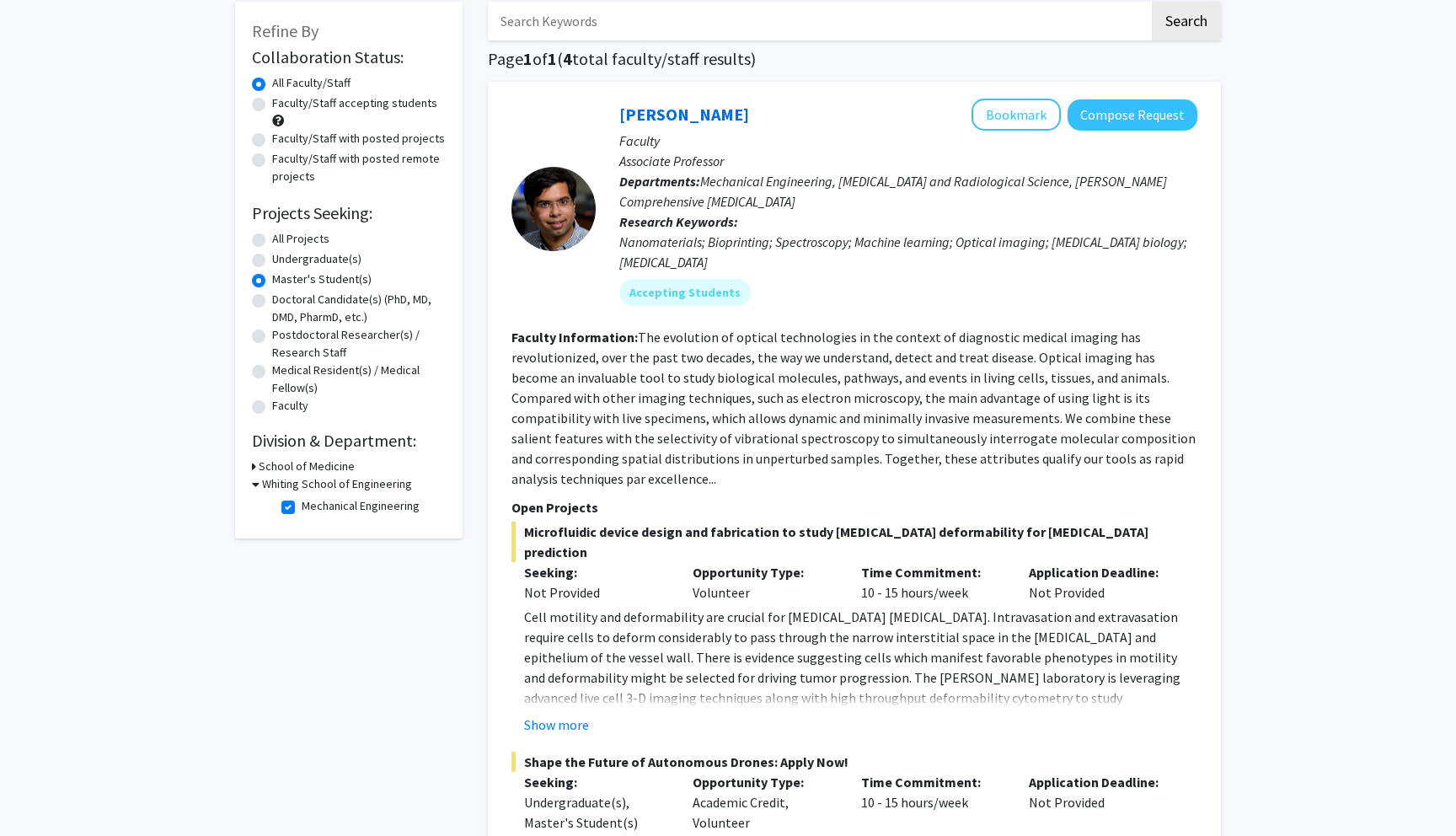
scroll to position [99, 0]
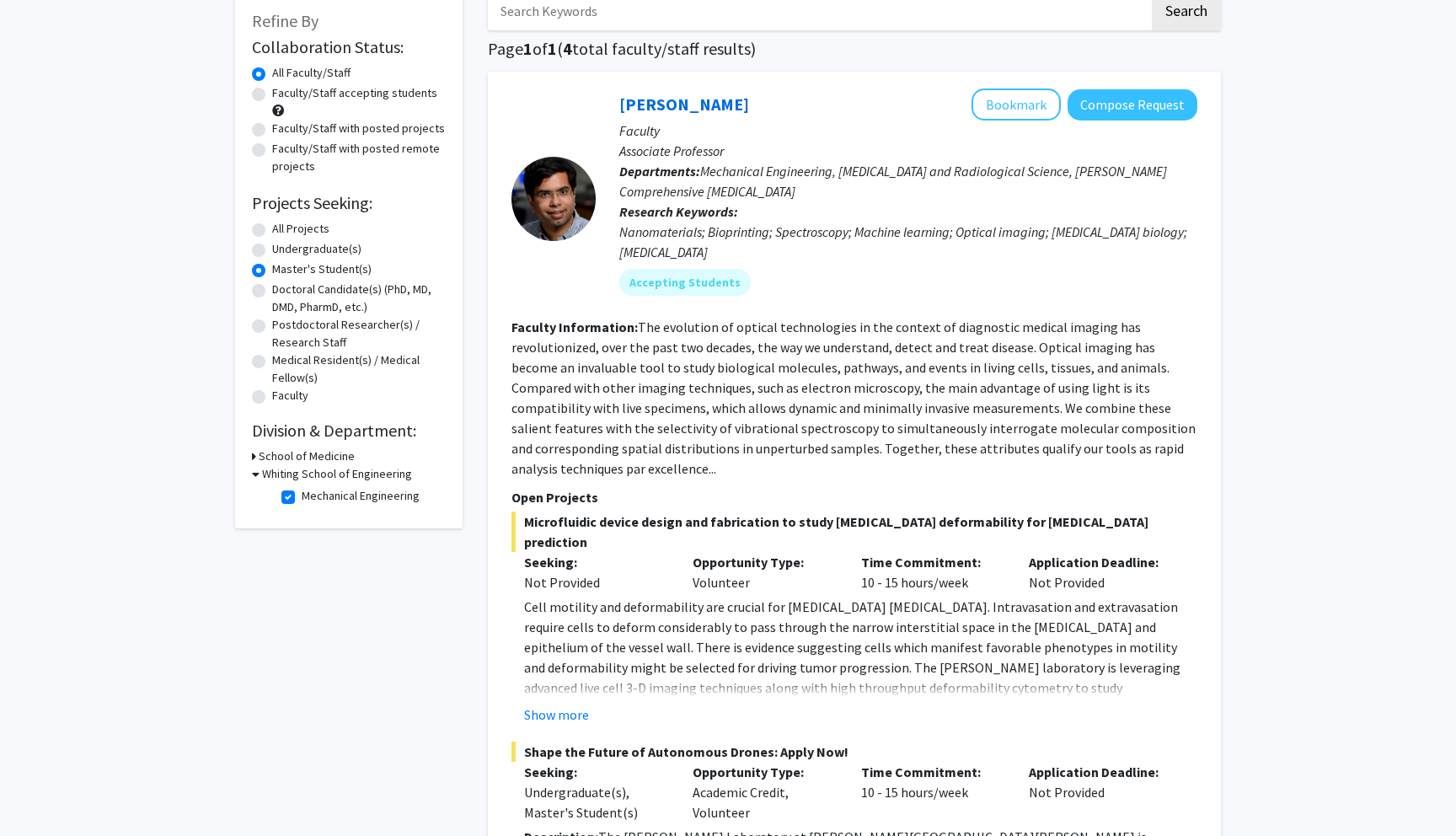
click at [260, 474] on div "Whiting School of Engineering" at bounding box center [348, 474] width 194 height 18
click at [255, 474] on icon at bounding box center [256, 474] width 8 height 18
click at [255, 474] on icon at bounding box center [254, 474] width 4 height 18
click at [302, 497] on label "Mechanical Engineering" at bounding box center [360, 496] width 118 height 18
click at [302, 497] on input "Mechanical Engineering" at bounding box center [306, 492] width 11 height 11
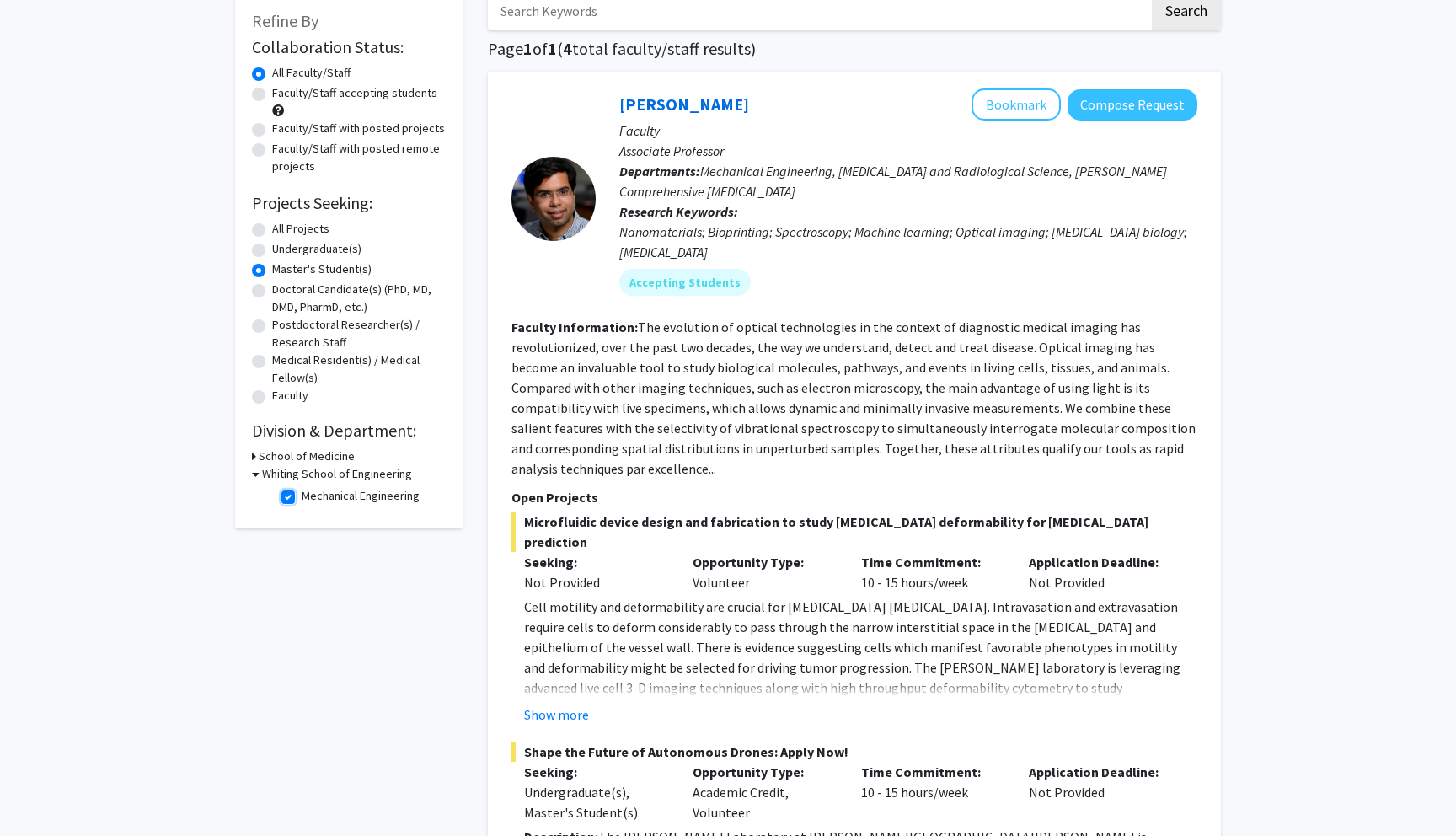
checkbox input "false"
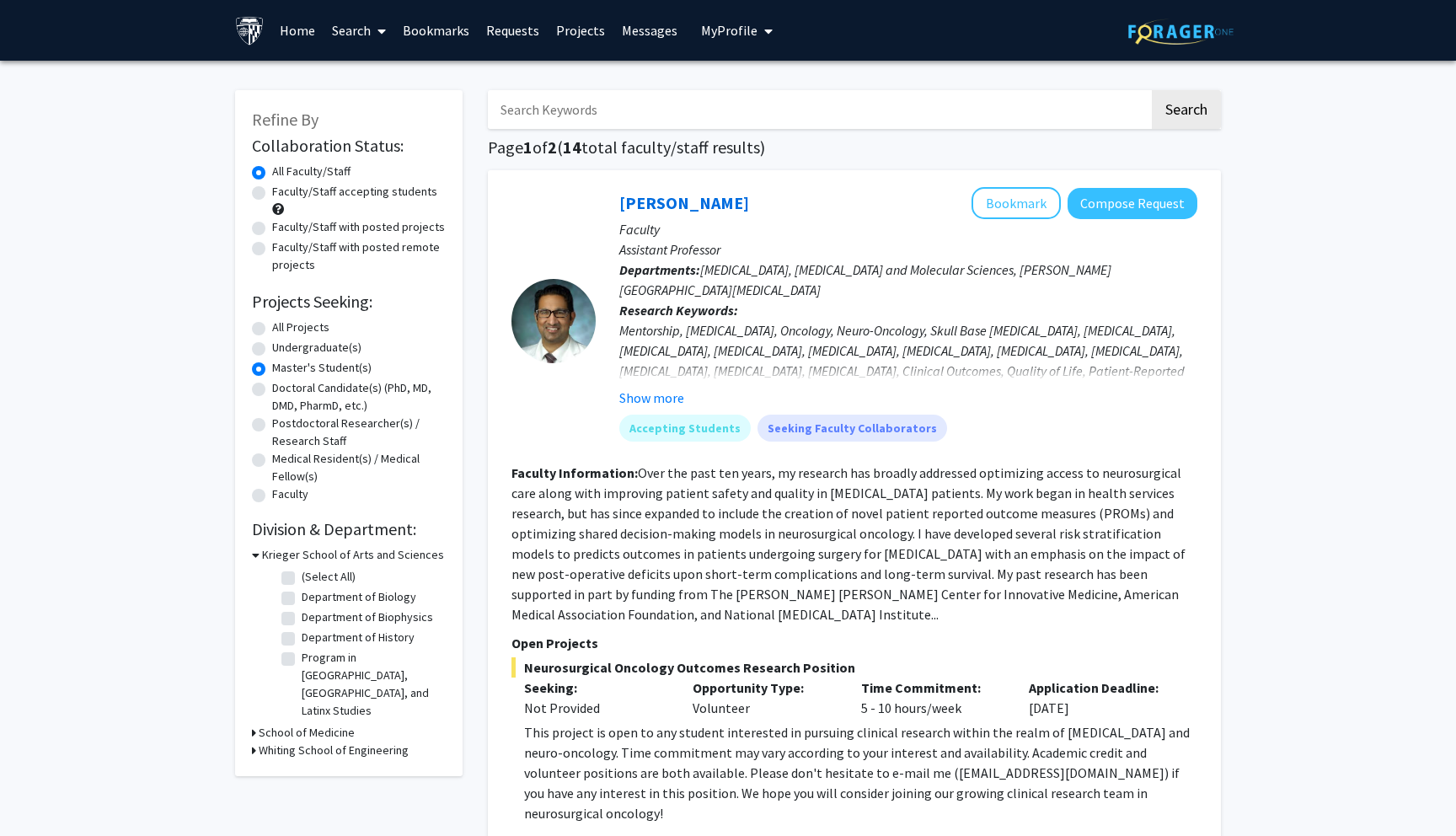
click at [254, 741] on icon at bounding box center [254, 750] width 4 height 18
click at [302, 763] on label "(Select All)" at bounding box center [328, 772] width 54 height 18
click at [302, 763] on input "(Select All)" at bounding box center [306, 768] width 11 height 11
checkbox input "true"
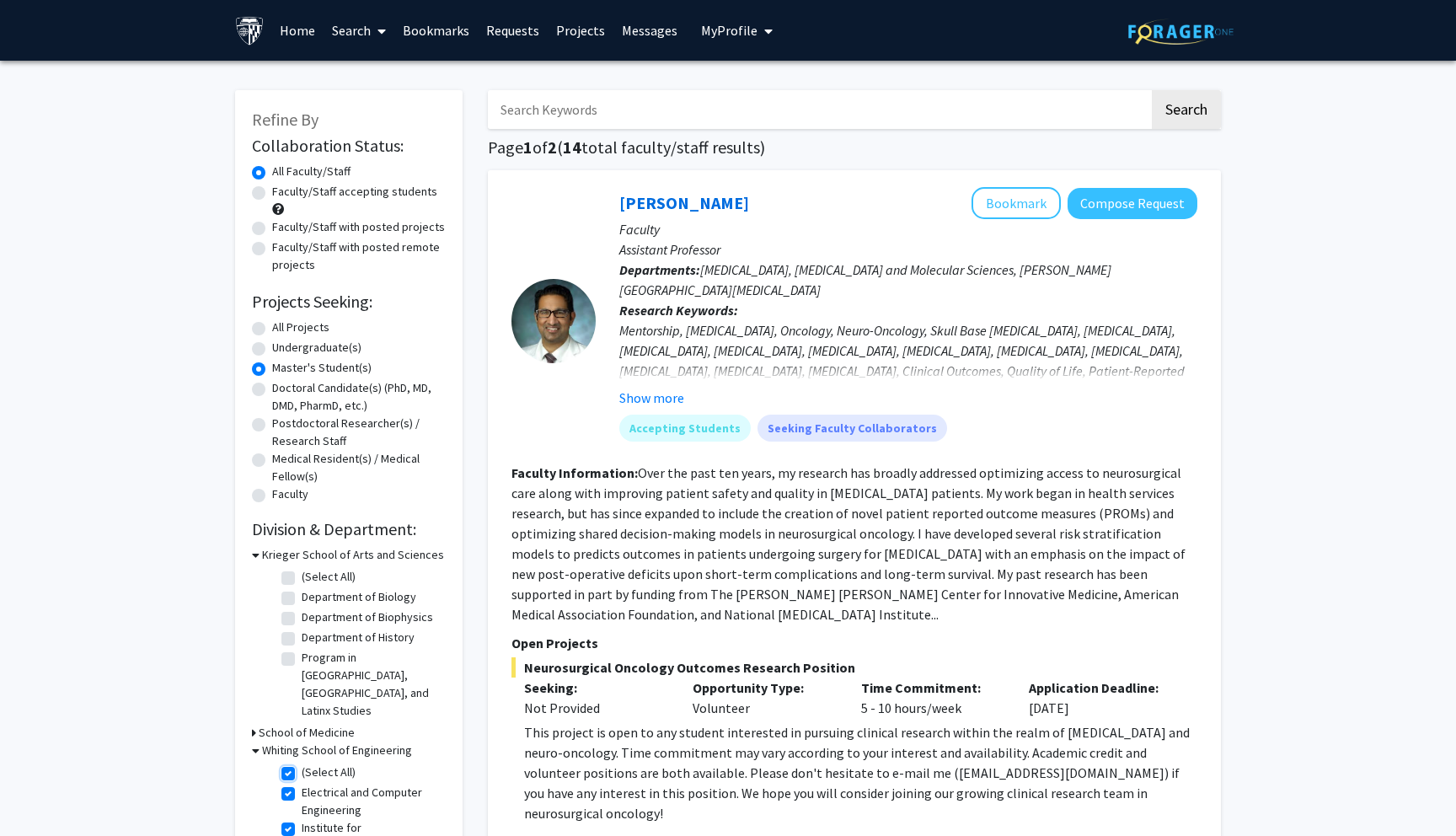
checkbox input "true"
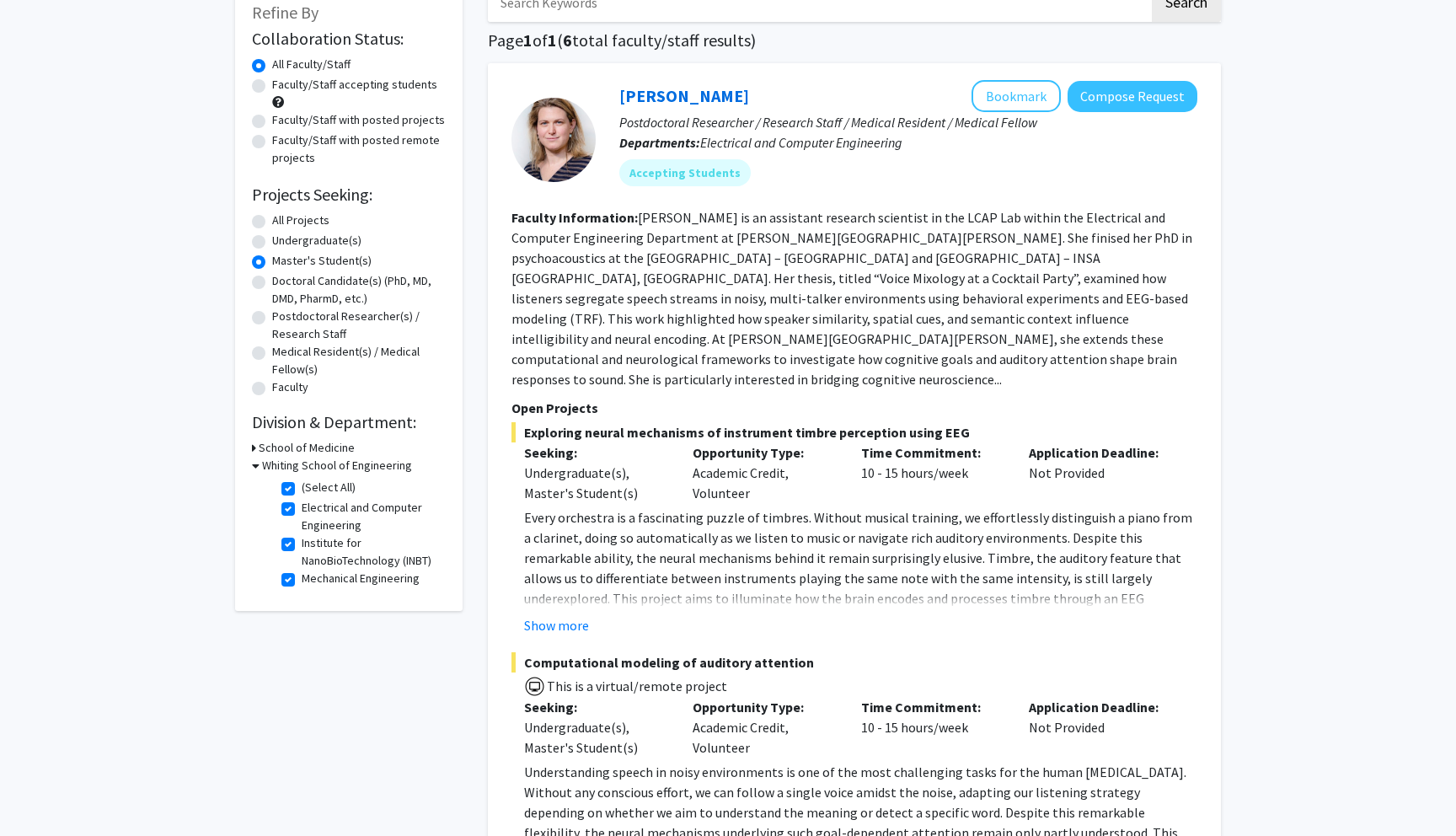
scroll to position [132, 0]
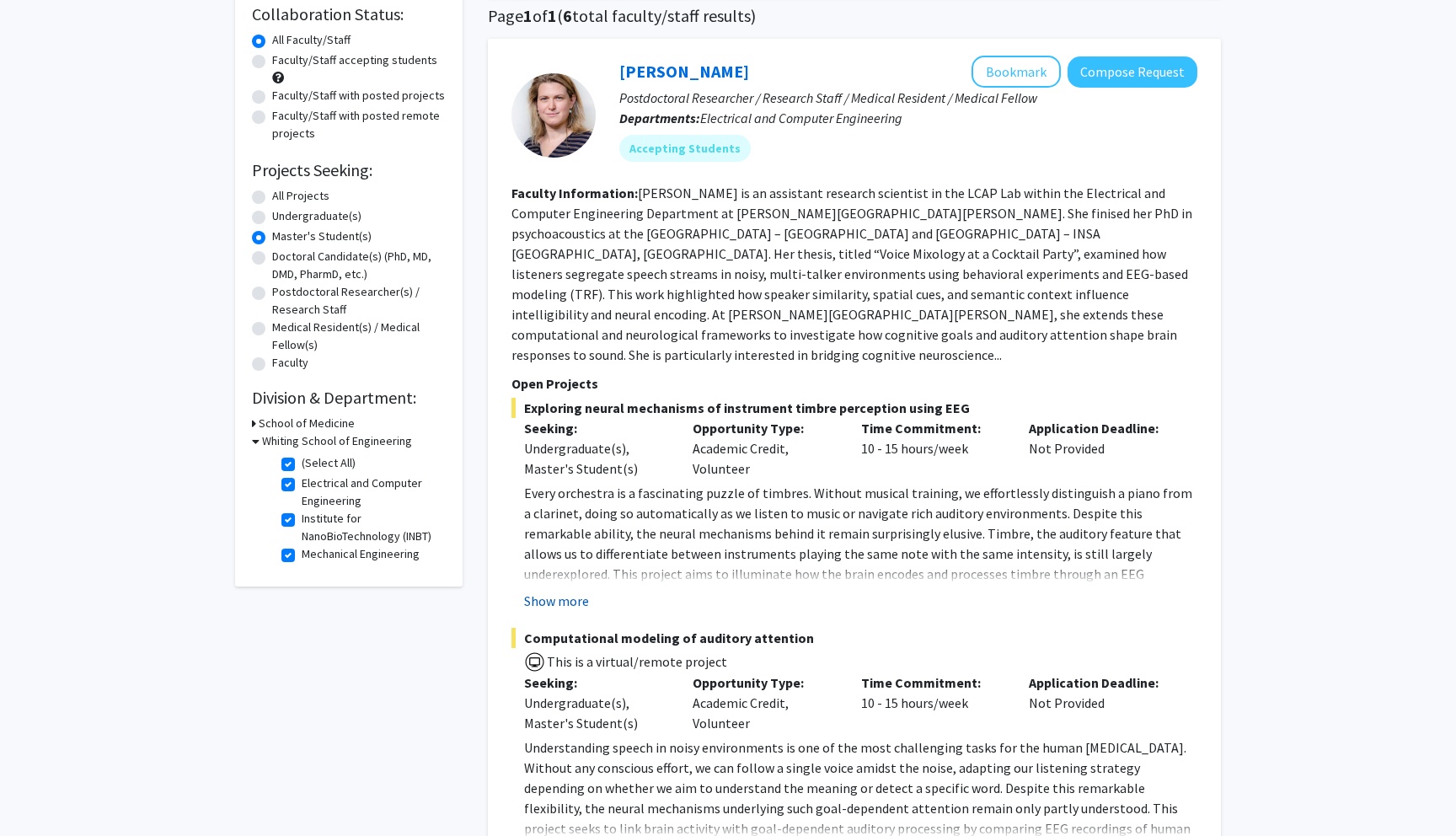
click at [560, 590] on button "Show more" at bounding box center [556, 600] width 64 height 20
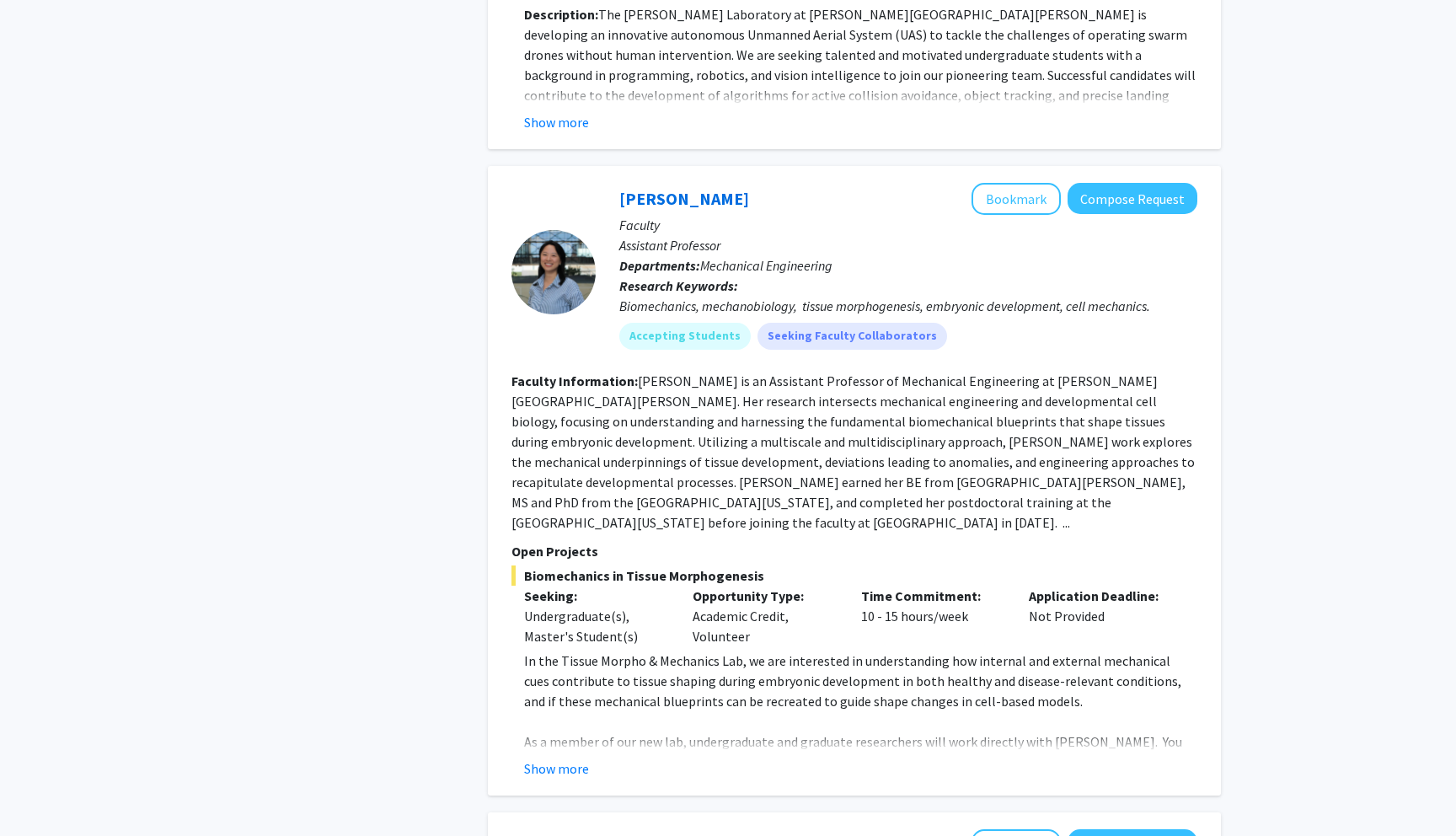
scroll to position [2331, 0]
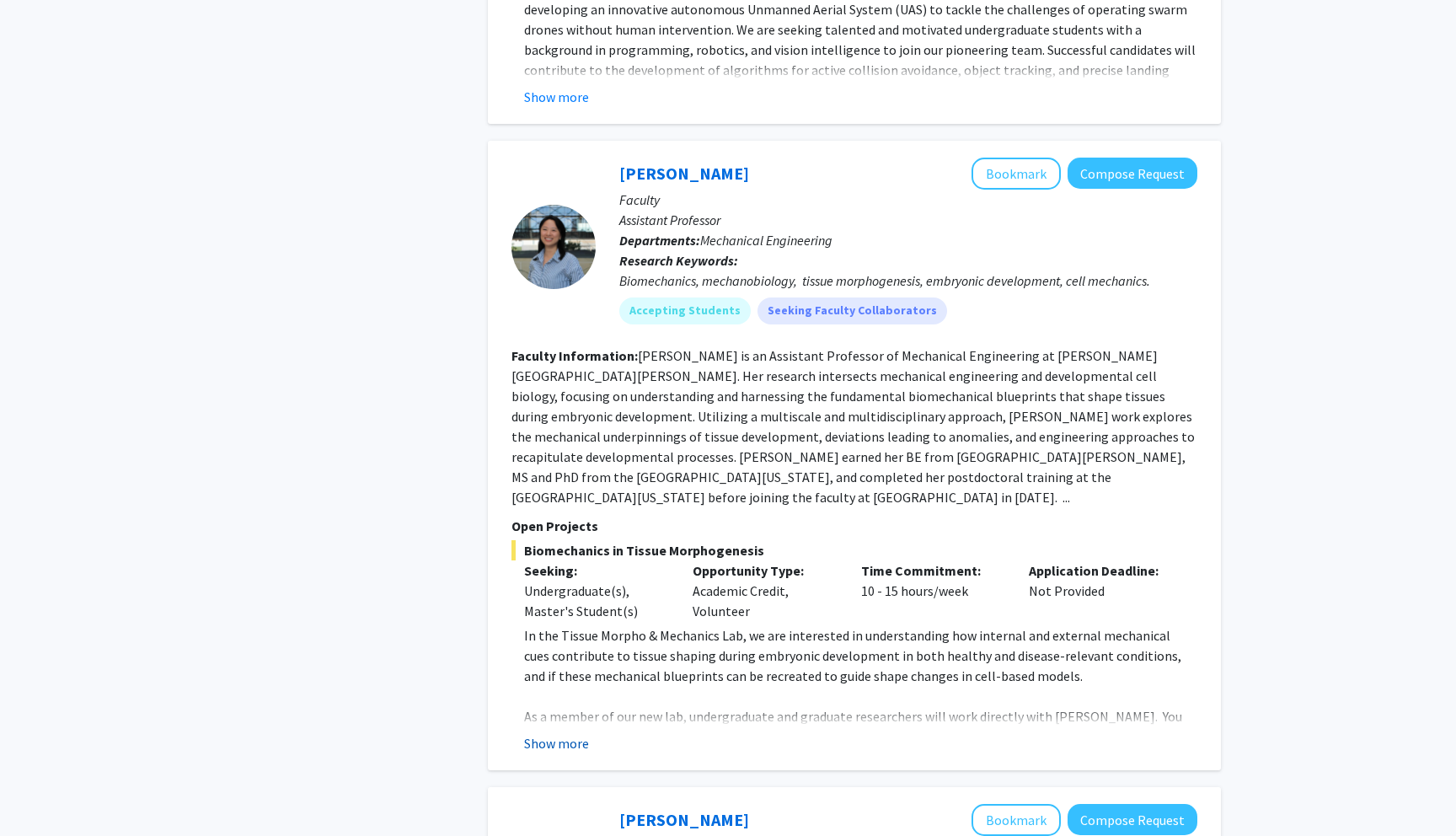
click at [558, 733] on button "Show more" at bounding box center [556, 742] width 64 height 20
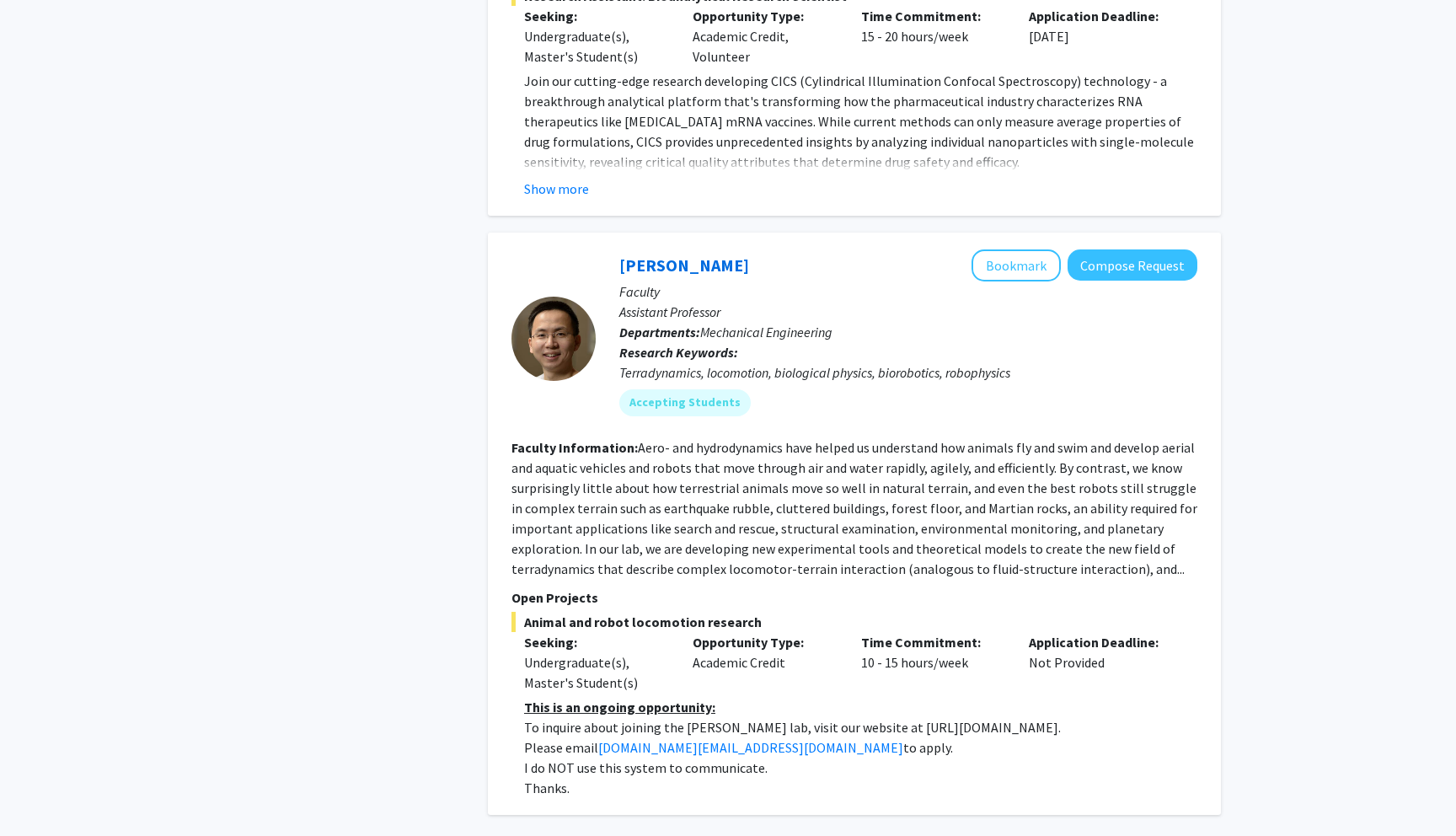
scroll to position [5514, 0]
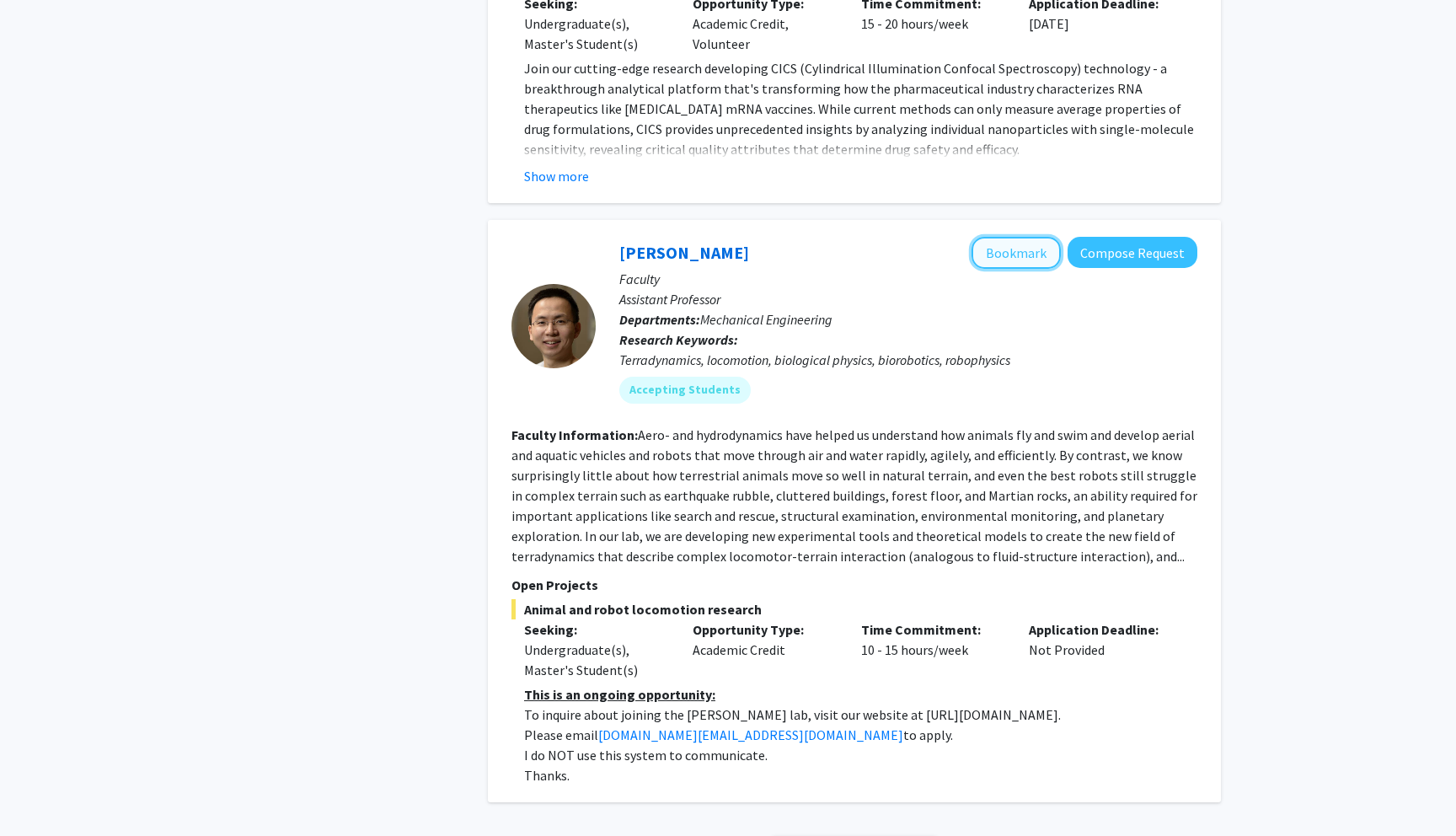
click at [1014, 237] on button "Bookmark" at bounding box center [1017, 253] width 90 height 32
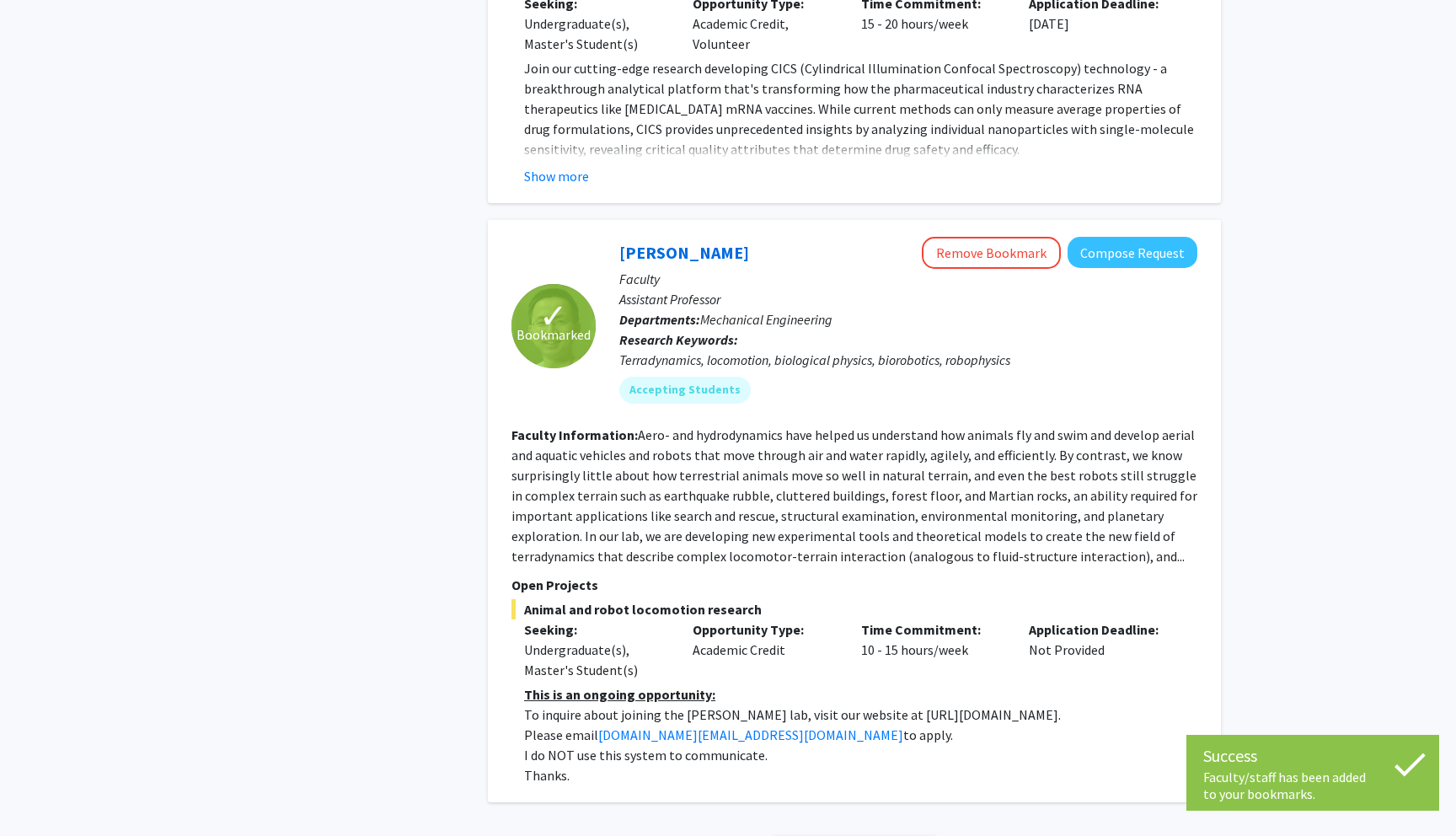
click at [905, 835] on span "Next »" at bounding box center [908, 850] width 36 height 17
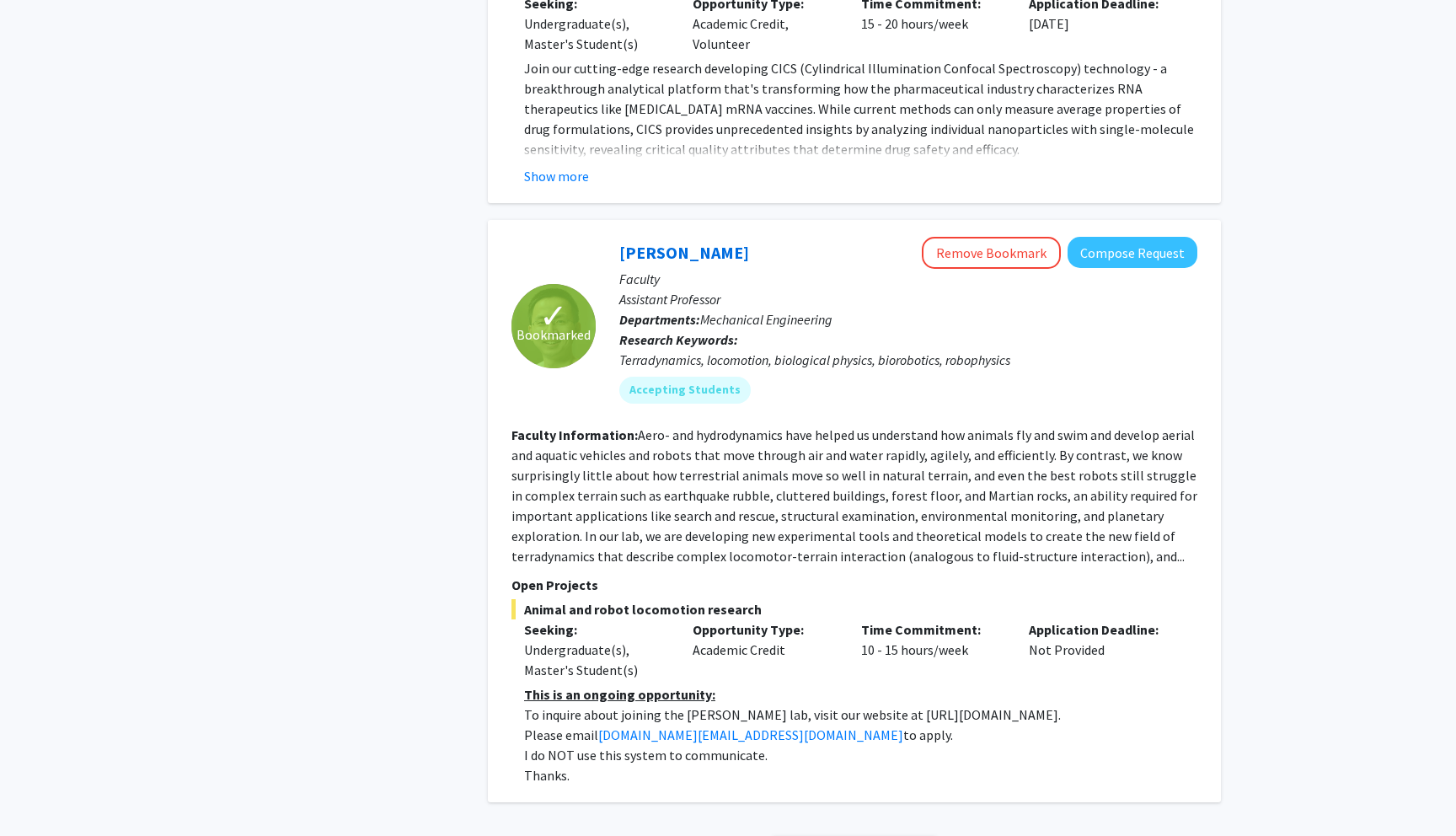
click at [907, 835] on span "Next »" at bounding box center [908, 850] width 36 height 17
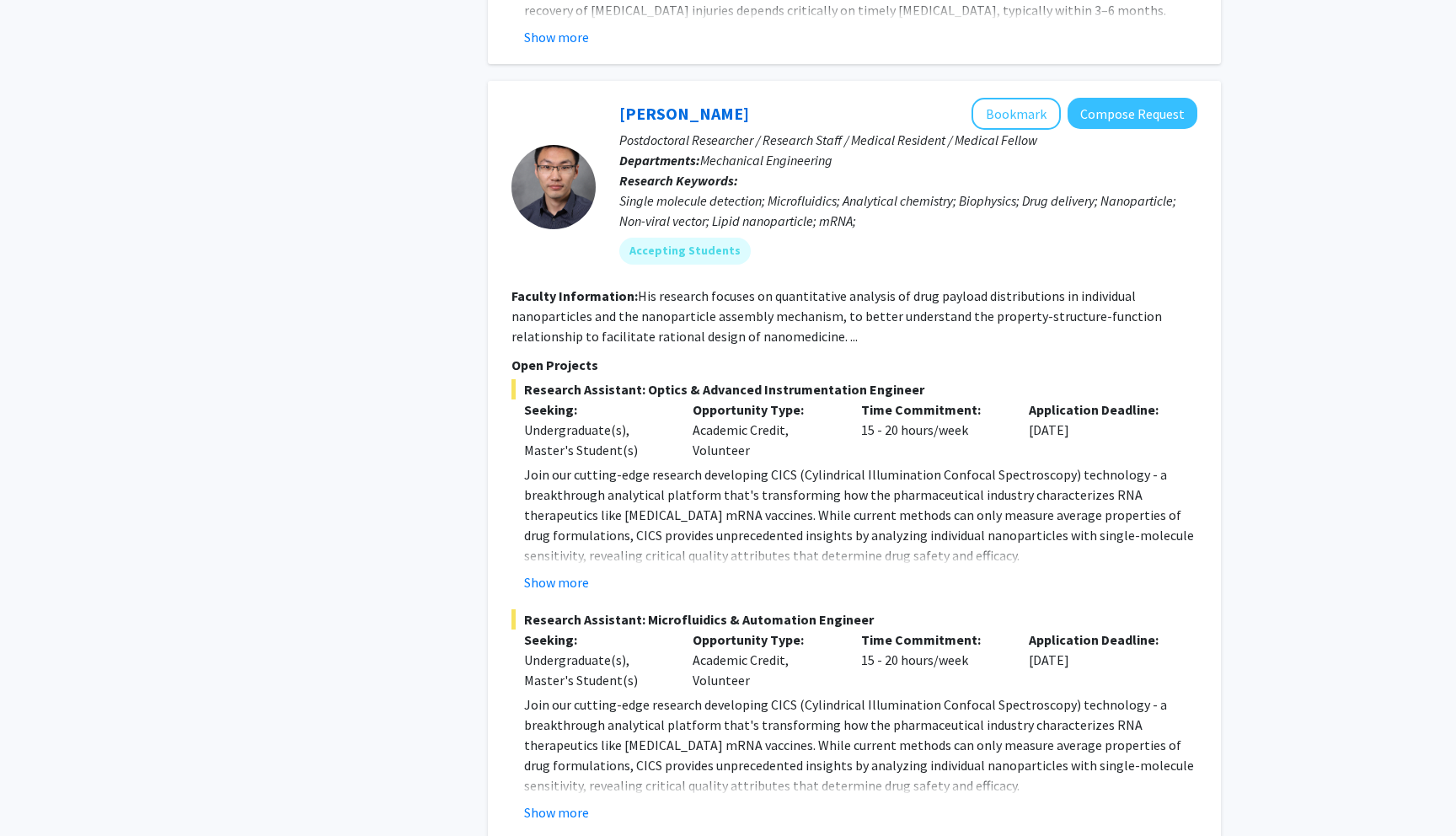
scroll to position [4670, 0]
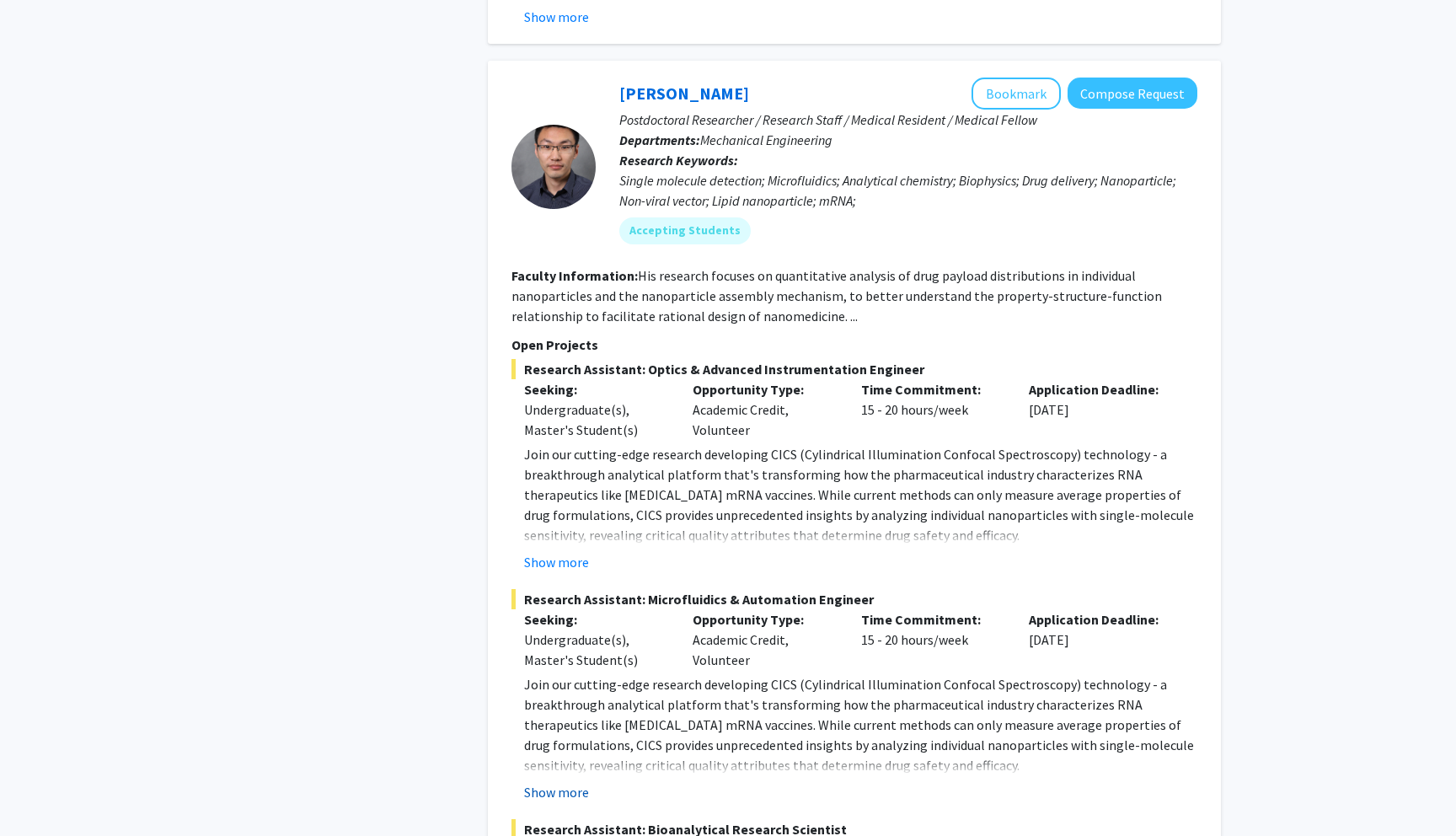
click at [555, 781] on button "Show more" at bounding box center [556, 791] width 64 height 20
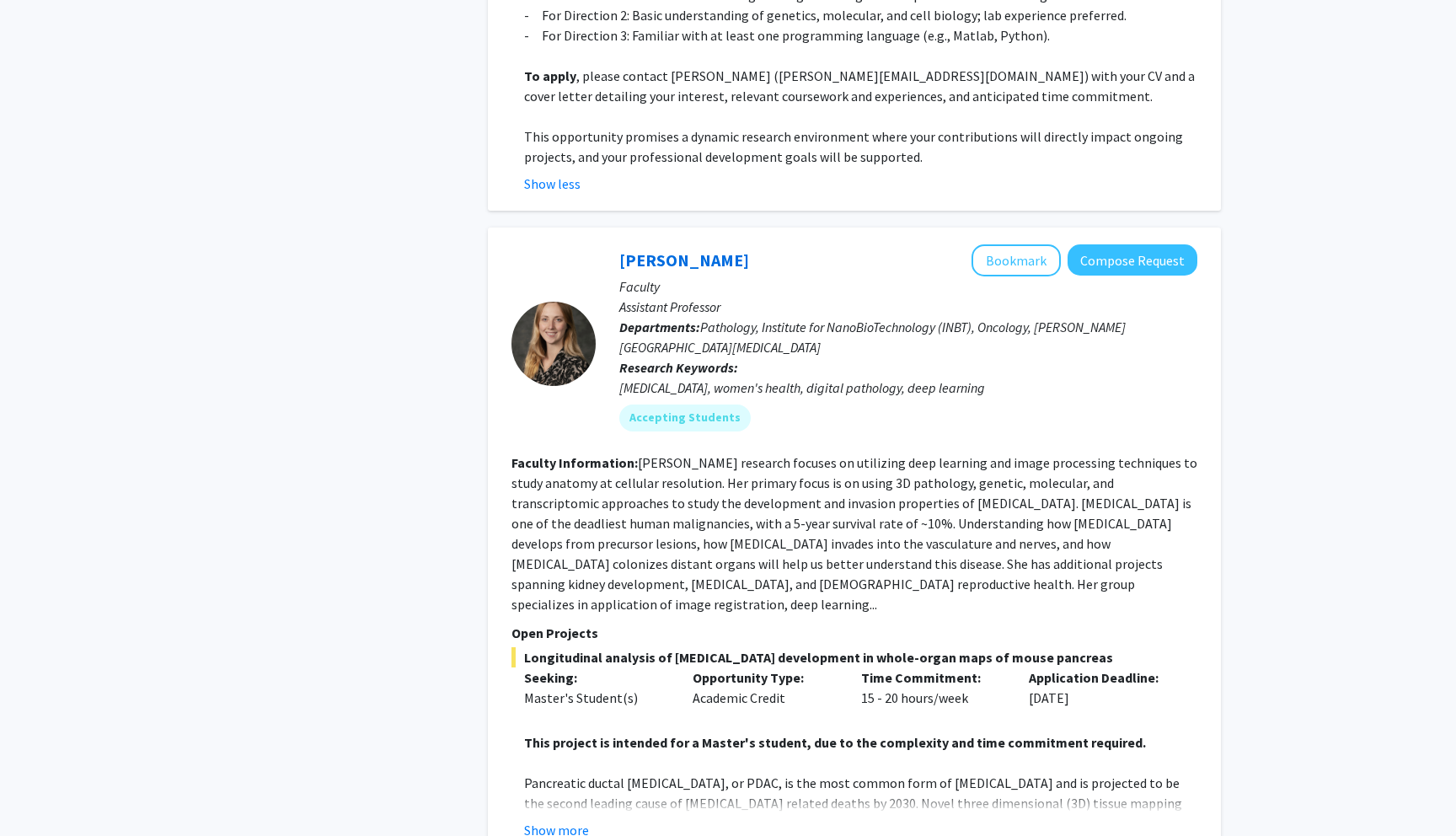
scroll to position [3436, 0]
click at [563, 820] on button "Show more" at bounding box center [556, 830] width 64 height 20
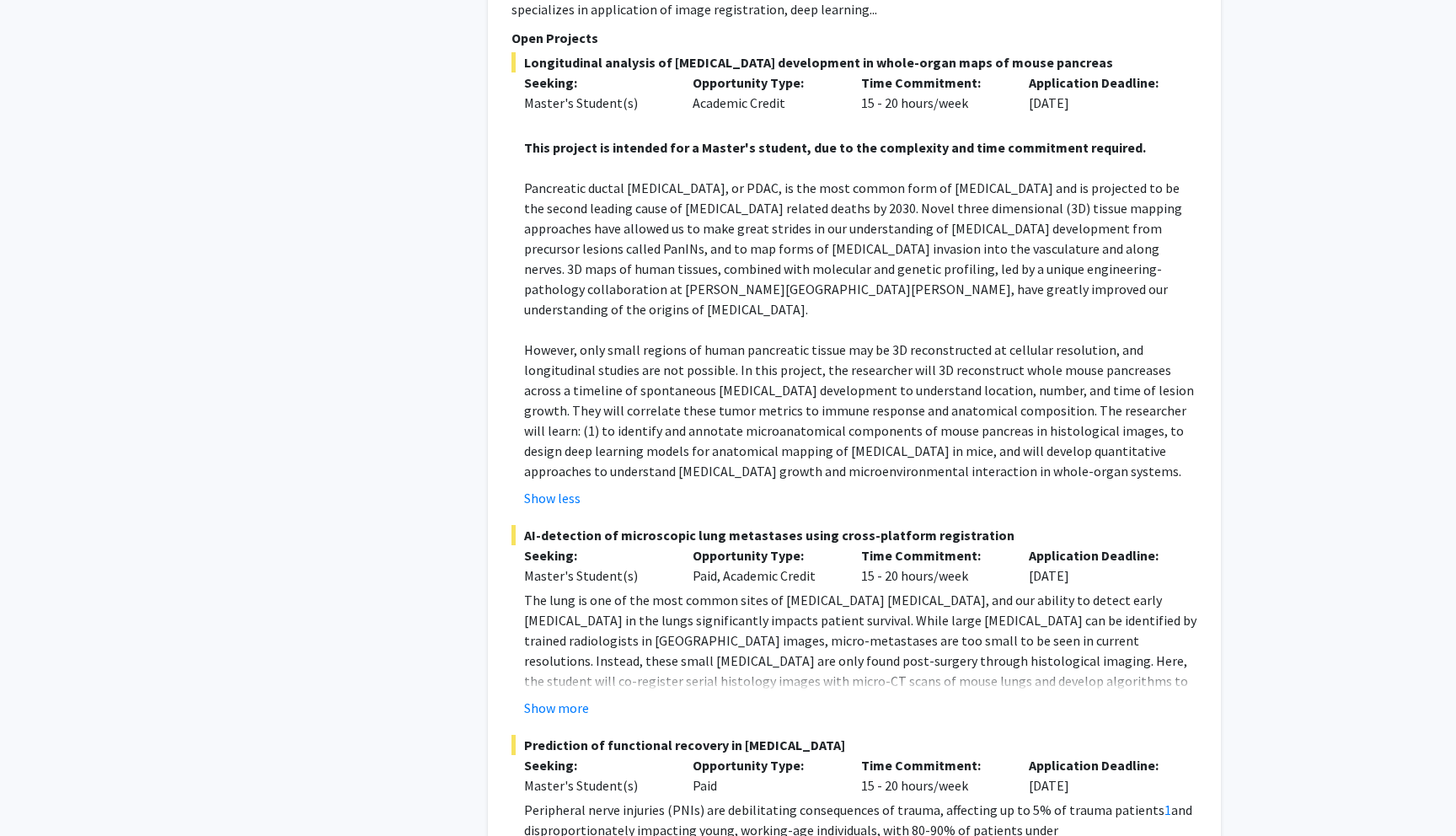
scroll to position [4052, 0]
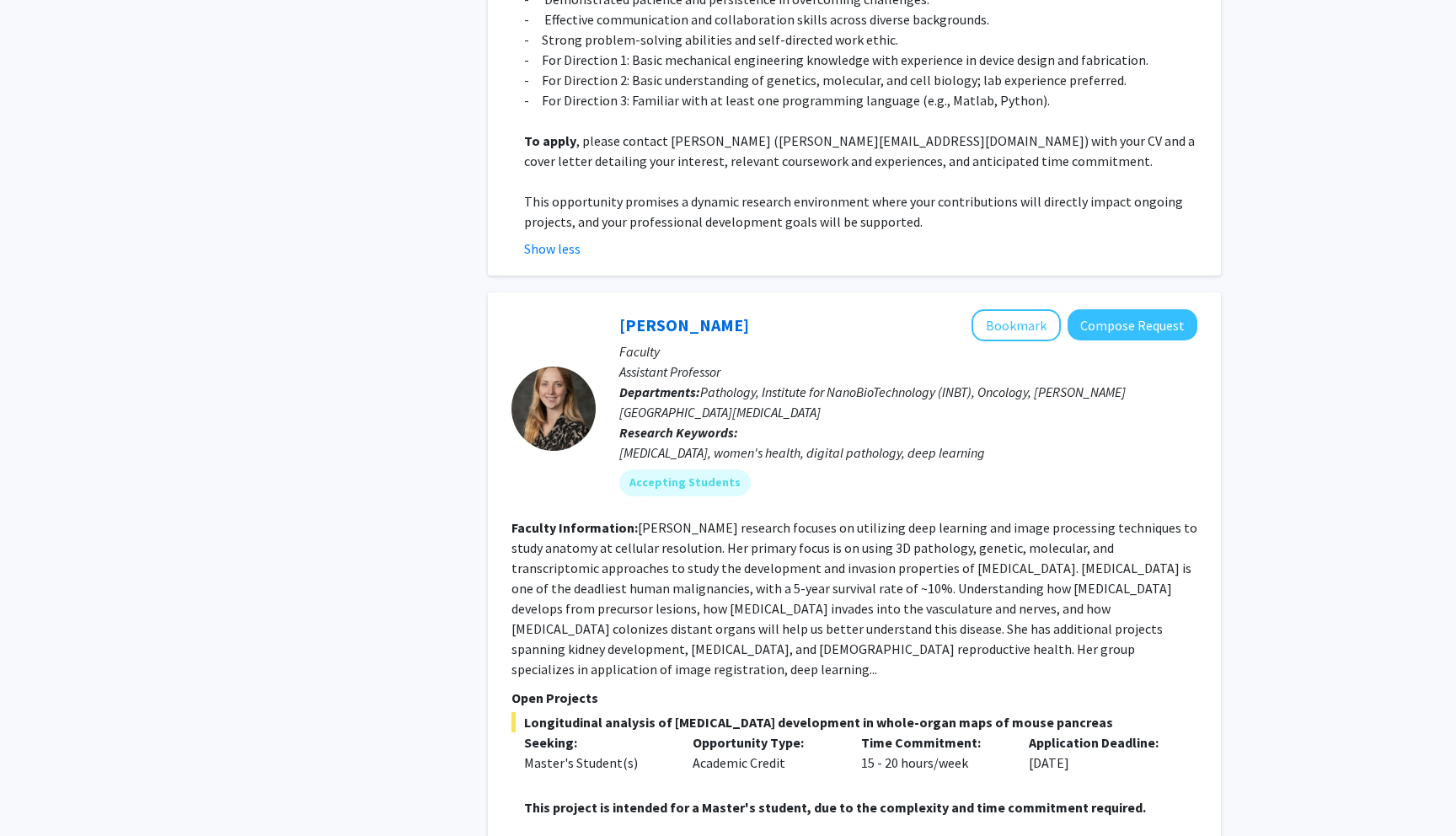
scroll to position [3305, 0]
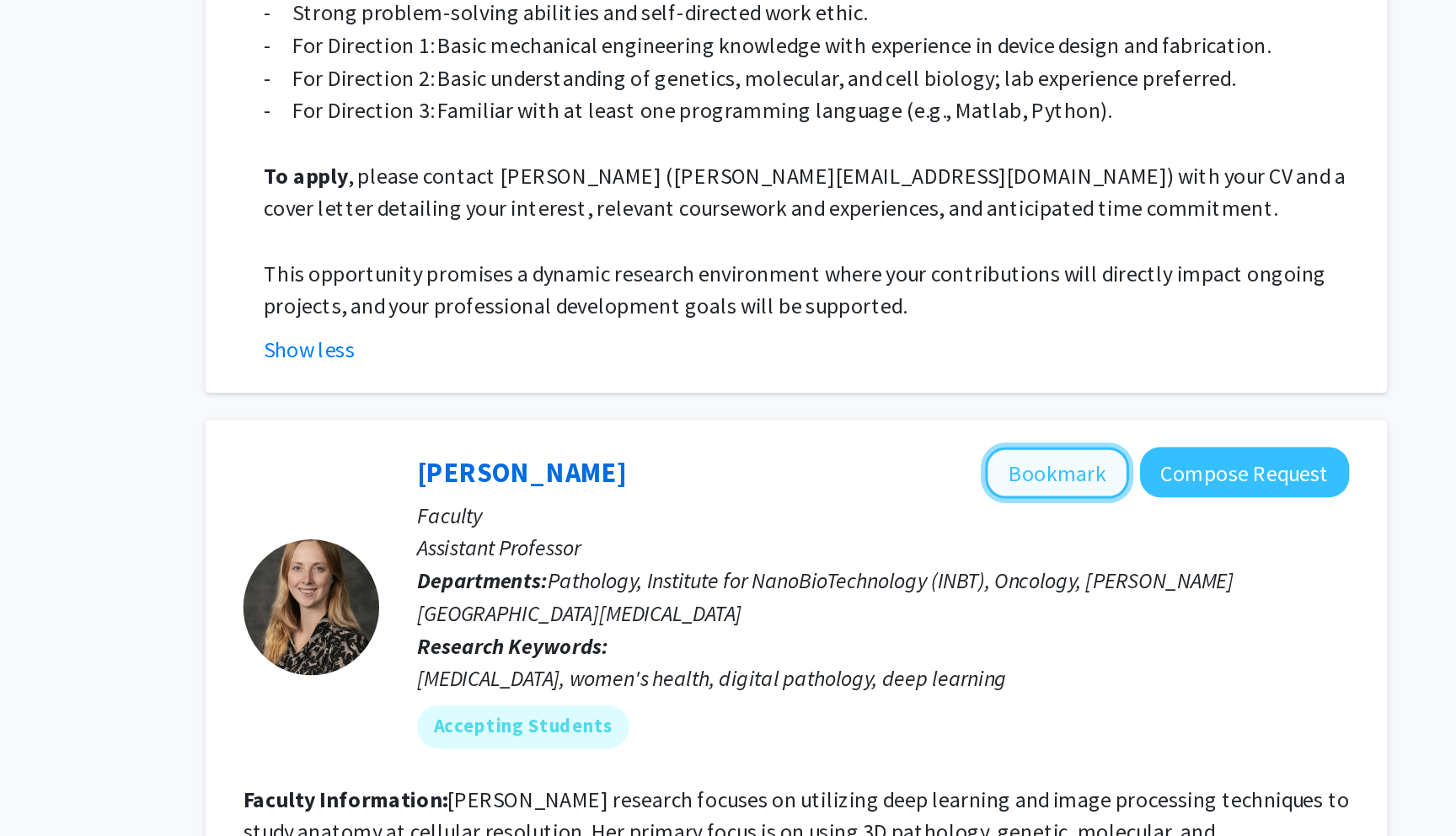
click at [1030, 377] on button "Bookmark" at bounding box center [1017, 392] width 90 height 32
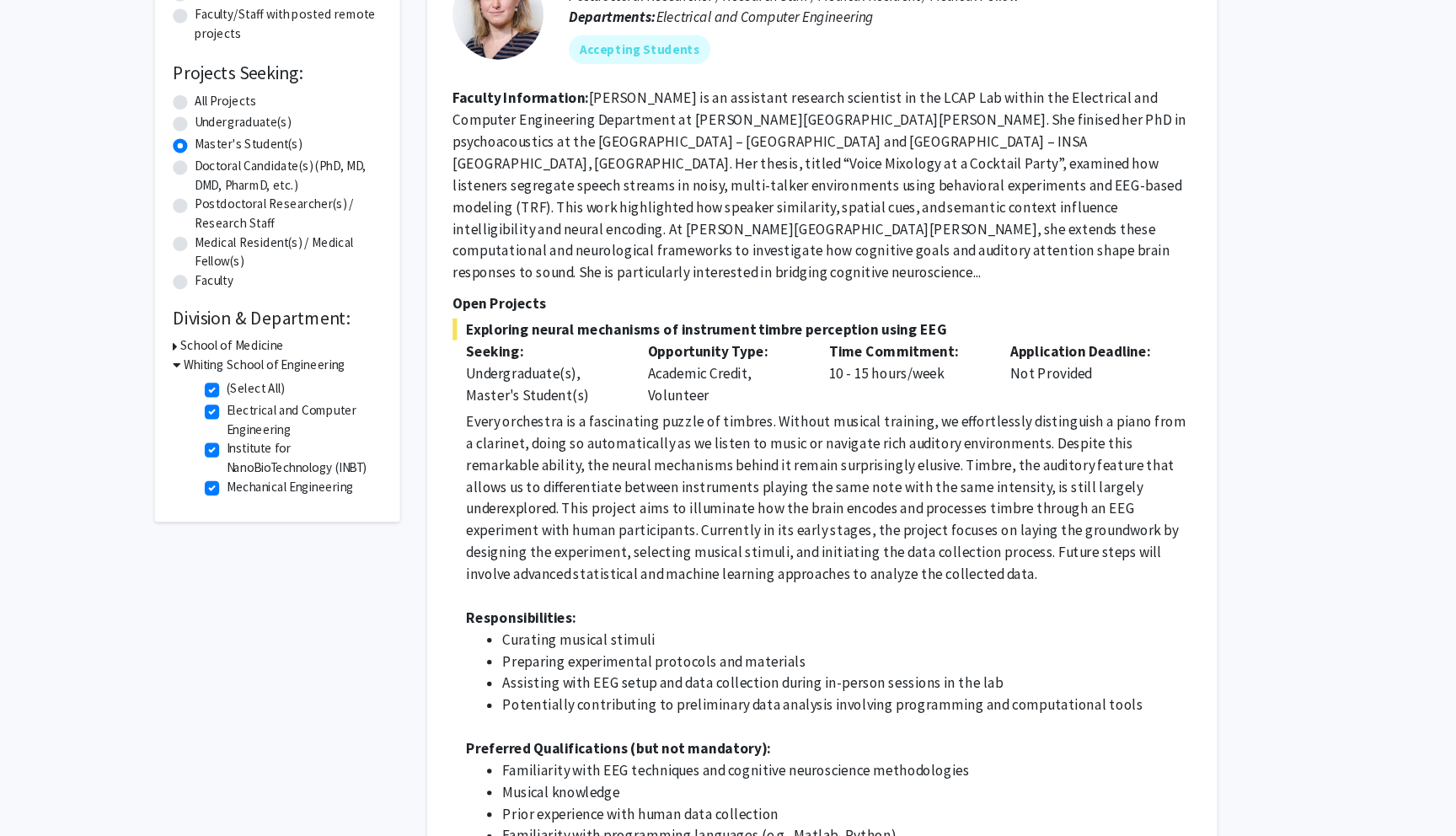
scroll to position [0, 0]
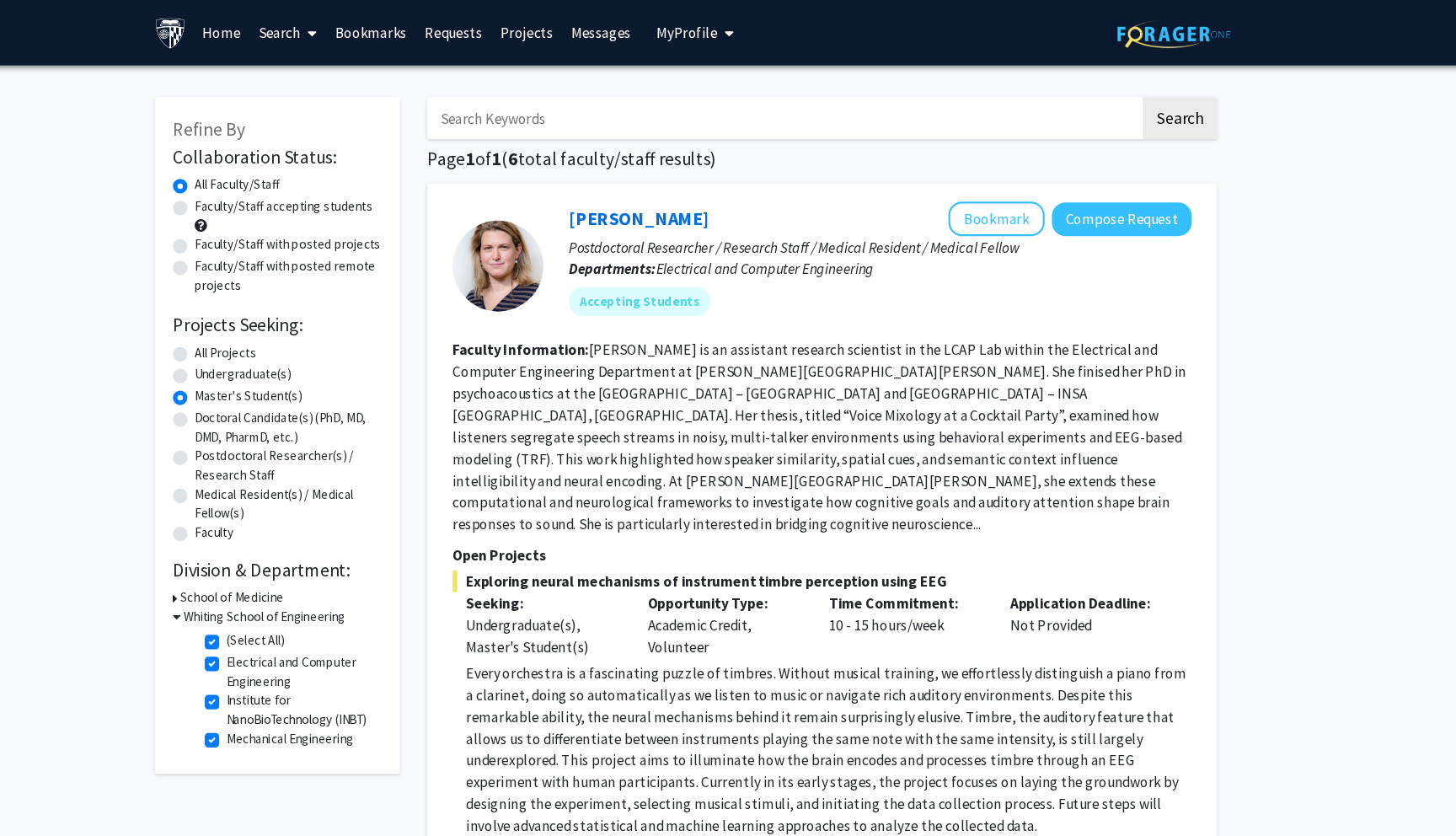
click at [254, 573] on icon at bounding box center [256, 573] width 8 height 18
click at [254, 555] on icon at bounding box center [254, 555] width 4 height 18
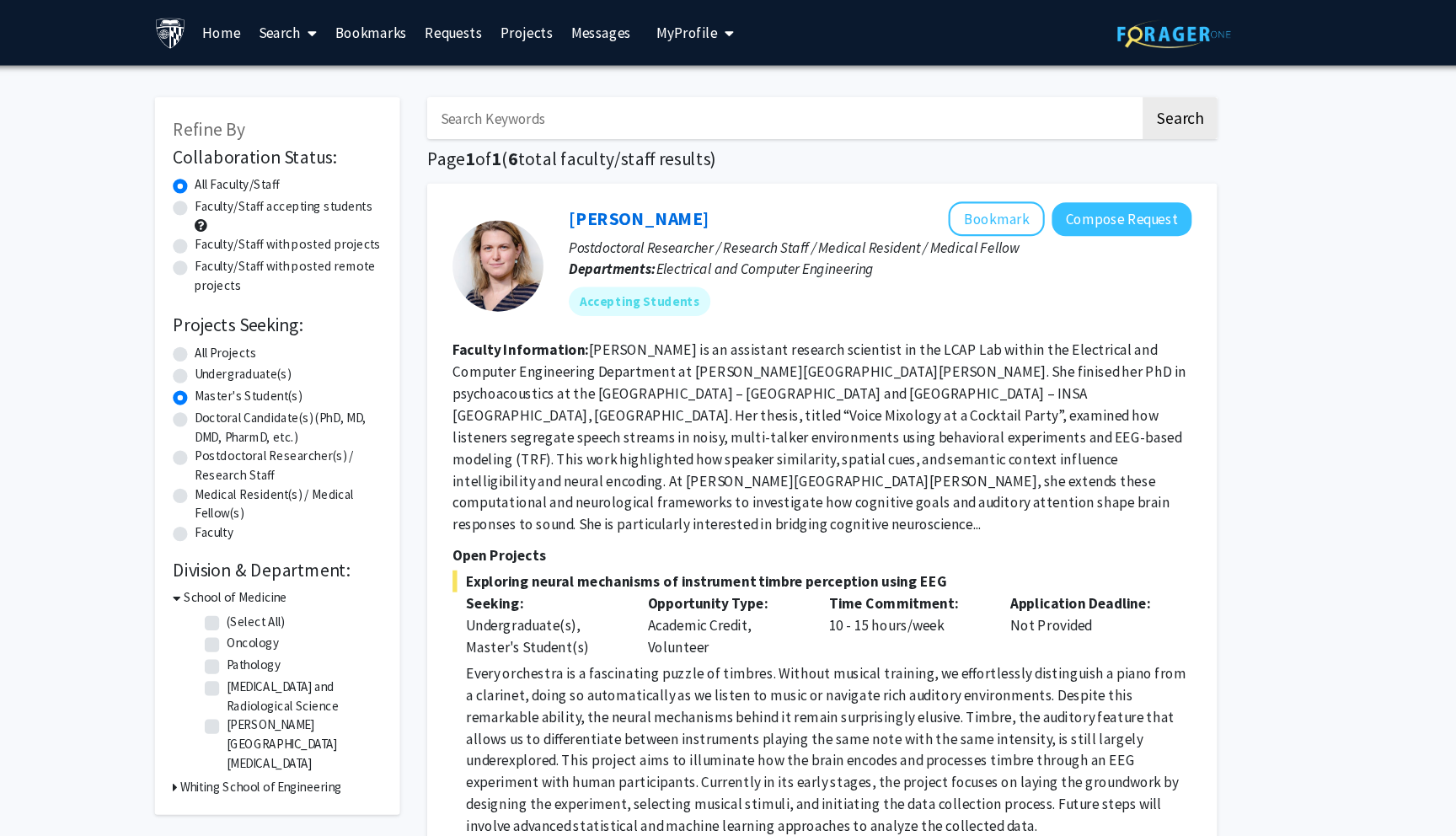
click at [302, 571] on label "(Select All)" at bounding box center [328, 577] width 54 height 18
click at [302, 571] on input "(Select All)" at bounding box center [306, 573] width 11 height 11
checkbox input "true"
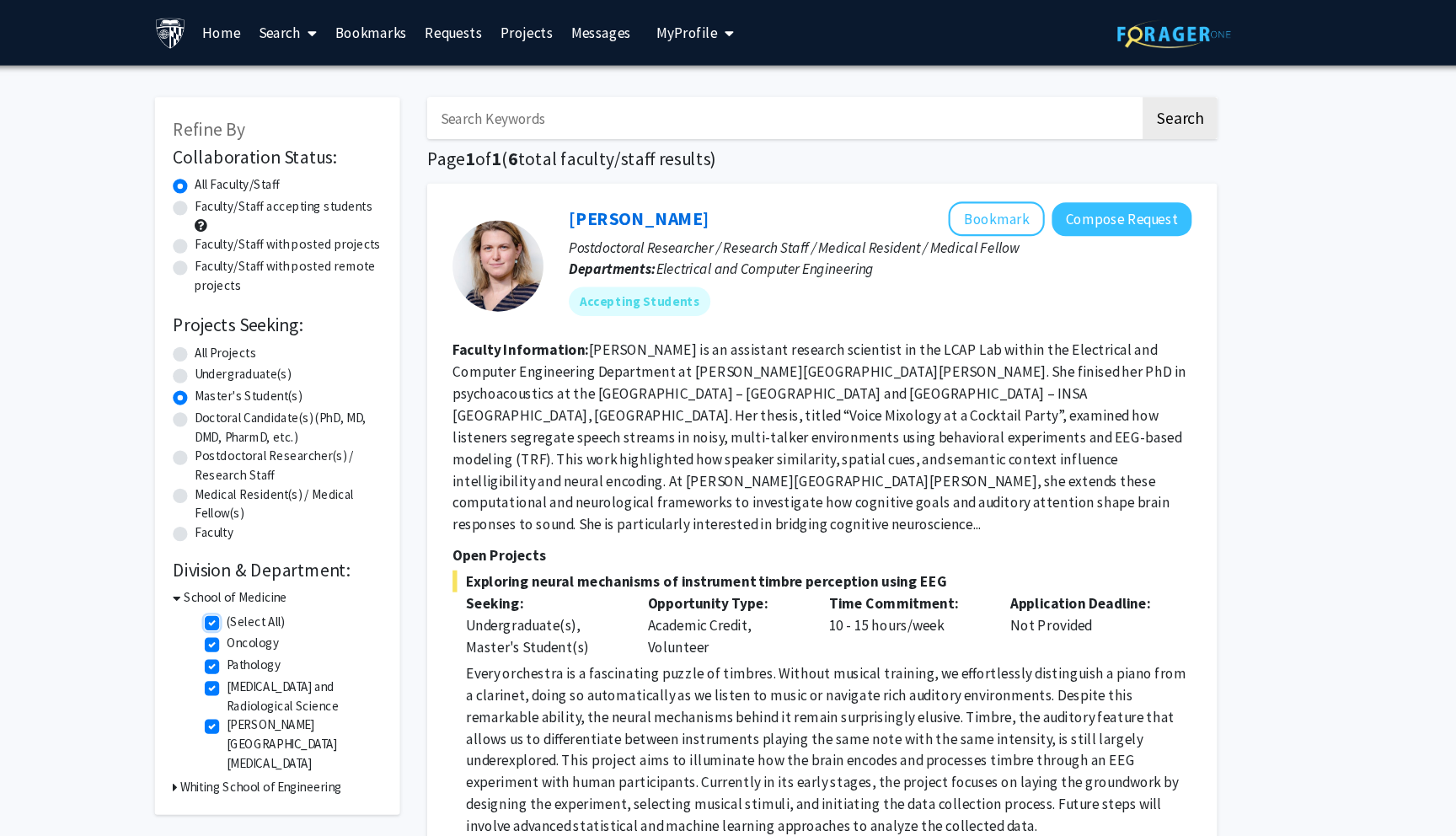
checkbox input "true"
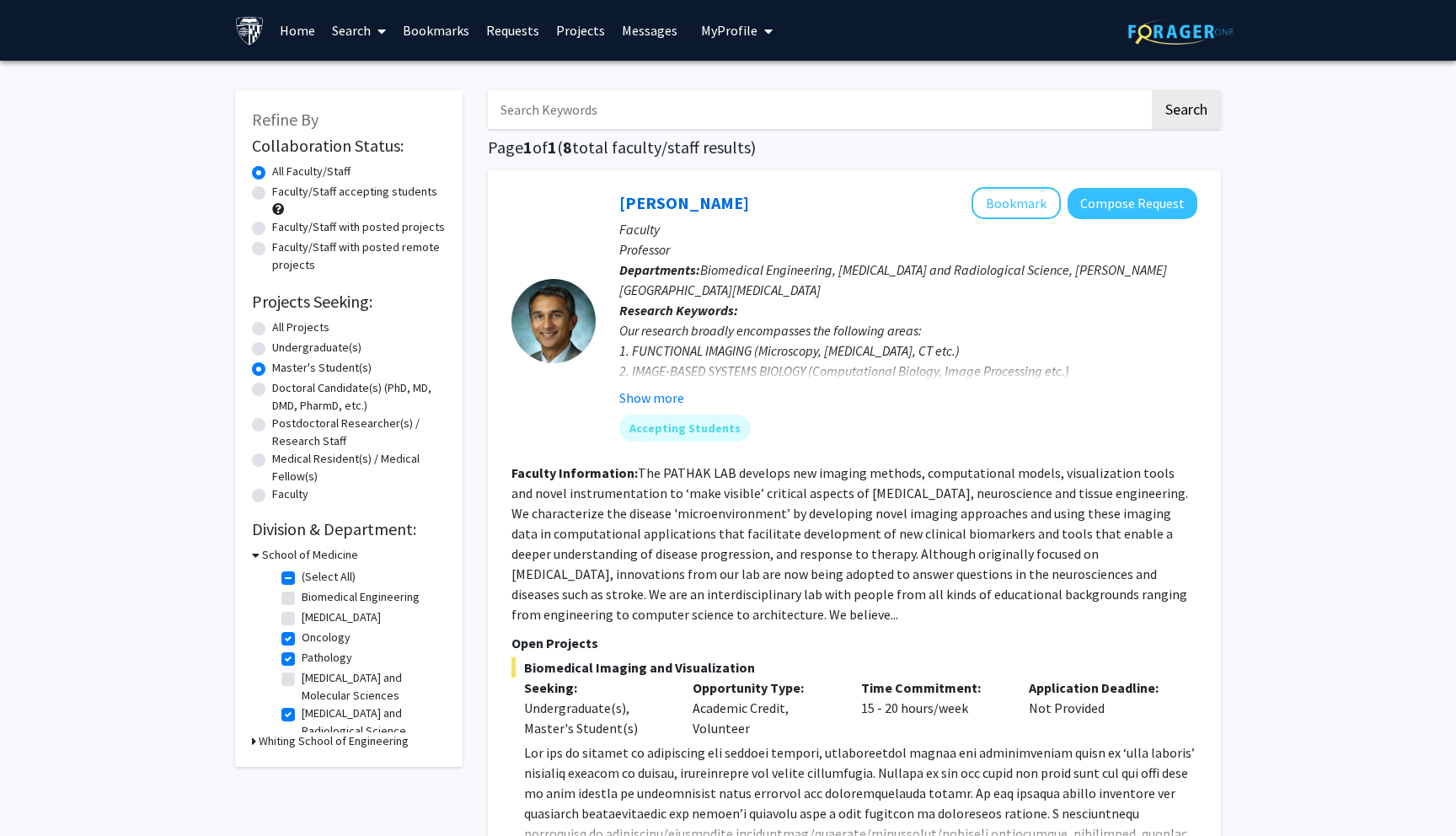
click at [725, 29] on span "My Profile" at bounding box center [729, 29] width 57 height 17
click at [584, 30] on link "Projects" at bounding box center [580, 30] width 65 height 59
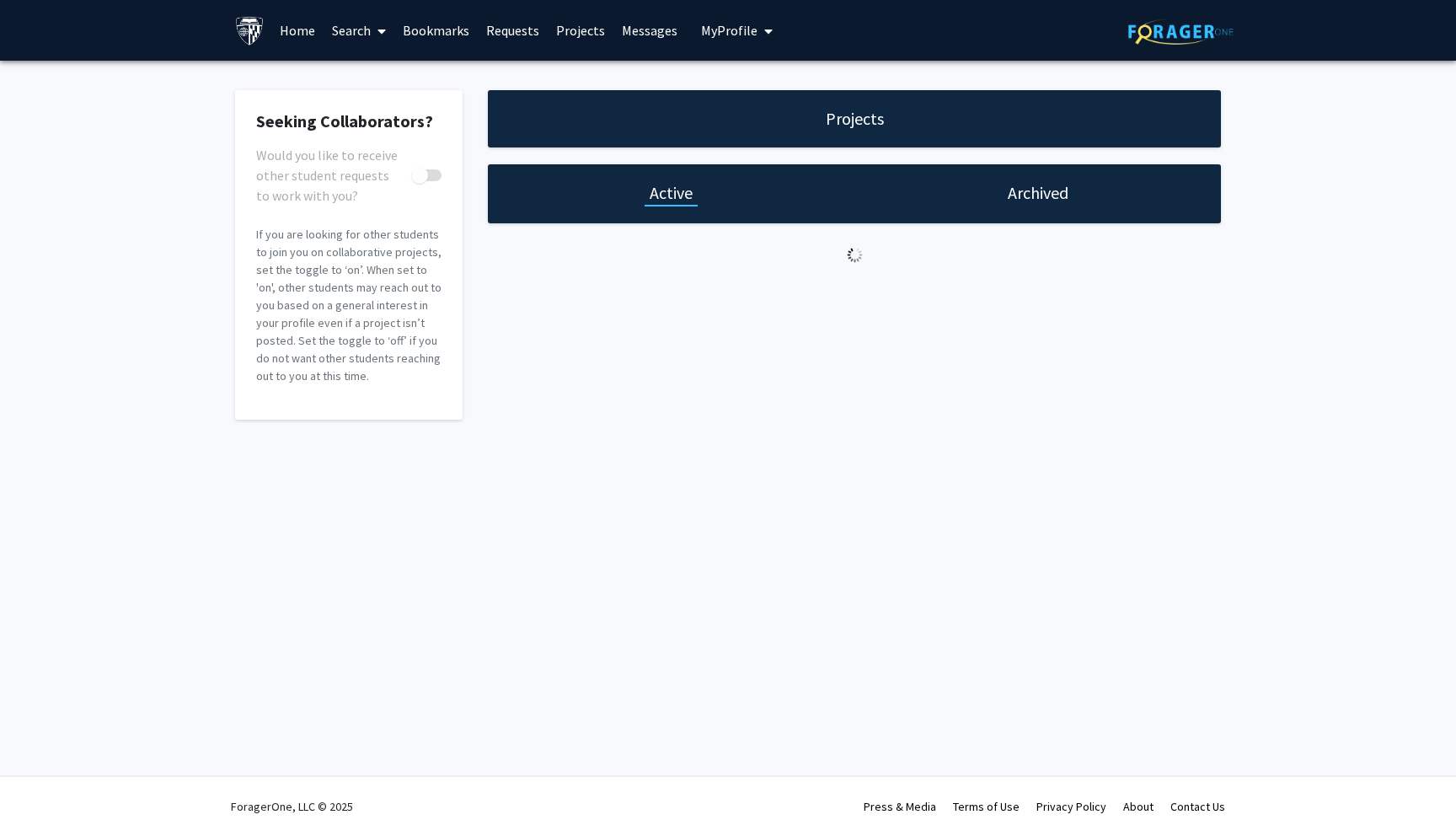
checkbox input "true"
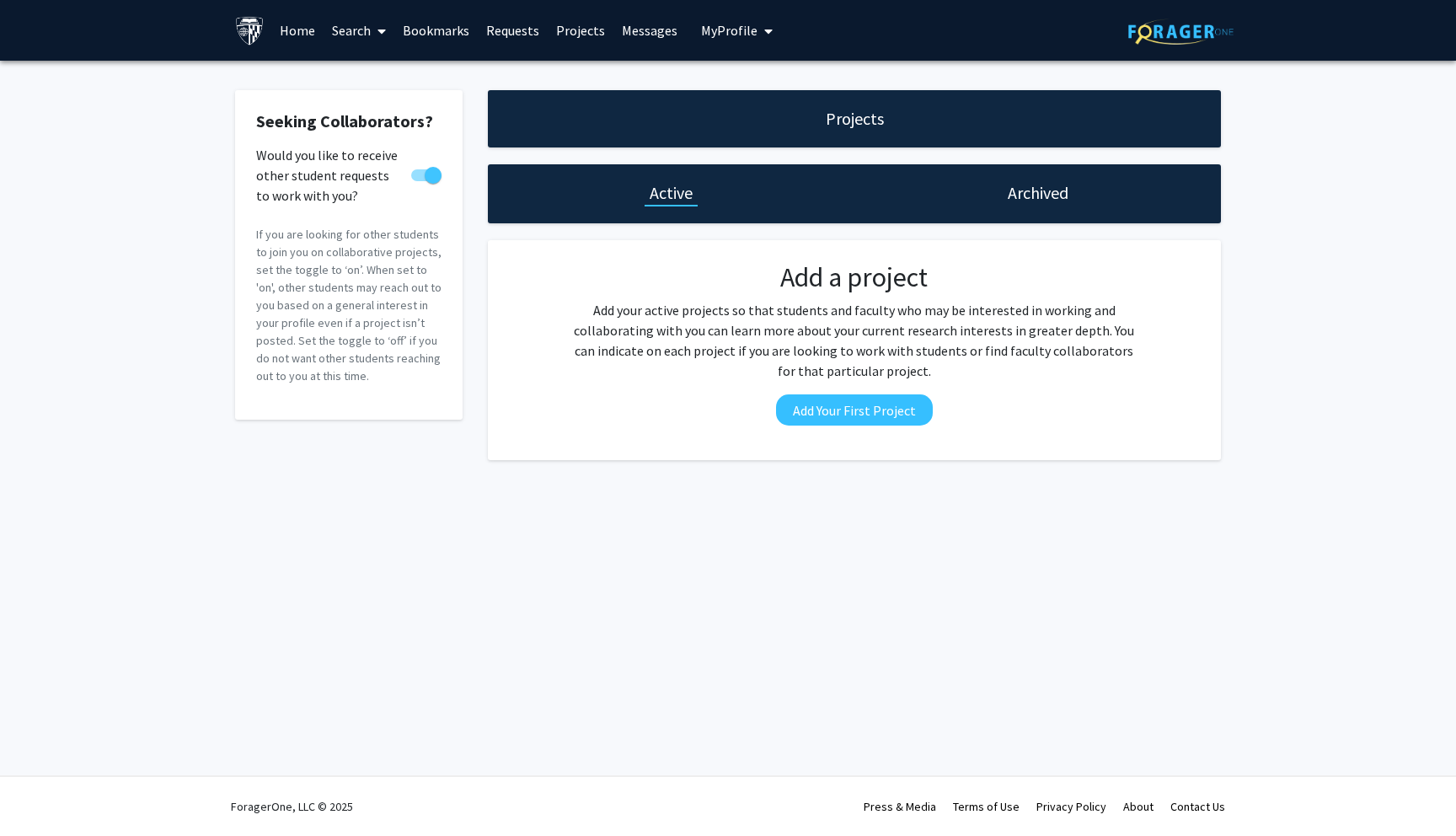
click at [303, 35] on link "Home" at bounding box center [298, 30] width 53 height 59
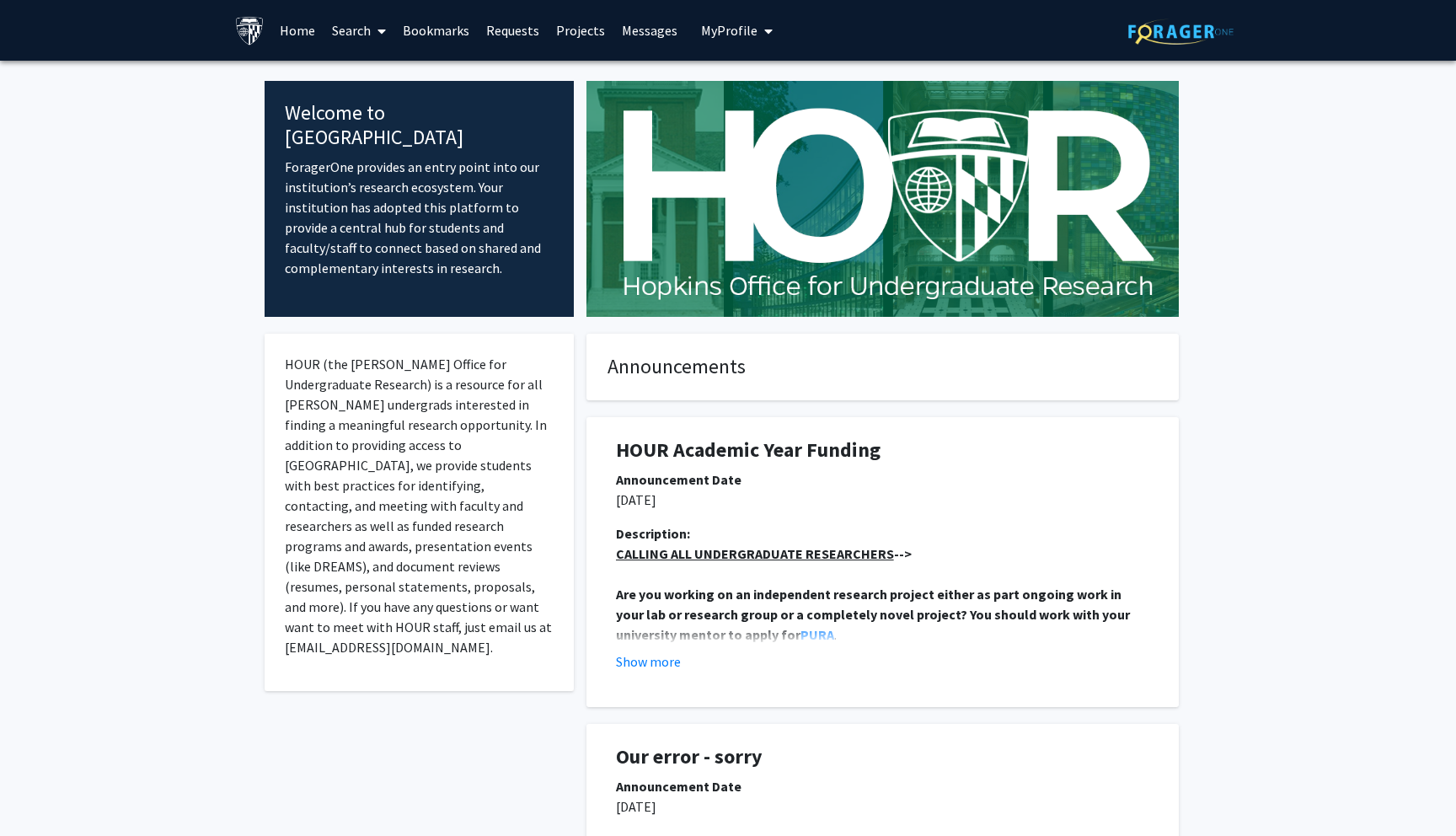
click at [509, 24] on link "Requests" at bounding box center [513, 30] width 70 height 59
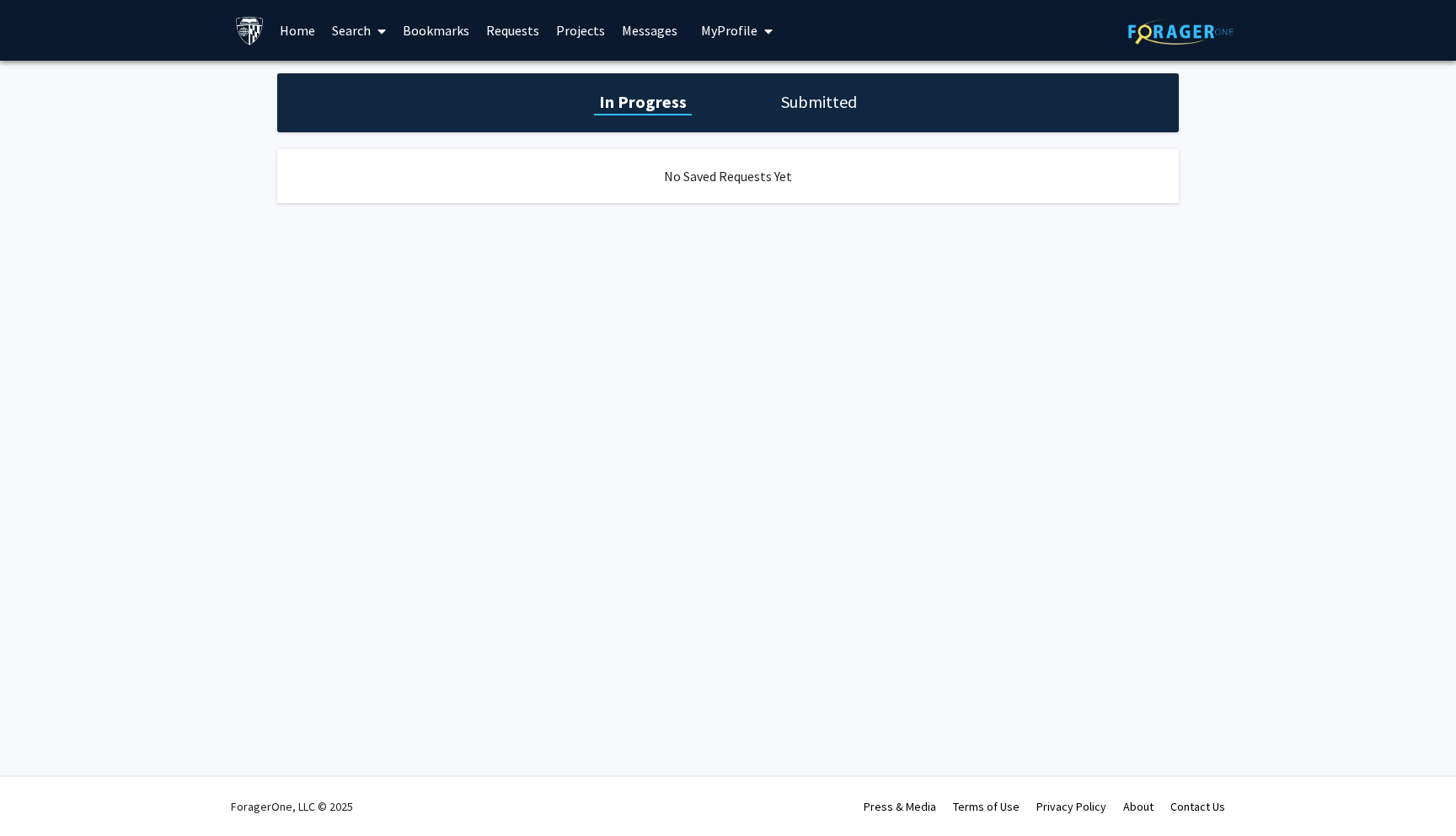
click at [588, 26] on link "Projects" at bounding box center [580, 30] width 65 height 59
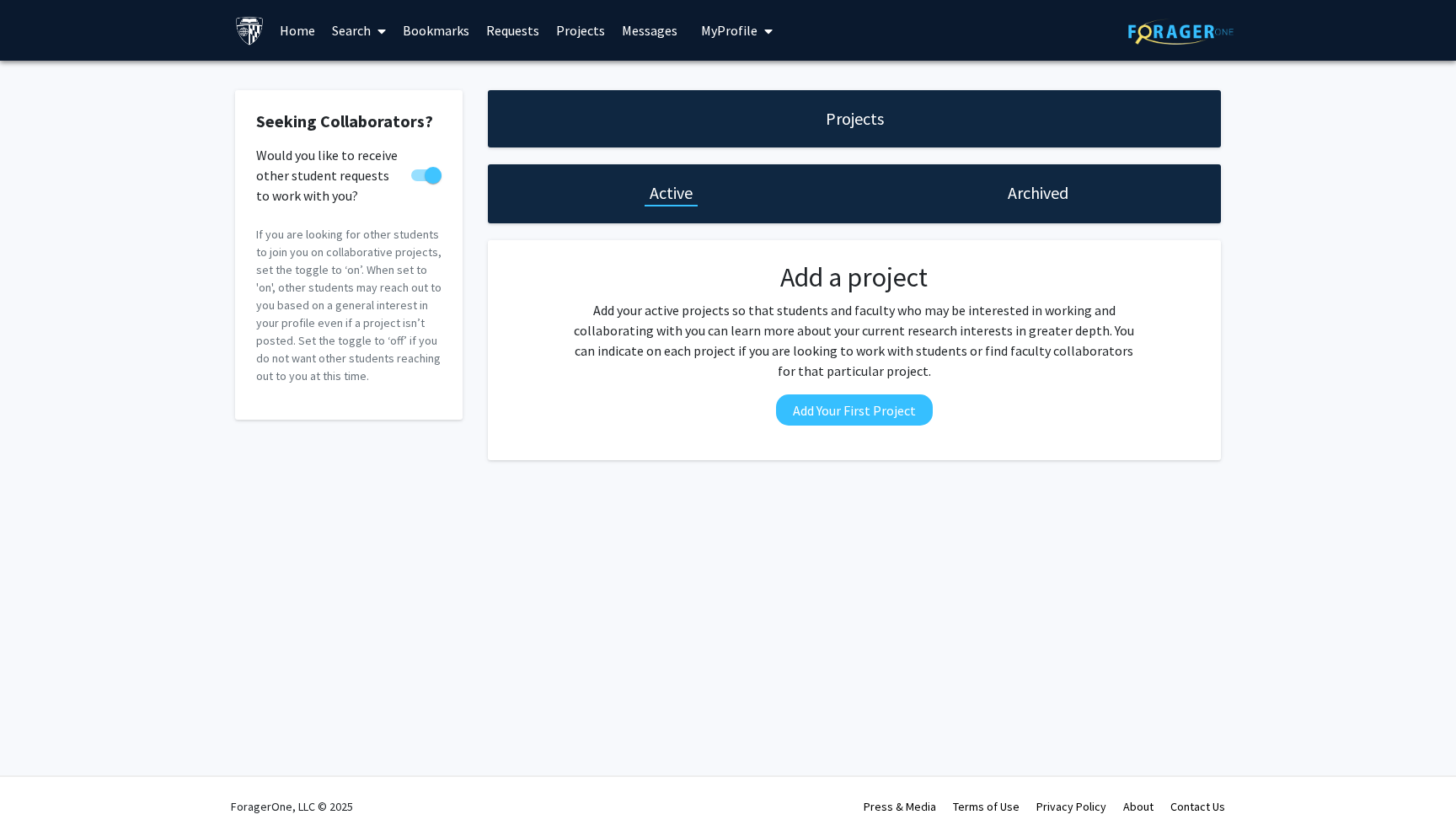
click at [707, 30] on span "My Profile" at bounding box center [729, 29] width 57 height 17
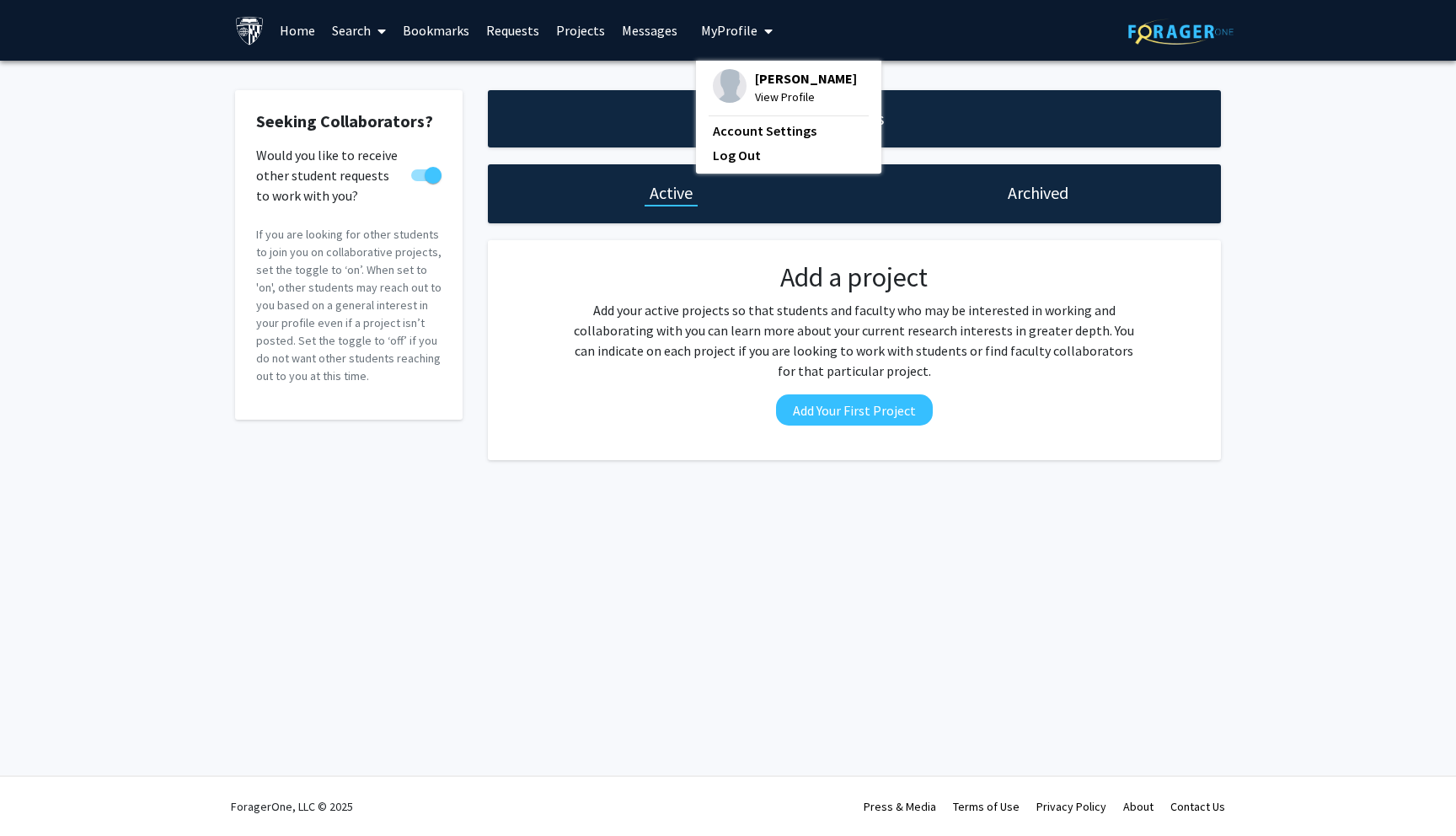
click at [707, 30] on span "My Profile" at bounding box center [729, 29] width 57 height 17
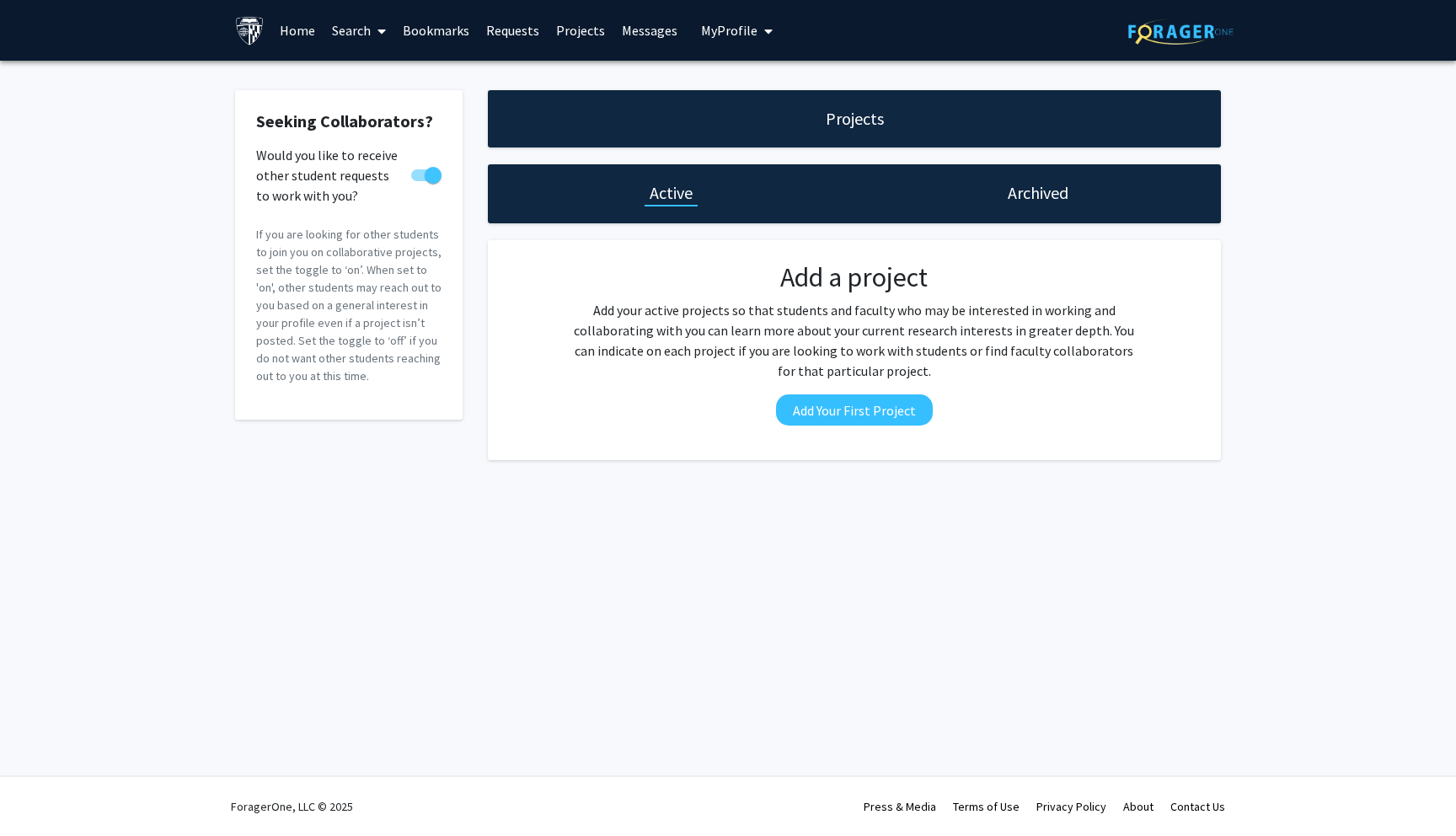
click at [285, 28] on link "Home" at bounding box center [298, 30] width 53 height 59
